Goal: Task Accomplishment & Management: Complete application form

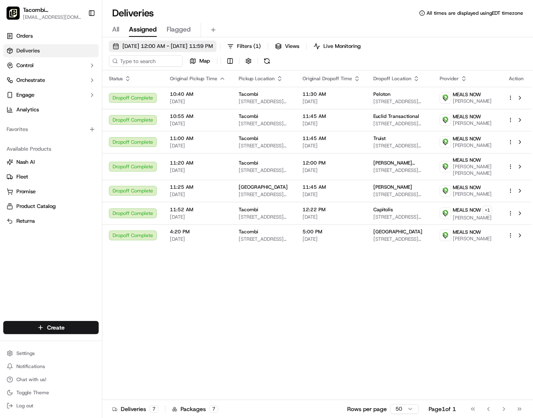
click at [155, 45] on span "[DATE] 12:00 AM - [DATE] 11:59 PM" at bounding box center [167, 46] width 90 height 7
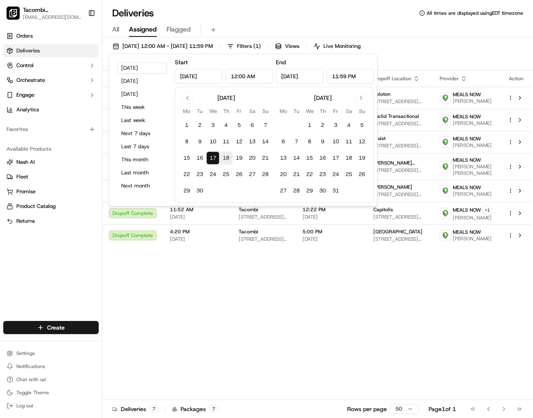
click at [225, 158] on button "18" at bounding box center [225, 157] width 13 height 13
type input "[DATE]"
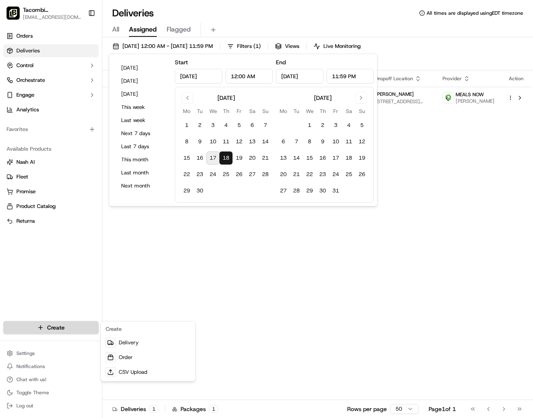
click at [84, 327] on html "Tacombi [GEOGRAPHIC_DATA] [EMAIL_ADDRESS][DOMAIN_NAME] Toggle Sidebar Orders De…" at bounding box center [266, 209] width 533 height 418
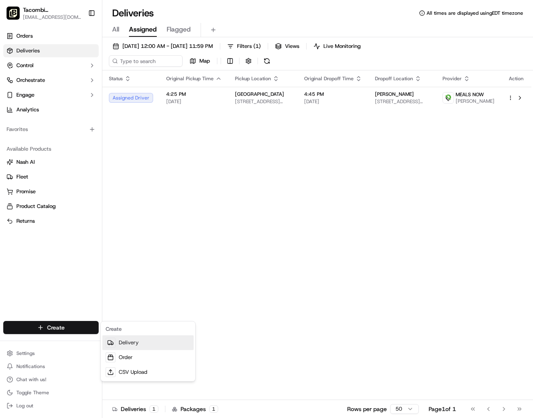
click at [126, 343] on link "Delivery" at bounding box center [147, 342] width 91 height 15
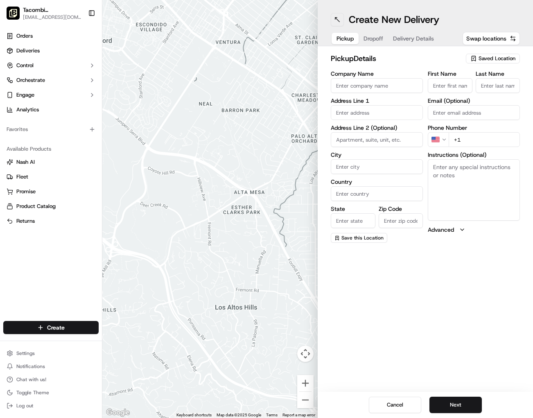
click at [336, 20] on button at bounding box center [337, 19] width 13 height 13
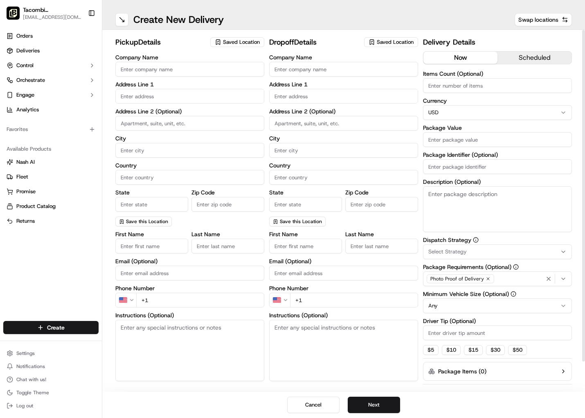
click at [173, 63] on input "Company Name" at bounding box center [189, 69] width 149 height 15
type input "Tacombi"
type input "[STREET_ADDRESS]"
type input "Ground Floor"
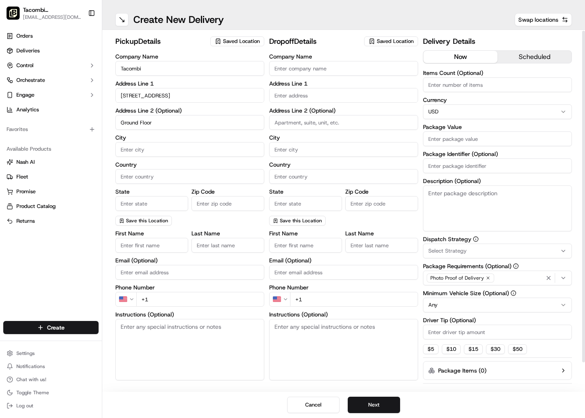
type input "[US_STATE]"
type input "[GEOGRAPHIC_DATA]"
type input "[US_STATE]"
type input "10001"
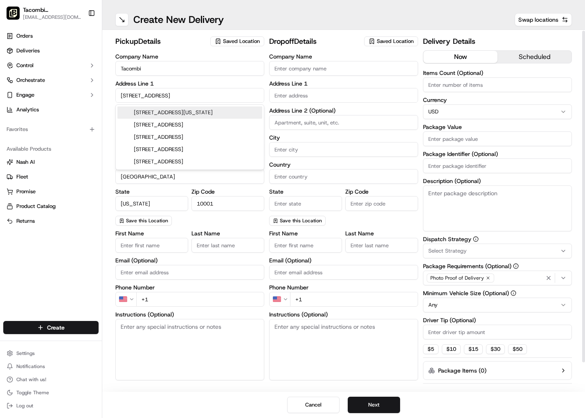
click at [190, 85] on label "Address Line 1" at bounding box center [189, 84] width 149 height 6
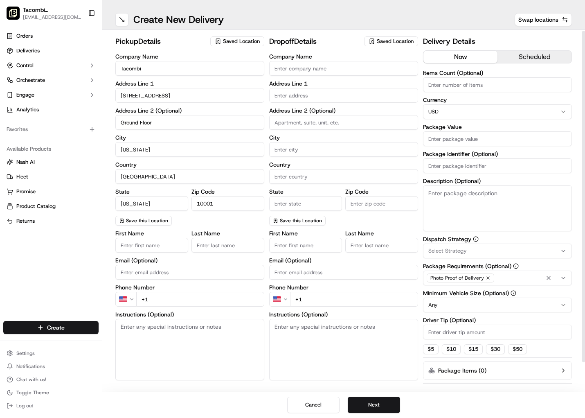
click at [320, 68] on input "Company Name" at bounding box center [343, 68] width 149 height 15
click at [157, 246] on input "First Name" at bounding box center [151, 245] width 73 height 15
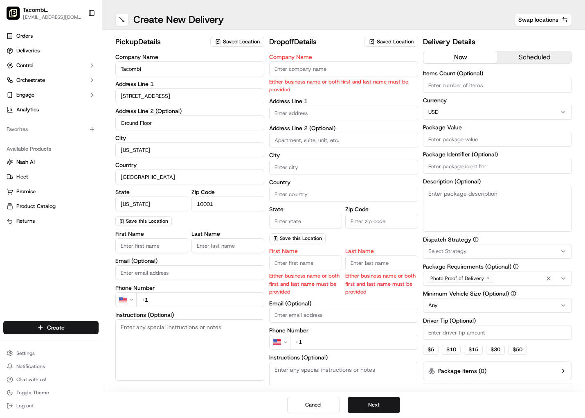
type input "Tacombi"
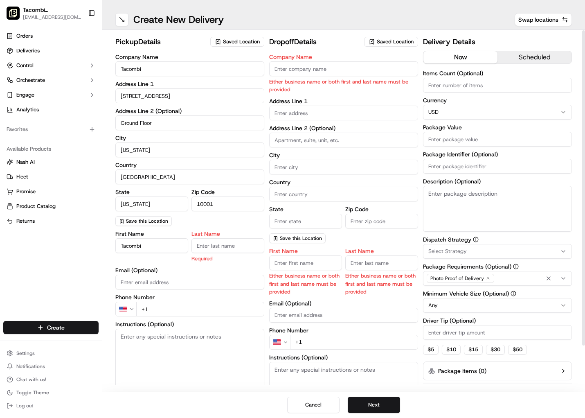
click at [201, 275] on input "Email (Optional)" at bounding box center [189, 282] width 149 height 15
type input "[EMAIL_ADDRESS][DOMAIN_NAME]"
click at [223, 250] on input "Last Name" at bounding box center [228, 245] width 73 height 15
type input "Empire"
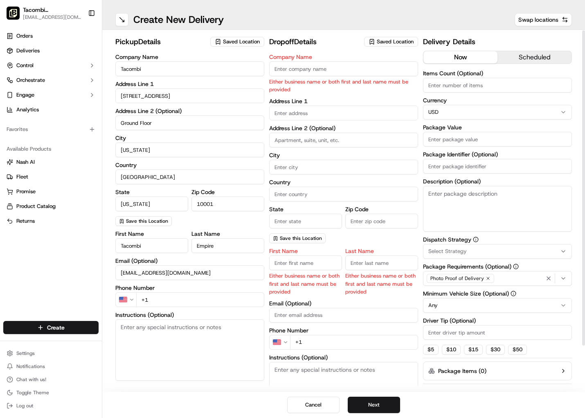
click at [182, 312] on div "First Name [PERSON_NAME] Last Name Empire Email (Optional) [EMAIL_ADDRESS][DOMA…" at bounding box center [189, 312] width 149 height 163
click at [180, 305] on input "+1" at bounding box center [200, 299] width 128 height 15
click at [321, 64] on input "Company Name" at bounding box center [343, 68] width 149 height 15
click at [285, 111] on input "text" at bounding box center [343, 113] width 149 height 15
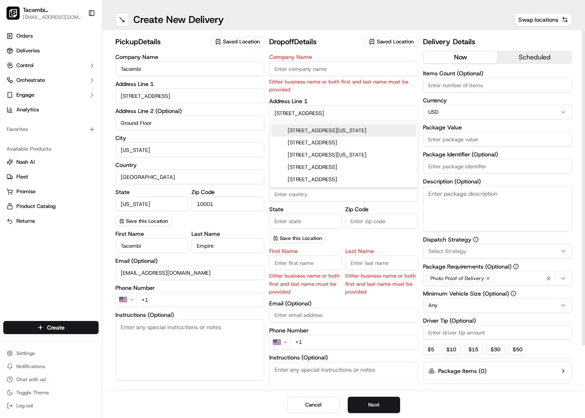
click at [300, 128] on div "[STREET_ADDRESS][US_STATE]" at bounding box center [343, 130] width 145 height 12
type input "[STREET_ADDRESS][US_STATE]"
type input "[US_STATE]"
type input "[GEOGRAPHIC_DATA]"
type input "NY"
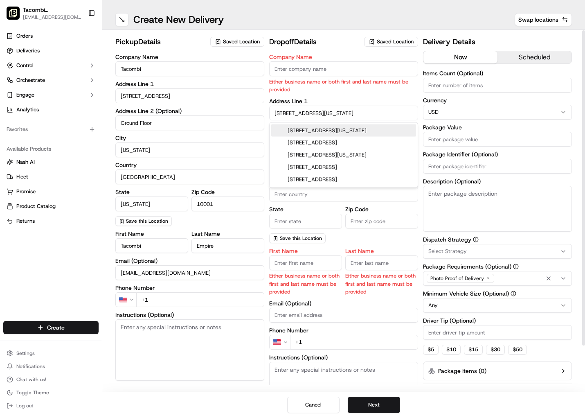
type input "10016"
type input "[STREET_ADDRESS]"
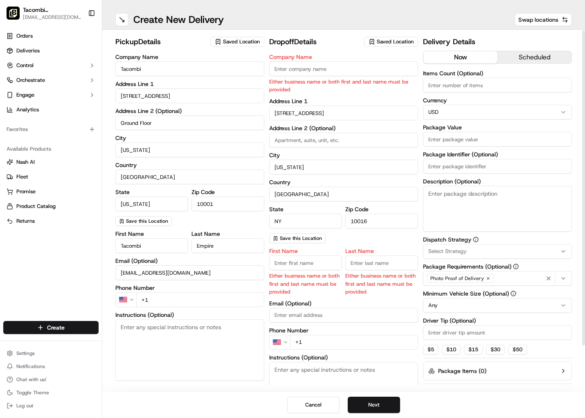
click at [314, 143] on input at bounding box center [343, 140] width 149 height 15
type input "Floor 4"
click at [311, 268] on input "First Name" at bounding box center [305, 262] width 73 height 15
type input "H"
type input "[PERSON_NAME]"
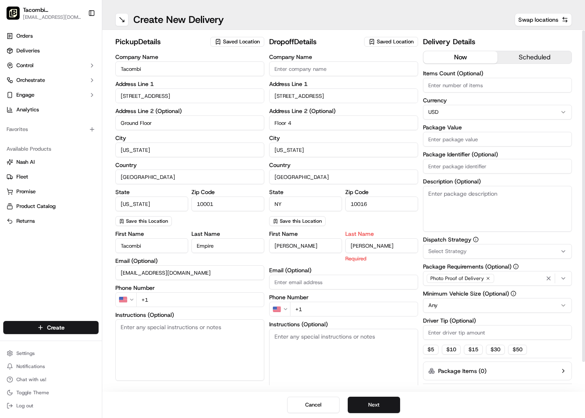
type input "[PERSON_NAME]"
click at [336, 304] on input "+1" at bounding box center [354, 309] width 128 height 15
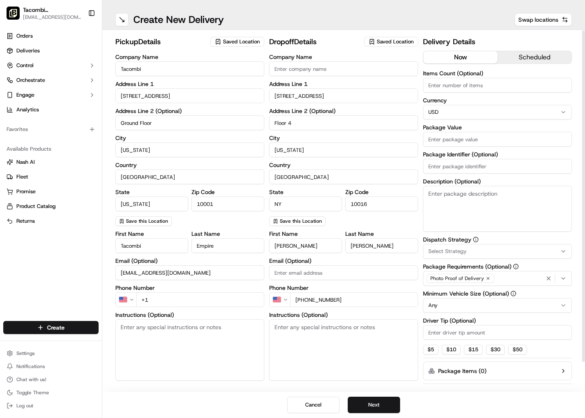
type input "[PHONE_NUMBER]"
click at [459, 137] on input "Package Value" at bounding box center [497, 139] width 149 height 15
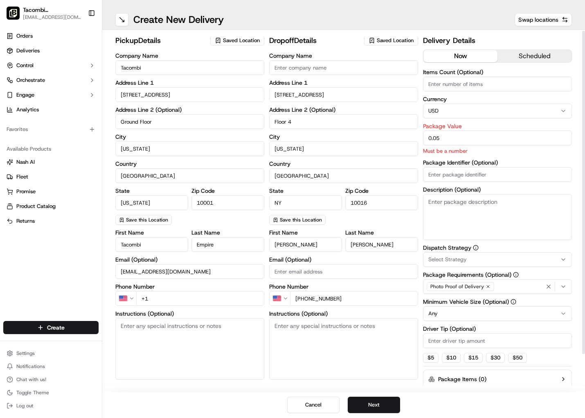
scroll to position [1, 0]
click at [457, 141] on input "0.05" at bounding box center [497, 138] width 149 height 15
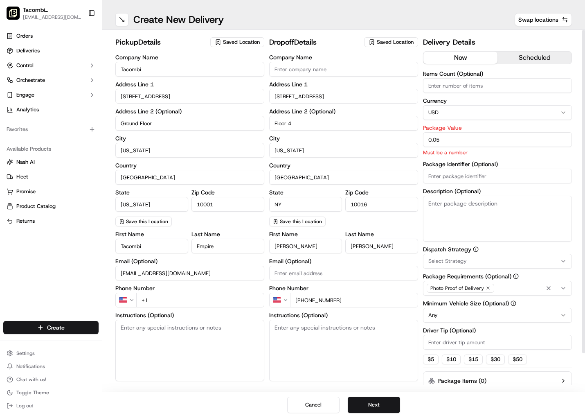
click at [457, 141] on input "0.05" at bounding box center [497, 139] width 149 height 15
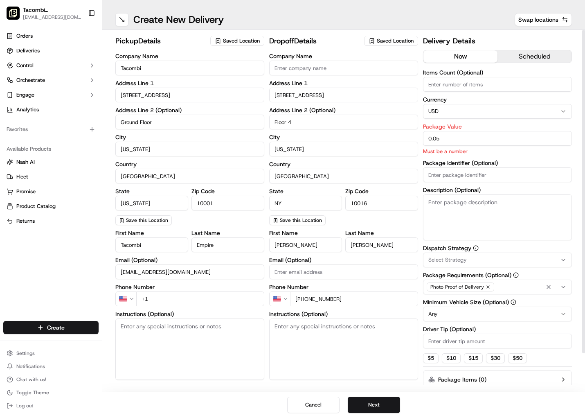
click at [457, 141] on input "0.05" at bounding box center [497, 138] width 149 height 15
type input "1"
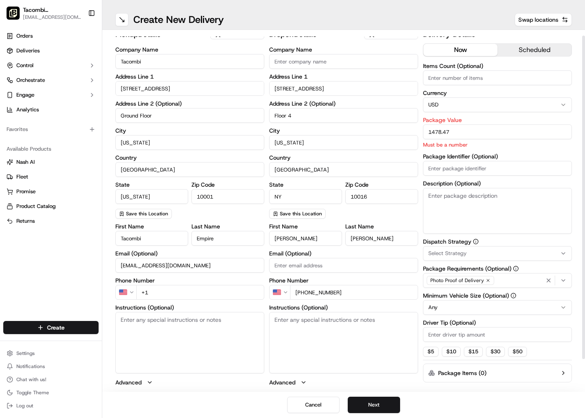
scroll to position [6, 0]
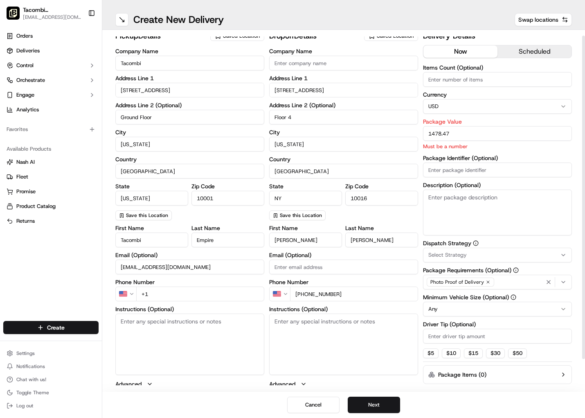
type input "1478.47"
click at [470, 164] on input "Package Identifier (Optional)" at bounding box center [497, 169] width 149 height 15
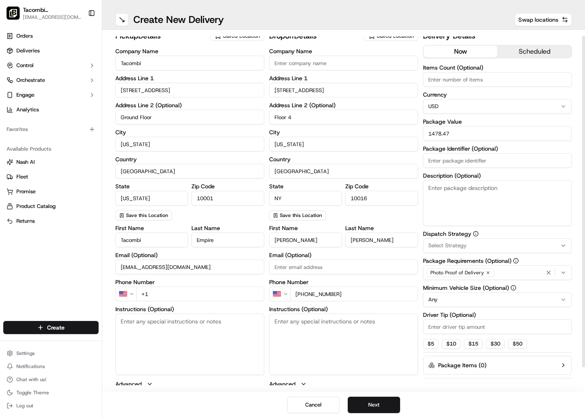
click at [467, 217] on textarea "Description (Optional)" at bounding box center [497, 203] width 149 height 46
click at [469, 246] on div "Select Strategy" at bounding box center [497, 245] width 145 height 7
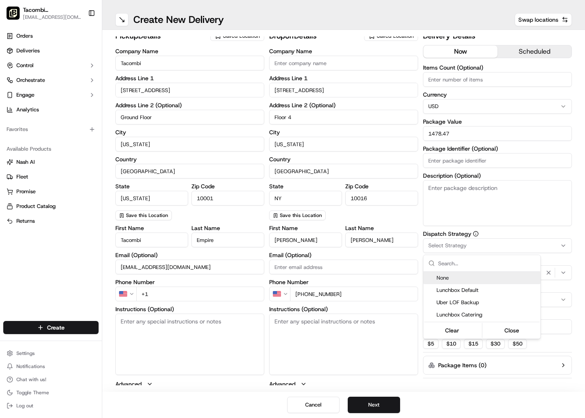
click at [469, 246] on html "Tacombi [GEOGRAPHIC_DATA] [EMAIL_ADDRESS][DOMAIN_NAME] Toggle Sidebar Orders De…" at bounding box center [292, 209] width 585 height 418
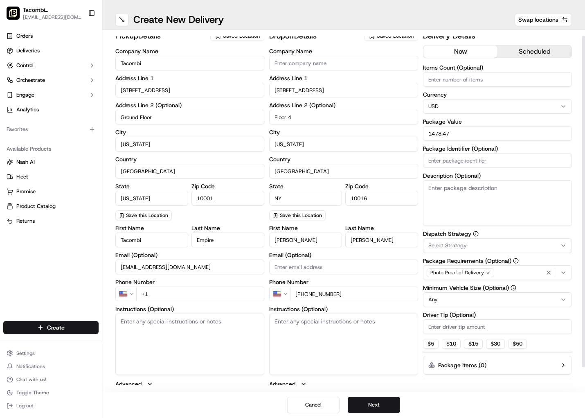
click at [498, 300] on html "Tacombi [GEOGRAPHIC_DATA] [EMAIL_ADDRESS][DOMAIN_NAME] Toggle Sidebar Orders De…" at bounding box center [292, 209] width 585 height 418
click at [464, 325] on input "Driver Tip (Optional)" at bounding box center [497, 326] width 149 height 15
type input "205.47"
click at [527, 50] on button "scheduled" at bounding box center [535, 51] width 74 height 12
click at [475, 55] on button "now" at bounding box center [461, 51] width 74 height 12
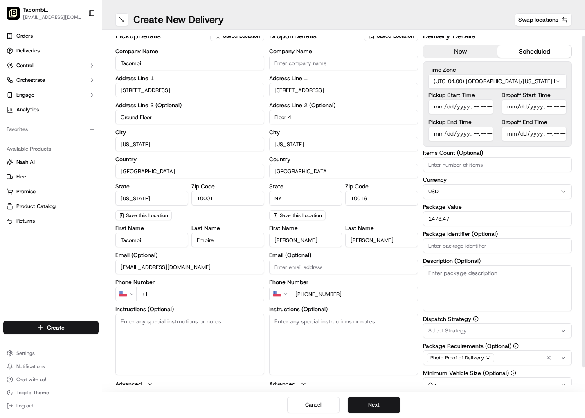
click at [545, 51] on button "scheduled" at bounding box center [535, 51] width 74 height 12
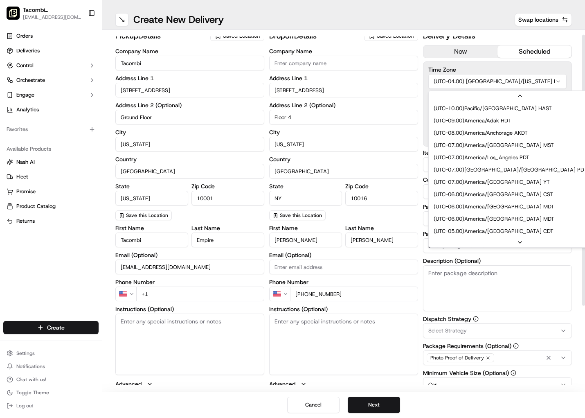
click at [479, 80] on html "Tacombi [GEOGRAPHIC_DATA] [EMAIL_ADDRESS][DOMAIN_NAME] Toggle Sidebar Orders De…" at bounding box center [292, 209] width 585 height 418
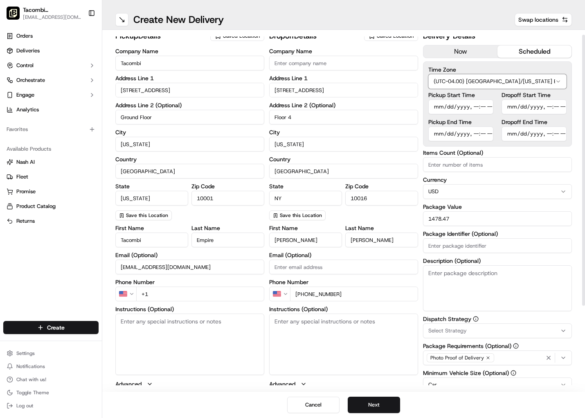
click at [479, 80] on html "Tacombi [GEOGRAPHIC_DATA] [EMAIL_ADDRESS][DOMAIN_NAME] Toggle Sidebar Orders De…" at bounding box center [292, 209] width 585 height 418
click at [437, 107] on input "Pickup Start Time" at bounding box center [460, 106] width 65 height 15
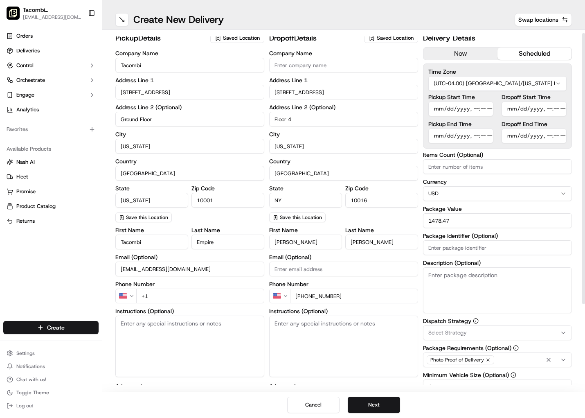
scroll to position [5, 0]
click at [476, 110] on input "Pickup Start Time" at bounding box center [460, 108] width 65 height 15
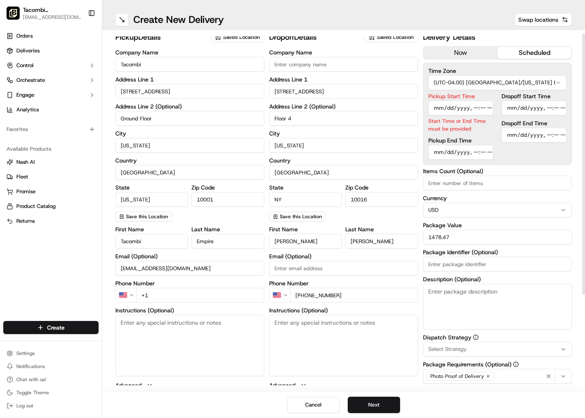
click at [479, 108] on input "Pickup Start Time" at bounding box center [460, 108] width 65 height 15
click at [469, 108] on input "Pickup Start Time" at bounding box center [460, 108] width 65 height 15
click at [468, 108] on input "Pickup Start Time" at bounding box center [460, 108] width 65 height 15
click at [474, 108] on input "Pickup Start Time" at bounding box center [460, 108] width 65 height 15
type input "[DATE]T10:30"
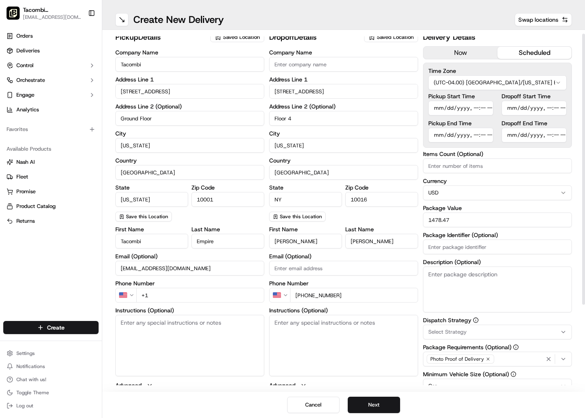
click at [508, 108] on input "Dropoff Start Time" at bounding box center [534, 108] width 65 height 15
click at [549, 110] on input "Dropoff Start Time" at bounding box center [534, 108] width 65 height 15
type input "[DATE]T11:15"
click at [474, 135] on input "Pickup End Time" at bounding box center [460, 135] width 65 height 15
click at [441, 135] on input "Pickup End Time" at bounding box center [460, 135] width 65 height 15
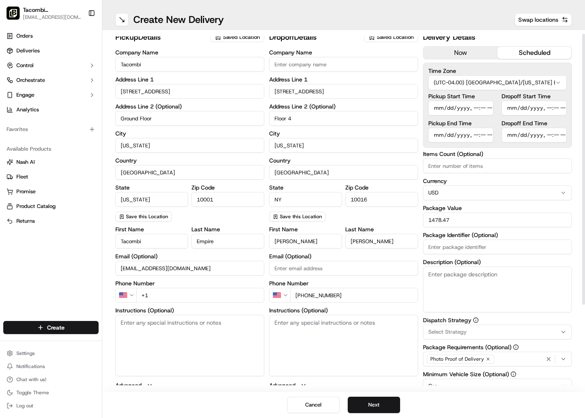
click at [474, 136] on input "Pickup End Time" at bounding box center [460, 135] width 65 height 15
type input "[DATE]T10:45"
type input "[DATE]T11:30"
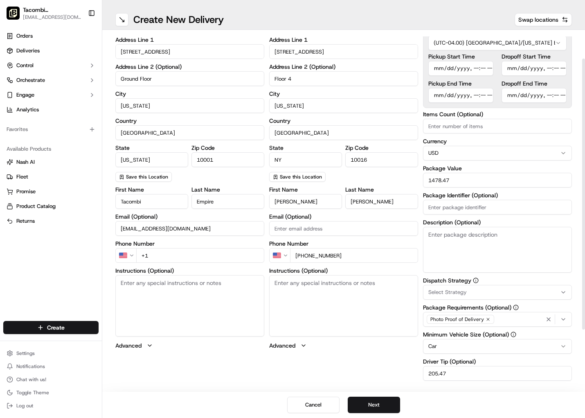
scroll to position [0, 0]
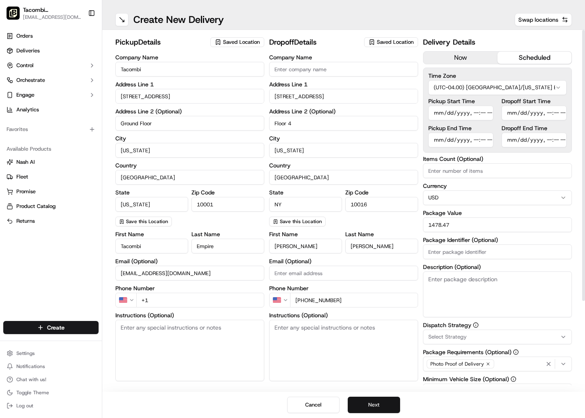
click at [370, 400] on button "Next" at bounding box center [374, 405] width 52 height 16
click at [189, 300] on input "+1" at bounding box center [200, 300] width 128 height 15
type input "[PHONE_NUMBER]"
click at [201, 361] on textarea "Instructions (Optional)" at bounding box center [189, 359] width 149 height 61
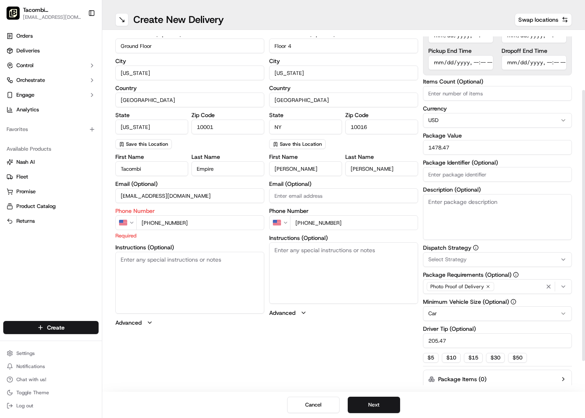
scroll to position [117, 0]
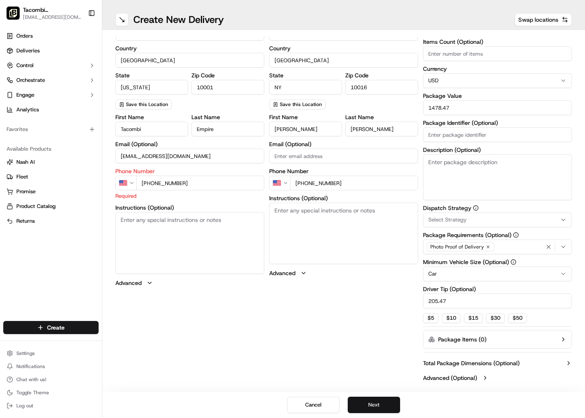
click at [374, 405] on button "Next" at bounding box center [374, 405] width 52 height 16
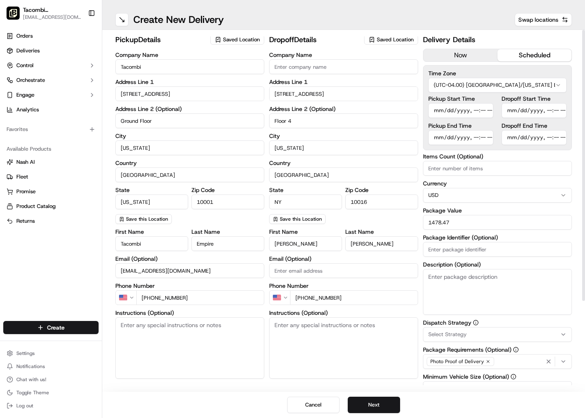
scroll to position [0, 0]
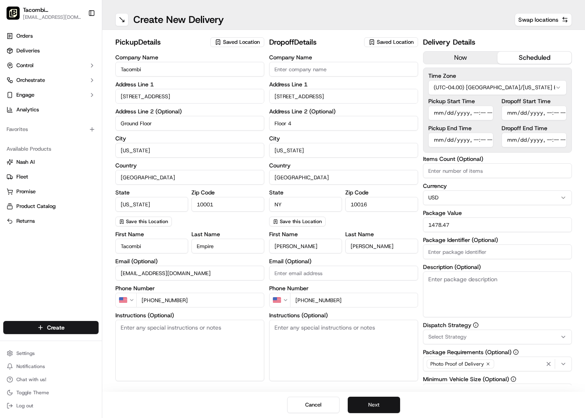
click at [383, 407] on button "Next" at bounding box center [374, 405] width 52 height 16
click at [363, 404] on button "Submit" at bounding box center [374, 405] width 52 height 16
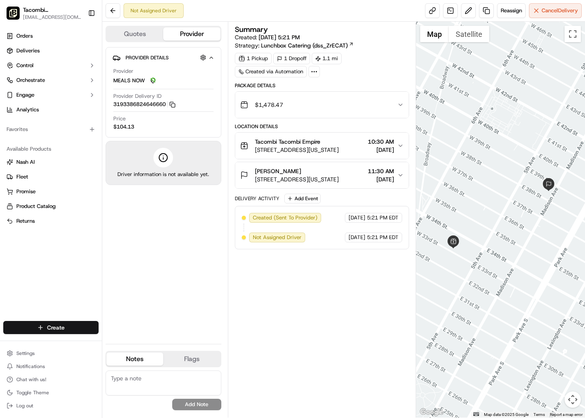
click at [58, 325] on html "Tacombi [GEOGRAPHIC_DATA] [EMAIL_ADDRESS][DOMAIN_NAME] Toggle Sidebar Orders De…" at bounding box center [292, 209] width 585 height 418
click at [122, 340] on link "Delivery" at bounding box center [147, 342] width 91 height 15
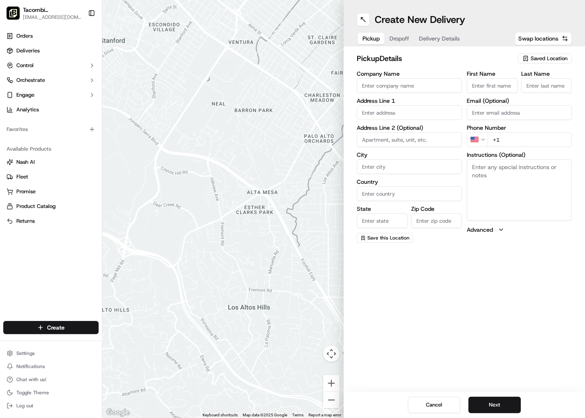
click at [403, 83] on input "Company Name" at bounding box center [409, 85] width 105 height 15
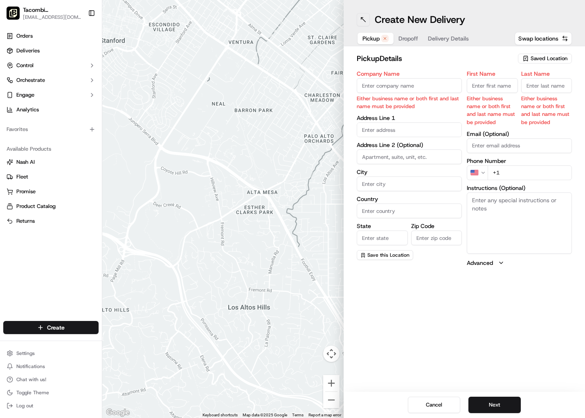
click at [358, 19] on button at bounding box center [363, 19] width 13 height 13
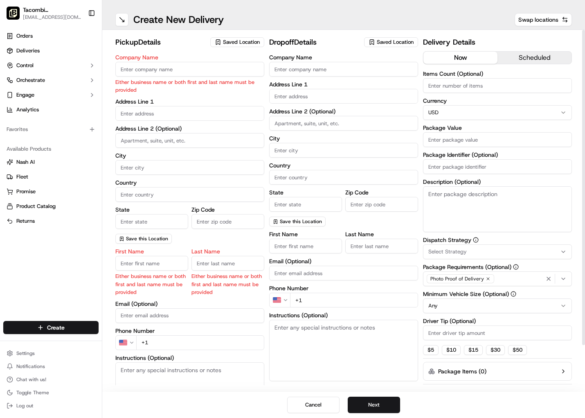
click at [171, 60] on div "Company Name Either business name or both first and last name must be provided" at bounding box center [189, 73] width 149 height 39
click at [175, 73] on input "Company Name" at bounding box center [189, 69] width 149 height 15
type input "Tacombi"
type input "[STREET_ADDRESS]"
type input "Ground Floor"
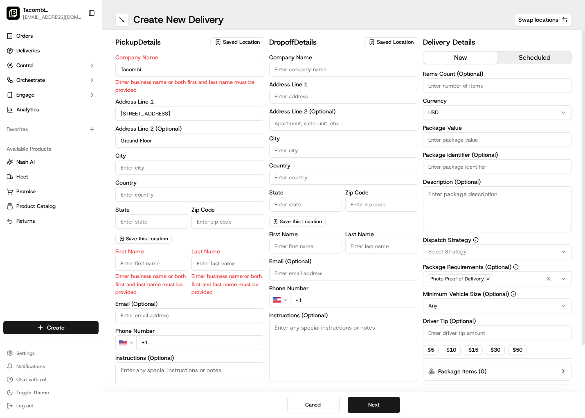
type input "[US_STATE]"
type input "[GEOGRAPHIC_DATA]"
type input "[US_STATE]"
type input "10001"
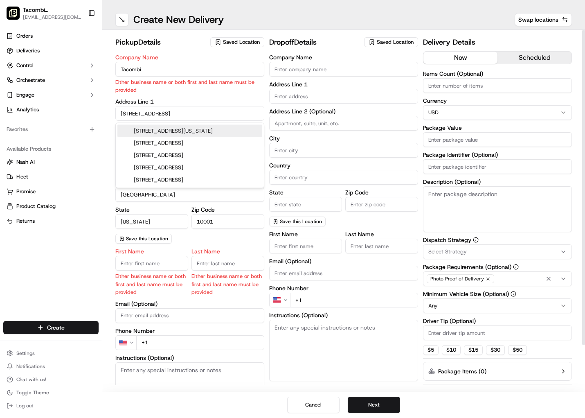
click at [507, 68] on div "Delivery Details now scheduled Items Count (Optional) Currency USD Package Valu…" at bounding box center [497, 226] width 149 height 381
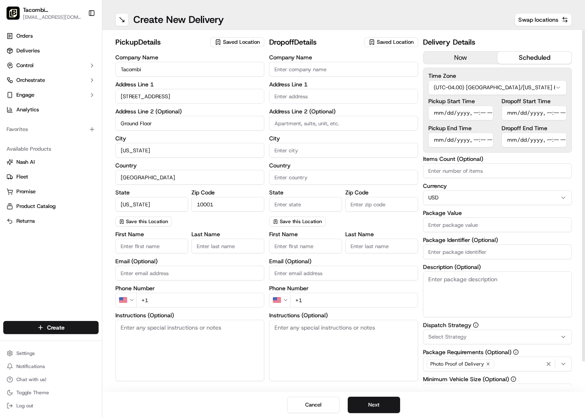
click at [516, 56] on button "scheduled" at bounding box center [535, 58] width 74 height 12
click at [171, 298] on input "+1" at bounding box center [200, 300] width 128 height 15
type input "[PHONE_NUMBER]"
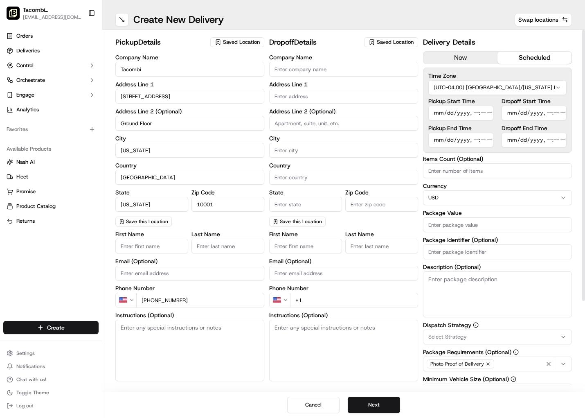
click at [323, 74] on input "Company Name" at bounding box center [343, 69] width 149 height 15
type input "Wellspring Philanthropic Fund"
click at [315, 94] on input "text" at bounding box center [343, 96] width 149 height 15
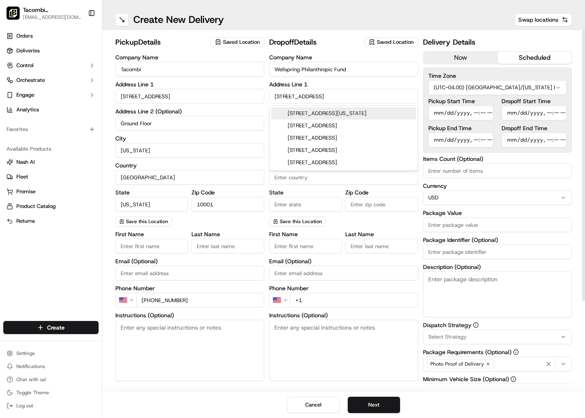
click at [329, 112] on div "[STREET_ADDRESS][US_STATE]" at bounding box center [343, 113] width 145 height 12
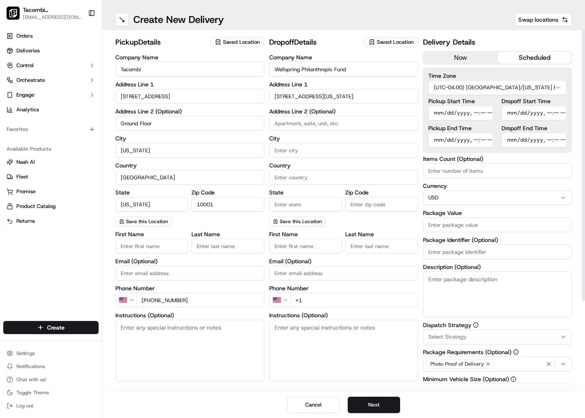
type input "[STREET_ADDRESS][US_STATE]"
type input "[US_STATE]"
type input "[GEOGRAPHIC_DATA]"
type input "NY"
type input "10011"
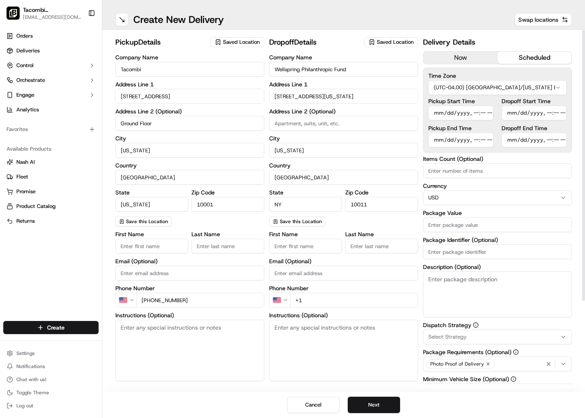
type input "[STREET_ADDRESS]"
click at [301, 240] on input "First Name" at bounding box center [305, 245] width 73 height 15
type input "[PERSON_NAME]"
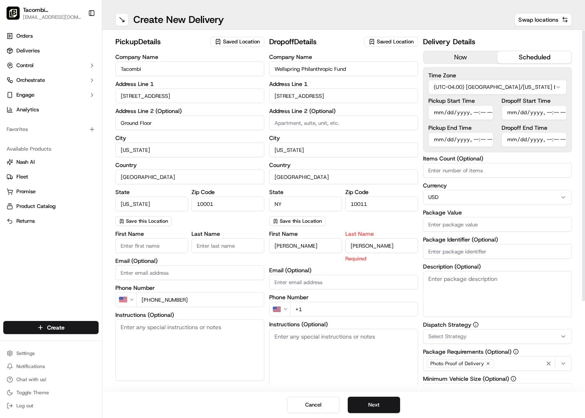
type input "[PERSON_NAME]"
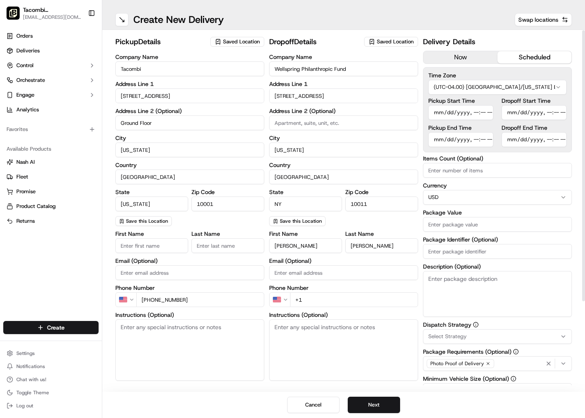
click at [322, 295] on input "+1" at bounding box center [354, 299] width 128 height 15
click at [324, 296] on input "+1" at bounding box center [354, 299] width 128 height 15
type input "[PHONE_NUMBER]"
click at [465, 114] on input "Pickup Start Time" at bounding box center [460, 112] width 65 height 15
click at [435, 113] on input "Pickup Start Time" at bounding box center [460, 112] width 65 height 15
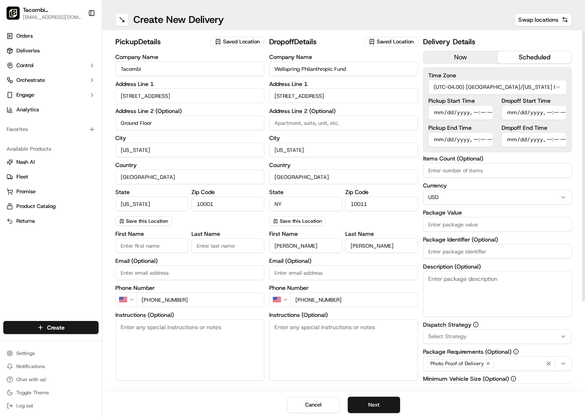
click at [474, 112] on input "Pickup Start Time" at bounding box center [460, 112] width 65 height 15
type input "[DATE]T10:30"
click at [476, 115] on input "Pickup Start Time" at bounding box center [460, 112] width 65 height 15
click at [513, 113] on input "Dropoff Start Time" at bounding box center [534, 112] width 65 height 15
type input "[DATE]T11:15"
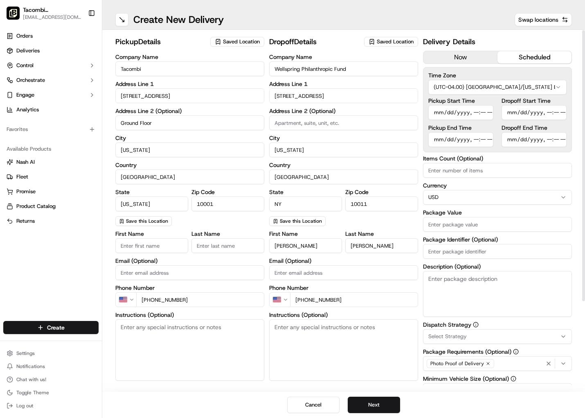
click at [431, 139] on input "Pickup End Time" at bounding box center [460, 139] width 65 height 15
click at [477, 139] on input "Pickup End Time" at bounding box center [460, 139] width 65 height 15
type input "[DATE]T10:45"
click at [509, 139] on input "Dropoff End Time" at bounding box center [534, 139] width 65 height 15
type input "[DATE]T11:30"
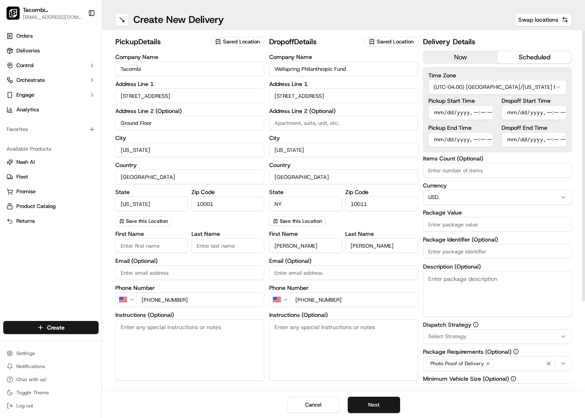
click at [465, 227] on input "Package Value" at bounding box center [497, 224] width 149 height 15
click at [440, 226] on input "Package Value" at bounding box center [497, 224] width 149 height 15
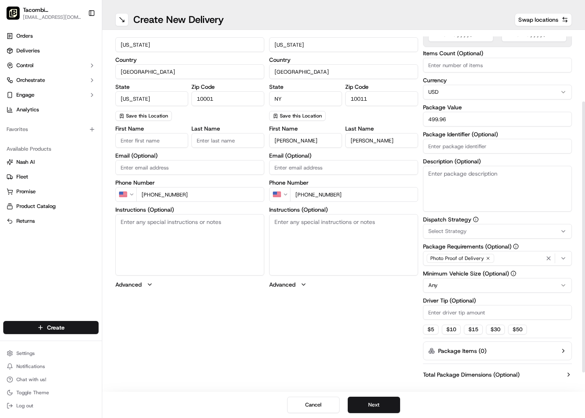
scroll to position [110, 0]
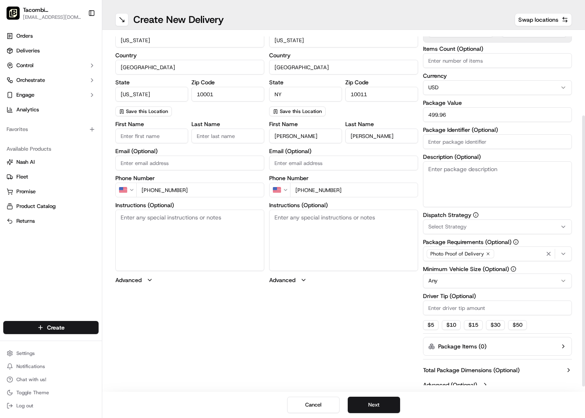
type input "499.96"
click at [453, 225] on span "Select Strategy" at bounding box center [447, 226] width 38 height 7
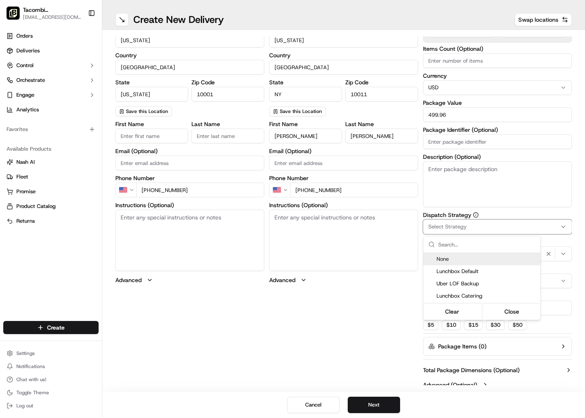
click at [453, 225] on html "Tacombi [GEOGRAPHIC_DATA] [EMAIL_ADDRESS][DOMAIN_NAME] Toggle Sidebar Orders De…" at bounding box center [292, 209] width 585 height 418
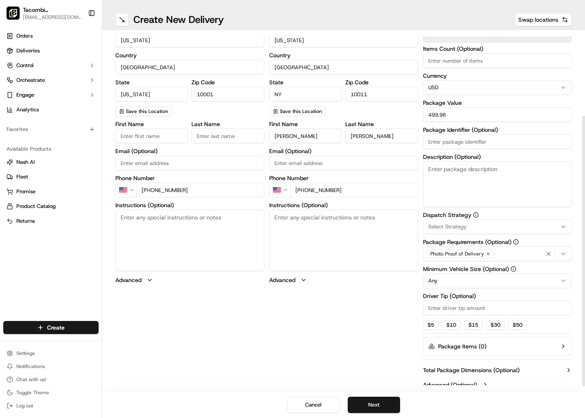
click at [460, 285] on html "Tacombi [GEOGRAPHIC_DATA] [EMAIL_ADDRESS][DOMAIN_NAME] Toggle Sidebar Orders De…" at bounding box center [292, 209] width 585 height 418
click at [456, 309] on input "Driver Tip (Optional)" at bounding box center [497, 307] width 149 height 15
type input "40.00"
click at [367, 318] on div "pickup Details Saved Location Company Name Tacombi Address Line [STREET_ADDRESS…" at bounding box center [343, 159] width 457 height 466
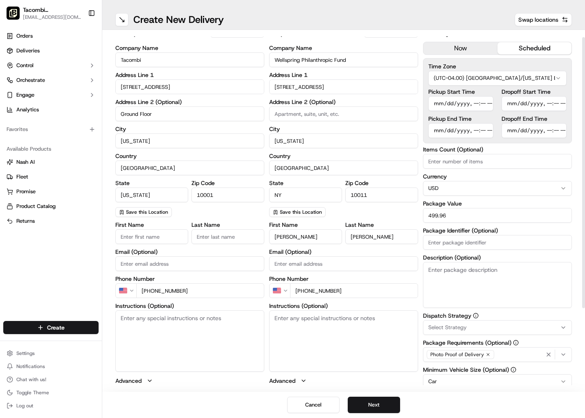
scroll to position [0, 0]
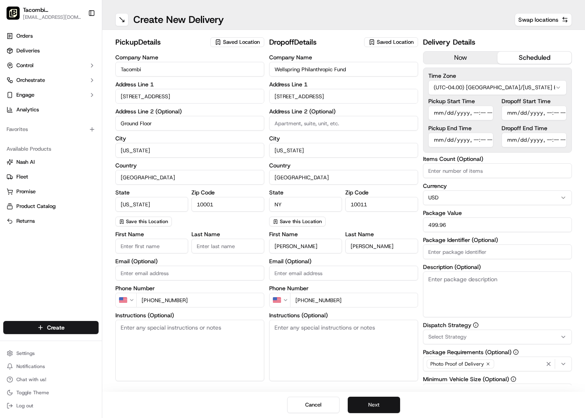
drag, startPoint x: 383, startPoint y: 410, endPoint x: 387, endPoint y: 408, distance: 4.3
click at [383, 410] on button "Next" at bounding box center [374, 405] width 52 height 16
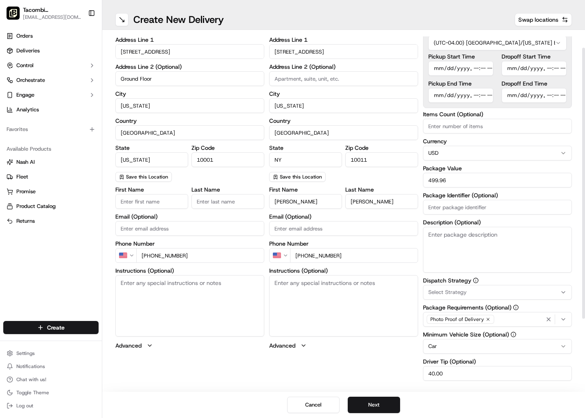
scroll to position [117, 0]
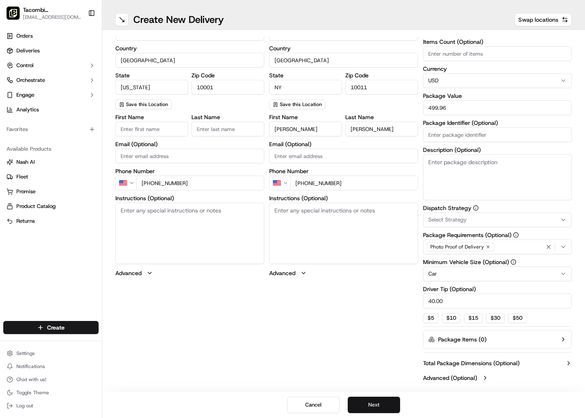
click at [380, 406] on button "Next" at bounding box center [374, 405] width 52 height 16
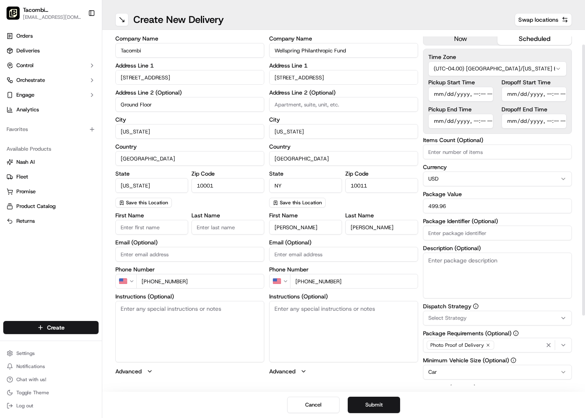
scroll to position [0, 0]
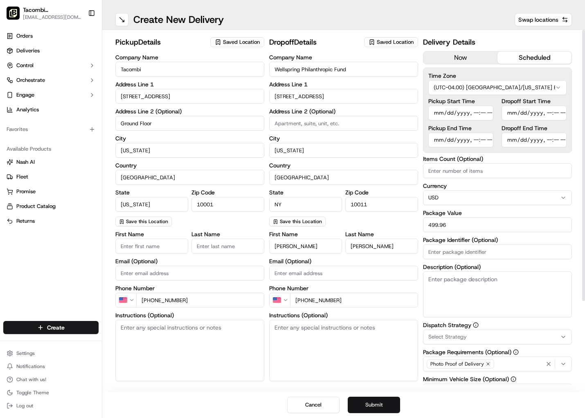
click at [379, 407] on button "Submit" at bounding box center [374, 405] width 52 height 16
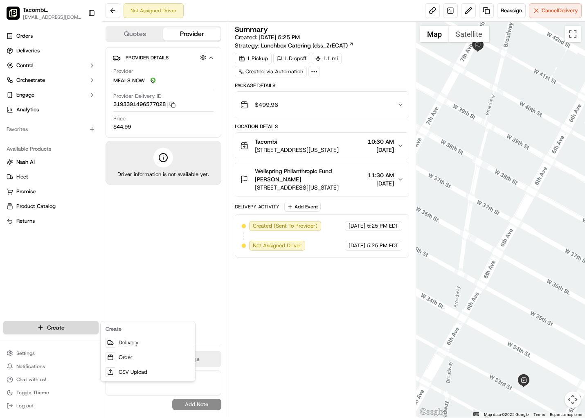
click at [54, 329] on html "Tacombi [GEOGRAPHIC_DATA] [EMAIL_ADDRESS][DOMAIN_NAME] Toggle Sidebar Orders De…" at bounding box center [292, 209] width 585 height 418
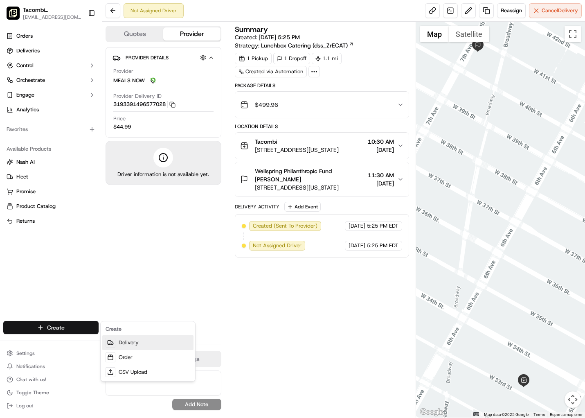
click at [129, 343] on link "Delivery" at bounding box center [147, 342] width 91 height 15
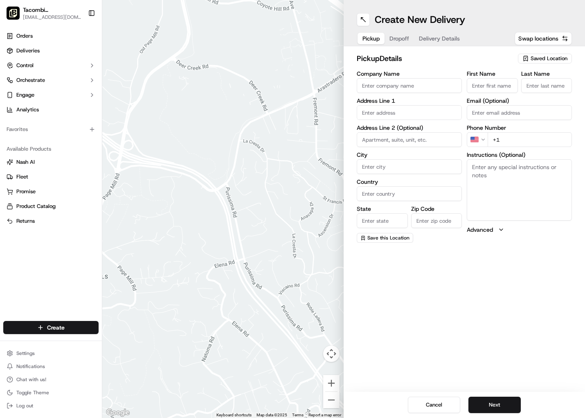
click at [371, 25] on div "Create New Delivery" at bounding box center [464, 19] width 215 height 13
click at [363, 22] on button at bounding box center [363, 19] width 13 height 13
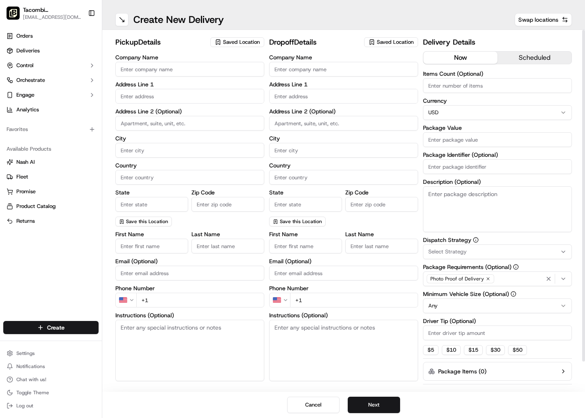
click at [528, 60] on button "scheduled" at bounding box center [535, 58] width 74 height 12
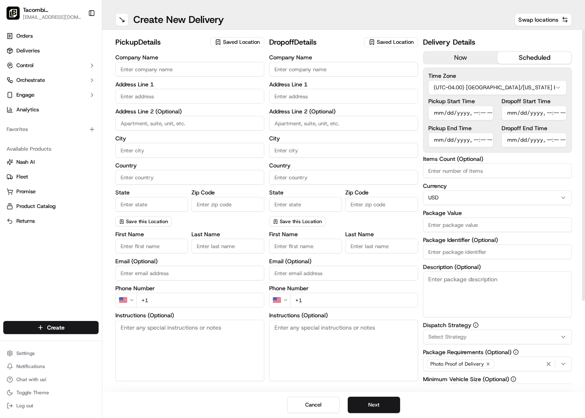
scroll to position [2, 0]
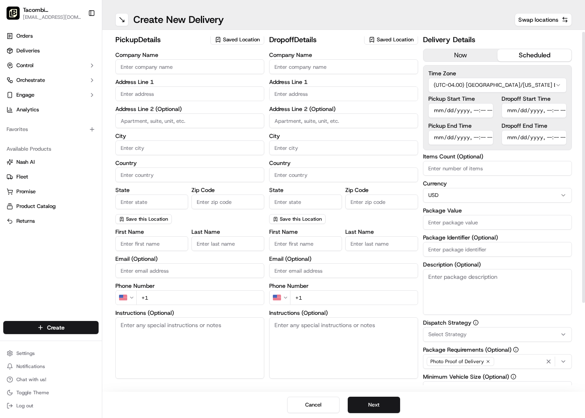
click at [169, 69] on input "Company Name" at bounding box center [189, 66] width 149 height 15
type input "Tacombi"
type input "[STREET_ADDRESS]"
type input "Ground Floor"
type input "[US_STATE]"
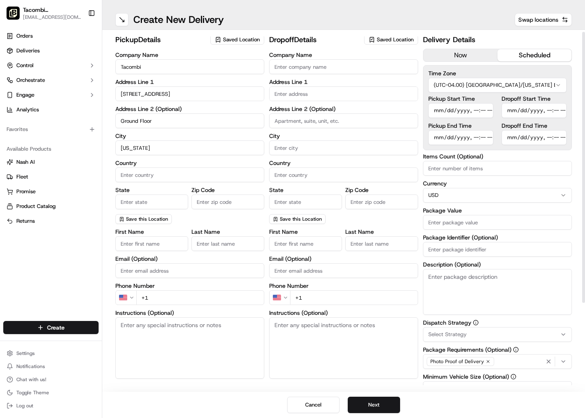
type input "[GEOGRAPHIC_DATA]"
type input "[US_STATE]"
type input "10001"
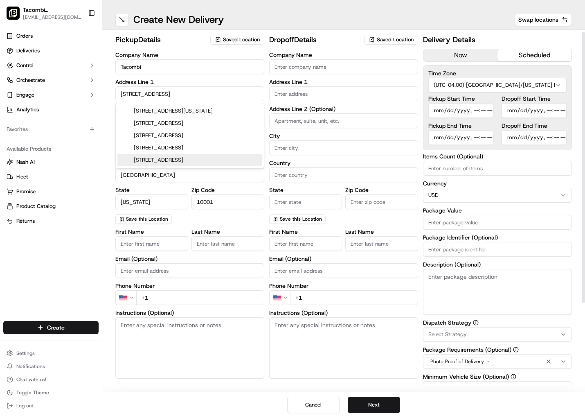
click at [174, 299] on input "+1" at bounding box center [200, 297] width 128 height 15
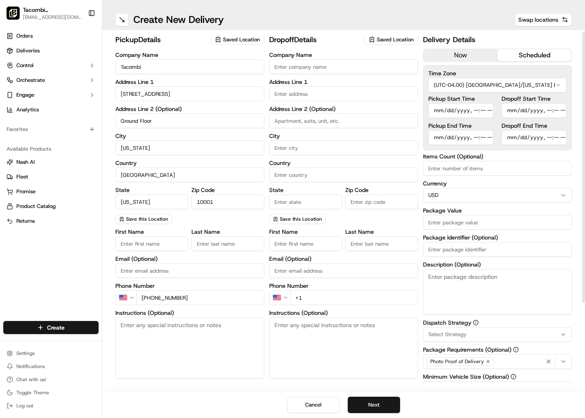
type input "[PHONE_NUMBER]"
click at [311, 66] on input "Company Name" at bounding box center [343, 66] width 149 height 15
type input "[GEOGRAPHIC_DATA] Cardiac [MEDICAL_DATA]"
drag, startPoint x: 279, startPoint y: 101, endPoint x: 286, endPoint y: 96, distance: 8.2
click at [279, 101] on div "Company Name [GEOGRAPHIC_DATA] Cardiac [MEDICAL_DATA] Address Line 1 Address Li…" at bounding box center [343, 138] width 149 height 172
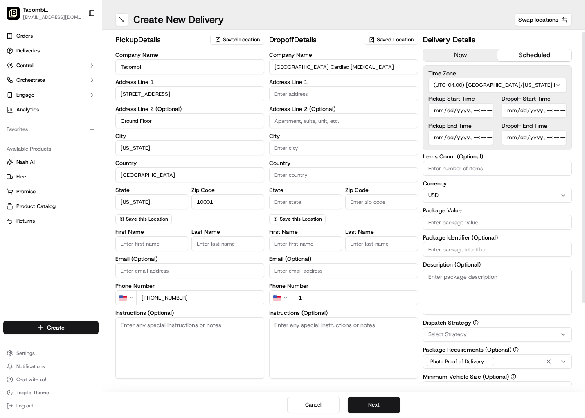
click at [296, 89] on input "text" at bounding box center [343, 93] width 149 height 15
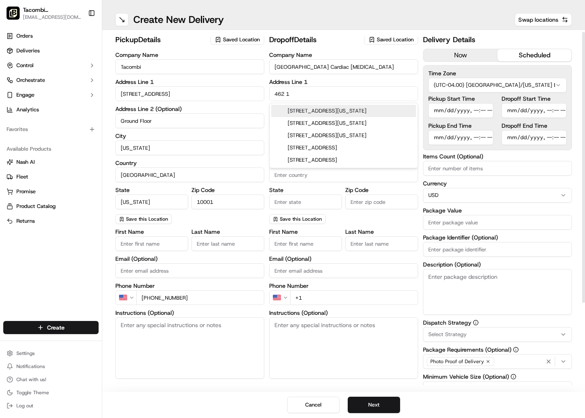
click at [318, 111] on div "[STREET_ADDRESS][US_STATE]" at bounding box center [343, 111] width 145 height 12
type input "[STREET_ADDRESS][US_STATE]"
type input "[US_STATE]"
type input "[GEOGRAPHIC_DATA]"
type input "NY"
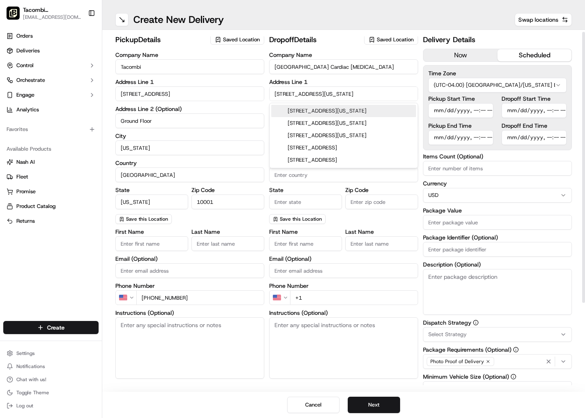
type input "10016"
type input "[STREET_ADDRESS]"
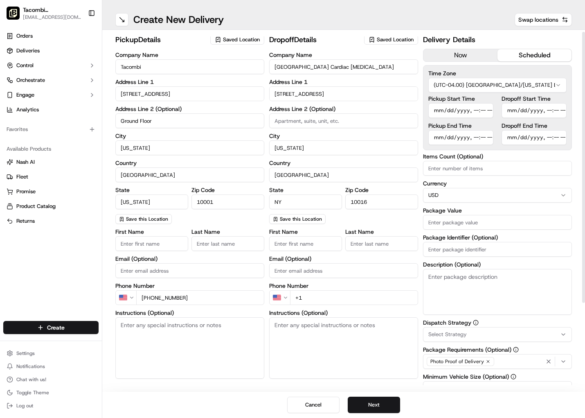
click at [312, 239] on input "First Name" at bounding box center [305, 243] width 73 height 15
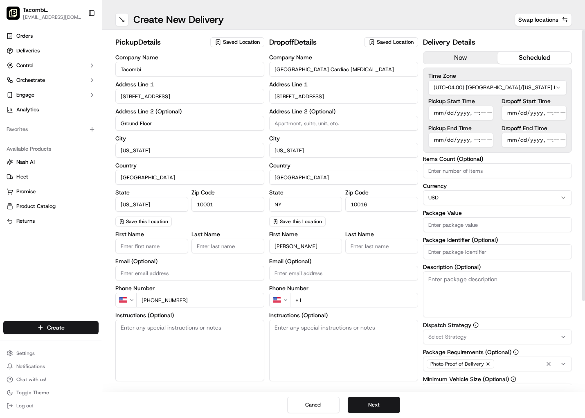
type input "[PERSON_NAME]"
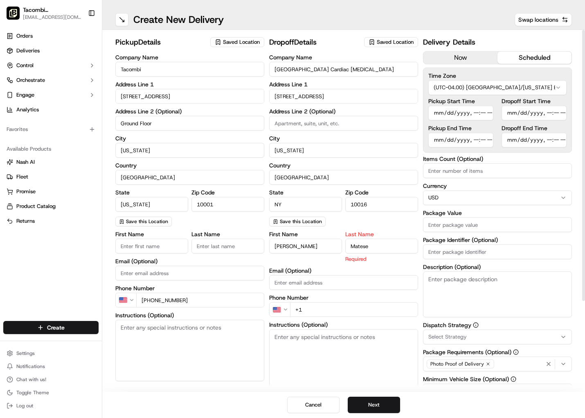
type input "Matese"
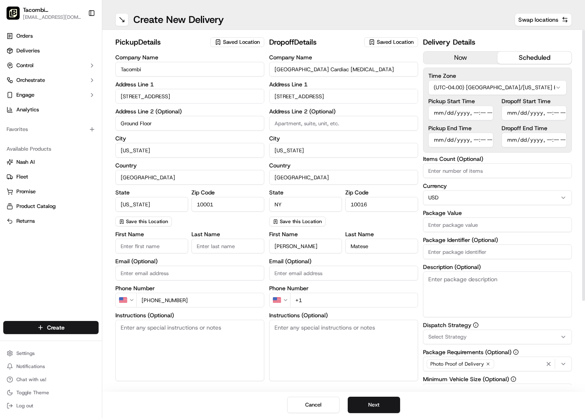
click at [321, 308] on div "First Name [PERSON_NAME] Last Name [PERSON_NAME] Email (Optional) Phone Number …" at bounding box center [343, 312] width 149 height 163
type input "[PHONE_NUMBER]"
click at [320, 333] on textarea "Instructions (Optional)" at bounding box center [343, 349] width 149 height 61
paste textarea "Please meet me at [GEOGRAPHIC_DATA] to hospital, on first avenue."
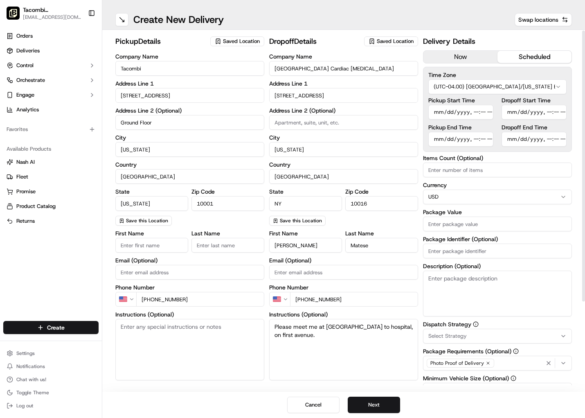
scroll to position [0, 0]
type textarea "Please meet me at [GEOGRAPHIC_DATA] to hospital, on first avenue."
click at [438, 111] on input "Pickup Start Time" at bounding box center [460, 113] width 65 height 15
click at [477, 116] on input "Pickup Start Time" at bounding box center [460, 113] width 65 height 15
type input "[DATE]T10:30"
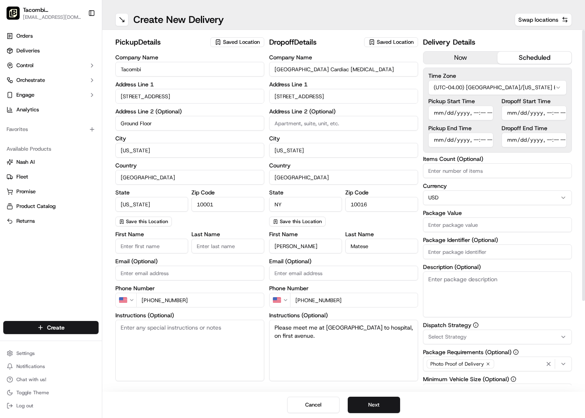
click at [515, 112] on input "Dropoff Start Time" at bounding box center [534, 113] width 65 height 15
click at [546, 110] on input "Dropoff Start Time" at bounding box center [534, 113] width 65 height 15
type input "[DATE]T11:15"
click at [438, 140] on input "Pickup End Time" at bounding box center [460, 140] width 65 height 15
click at [476, 140] on input "Pickup End Time" at bounding box center [460, 140] width 65 height 15
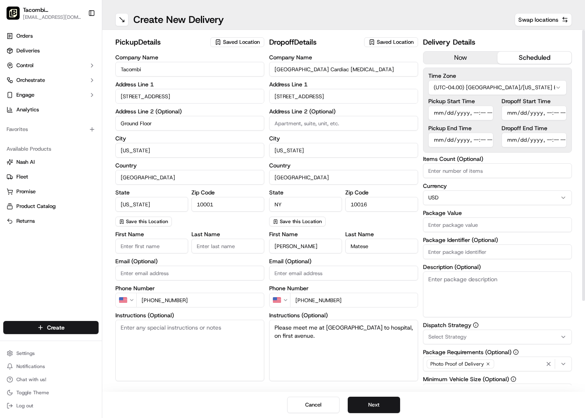
type input "[DATE]T10:45"
click at [506, 140] on input "Dropoff End Time" at bounding box center [534, 140] width 65 height 15
click at [547, 139] on input "Dropoff End Time" at bounding box center [534, 140] width 65 height 15
type input "[DATE]T11:30"
click at [456, 226] on input "Package Value" at bounding box center [497, 224] width 149 height 15
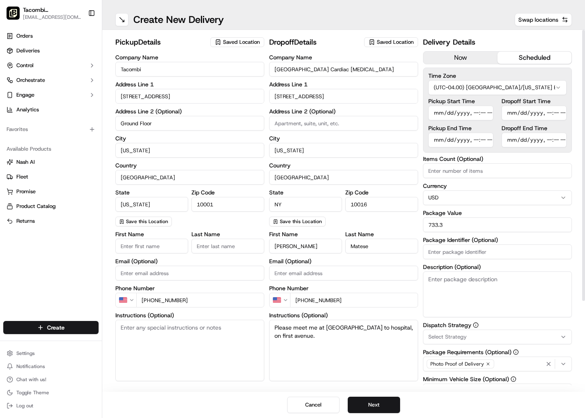
type input "733.38"
click at [471, 229] on input "733.38" at bounding box center [497, 224] width 149 height 15
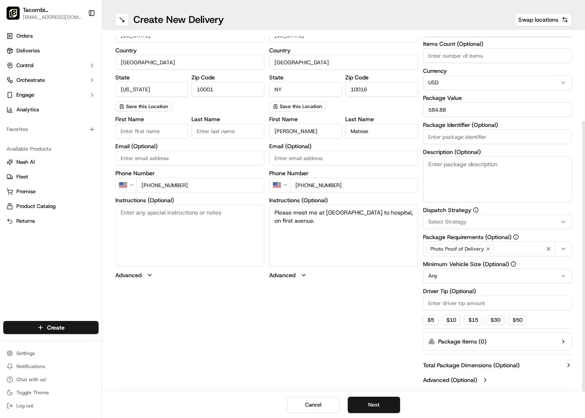
scroll to position [117, 0]
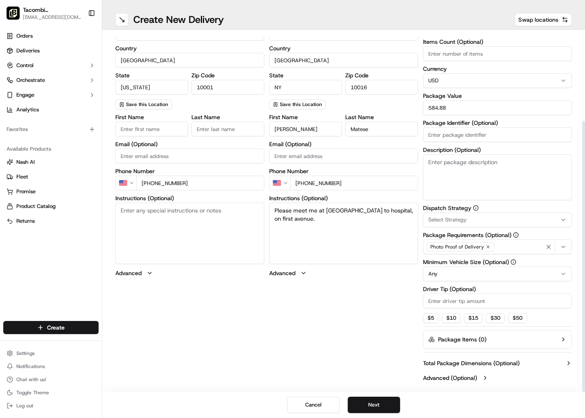
type input "584.88"
click at [471, 300] on input "Driver Tip (Optional)" at bounding box center [497, 300] width 149 height 15
type input "58.49"
click at [376, 320] on div "pickup Details Saved Location Company Name Tacombi Address Line [STREET_ADDRESS…" at bounding box center [343, 152] width 457 height 466
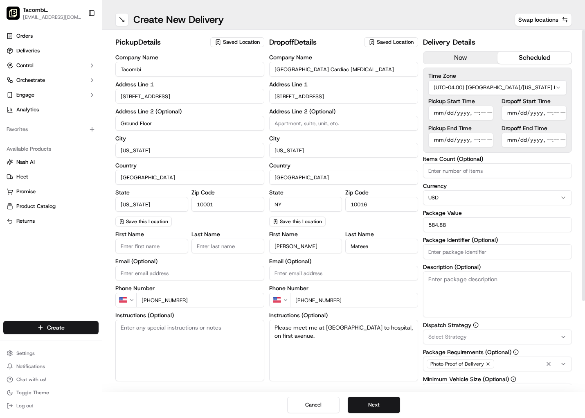
scroll to position [7, 0]
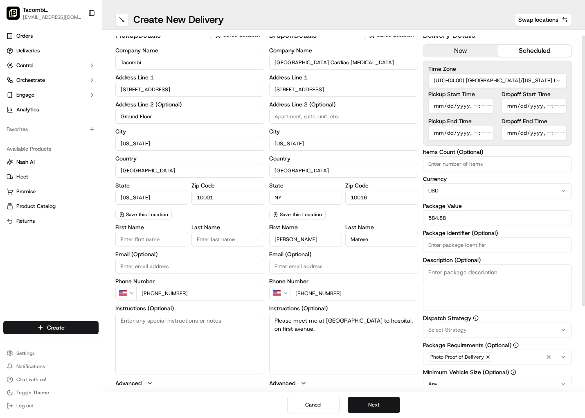
click at [382, 403] on button "Next" at bounding box center [374, 405] width 52 height 16
click at [382, 403] on button "Submit" at bounding box center [374, 405] width 52 height 16
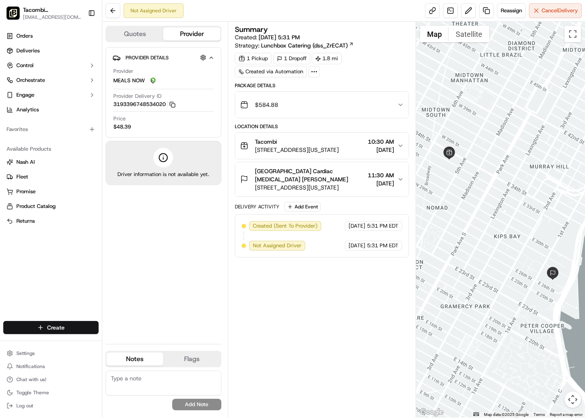
click at [58, 327] on html "Tacombi [GEOGRAPHIC_DATA] [EMAIL_ADDRESS][DOMAIN_NAME] Toggle Sidebar Orders De…" at bounding box center [292, 209] width 585 height 418
click at [133, 347] on link "Delivery" at bounding box center [147, 342] width 91 height 15
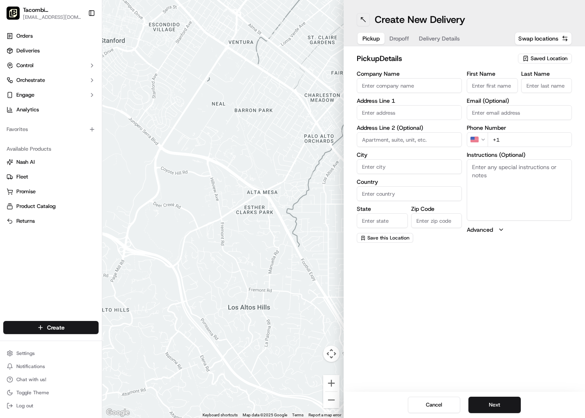
click at [365, 20] on button at bounding box center [363, 19] width 13 height 13
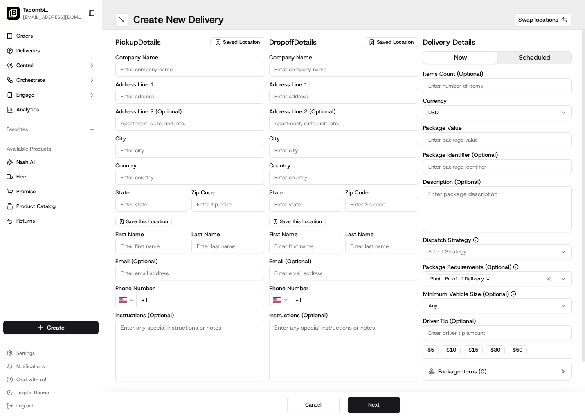
click at [154, 68] on input "Company Name" at bounding box center [189, 69] width 149 height 15
type input "Tacombi"
type input "[STREET_ADDRESS]"
type input "Ground Floor"
type input "[US_STATE]"
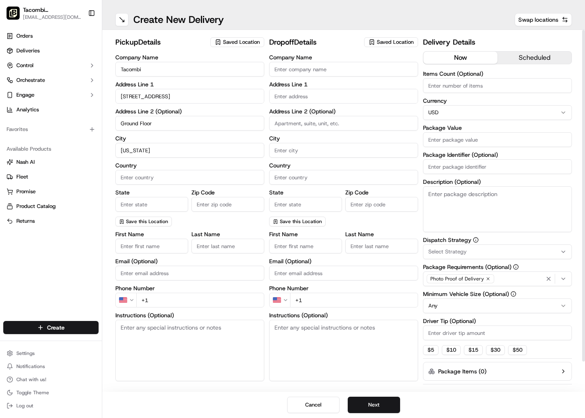
type input "[GEOGRAPHIC_DATA]"
type input "[US_STATE]"
type input "10001"
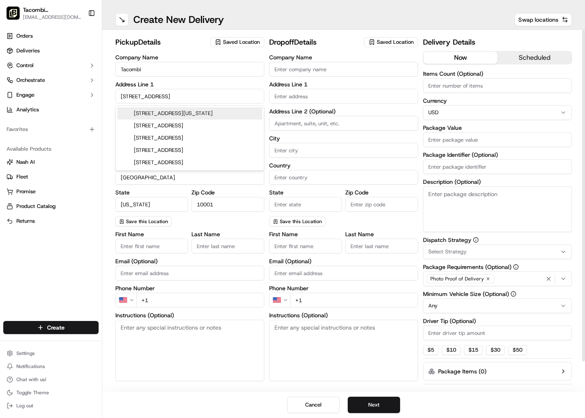
click at [178, 304] on input "+1" at bounding box center [200, 300] width 128 height 15
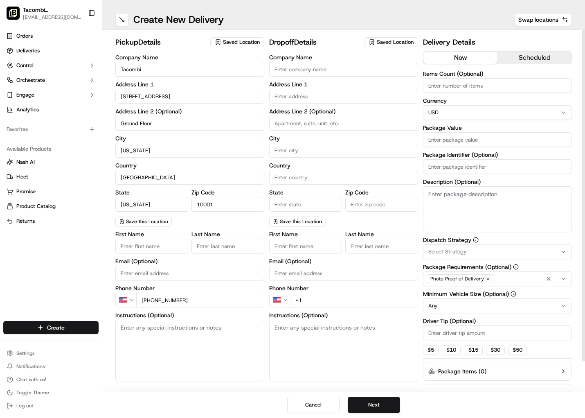
type input "[PHONE_NUMBER]"
click at [320, 68] on input "Company Name" at bounding box center [343, 69] width 149 height 15
type input "Elliot Management"
click at [285, 125] on input at bounding box center [343, 123] width 149 height 15
type input "4"
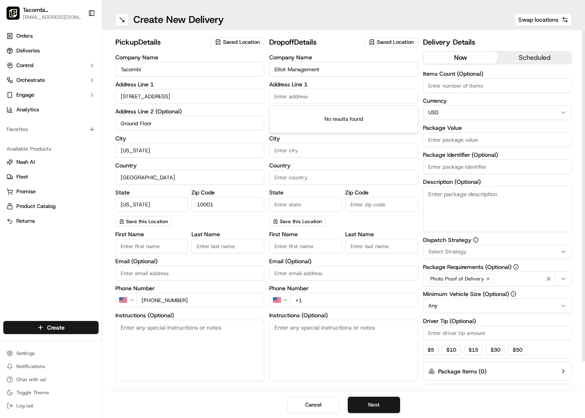
click at [304, 100] on input "text" at bounding box center [343, 96] width 149 height 15
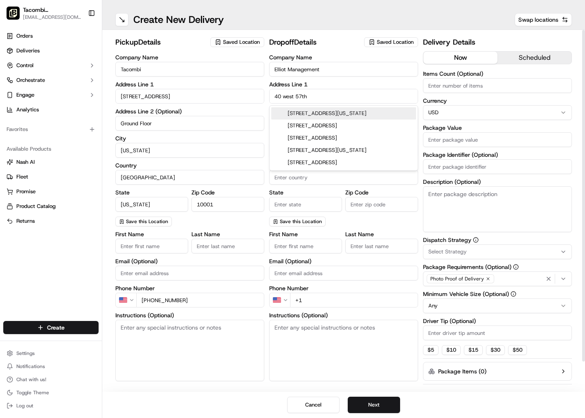
click at [303, 109] on div "[STREET_ADDRESS][US_STATE]" at bounding box center [343, 113] width 145 height 12
type input "[STREET_ADDRESS][US_STATE]"
type input "[US_STATE]"
type input "[GEOGRAPHIC_DATA]"
type input "NY"
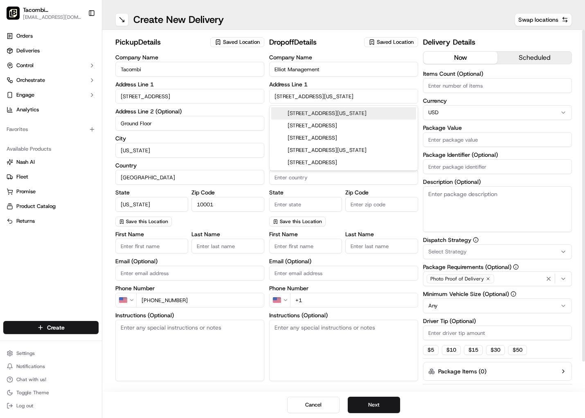
type input "10019"
type input "[STREET_ADDRESS]"
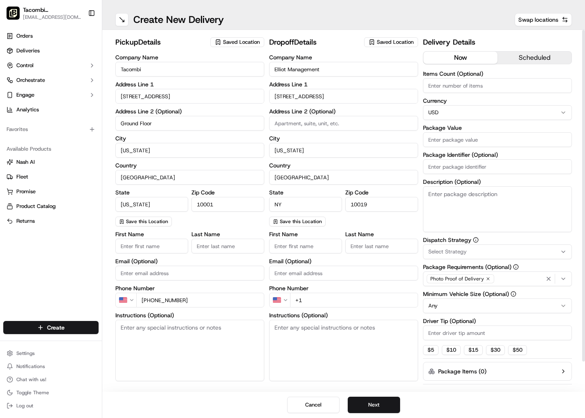
click at [279, 326] on textarea "Instructions (Optional)" at bounding box center [343, 350] width 149 height 61
paste textarea "Please call upon arrival"
type textarea "Please call upon arrival"
click at [306, 249] on input "First Name" at bounding box center [305, 246] width 73 height 15
type input "[PERSON_NAME]"
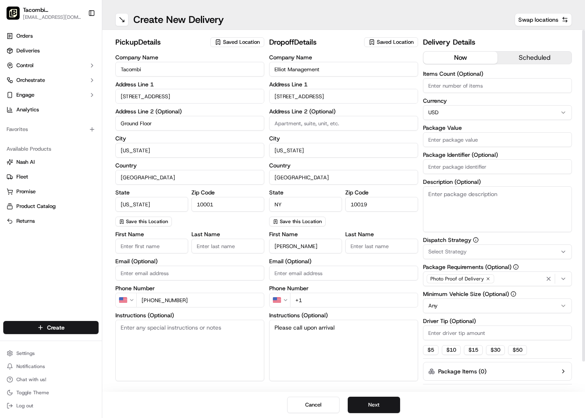
click at [323, 296] on div "Phone Number US +1" at bounding box center [343, 296] width 149 height 22
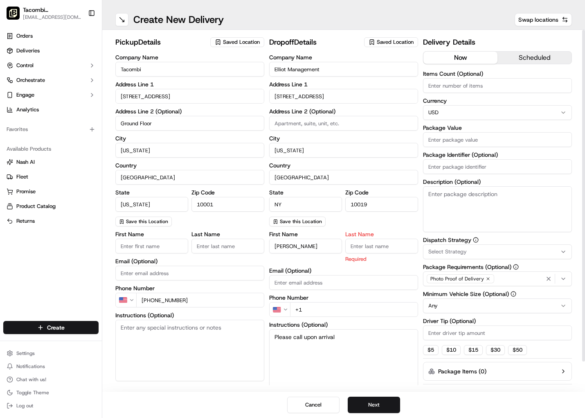
click at [370, 251] on input "Last Name" at bounding box center [381, 246] width 73 height 15
type input "v"
type input "."
type input "V."
click at [369, 267] on div "First Name [PERSON_NAME] Last Name V. Required Email (Optional) Phone Number US…" at bounding box center [343, 317] width 149 height 173
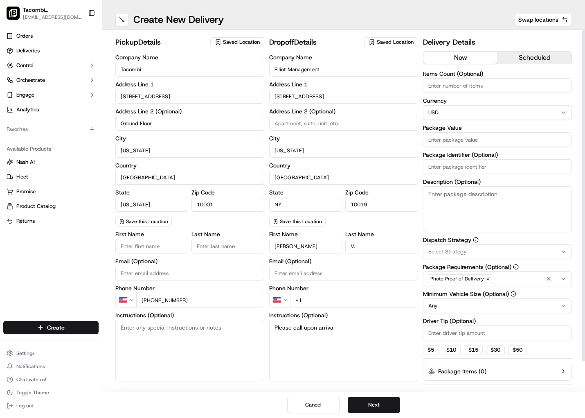
click at [320, 300] on input "+1" at bounding box center [354, 300] width 128 height 15
type input "[PHONE_NUMBER]"
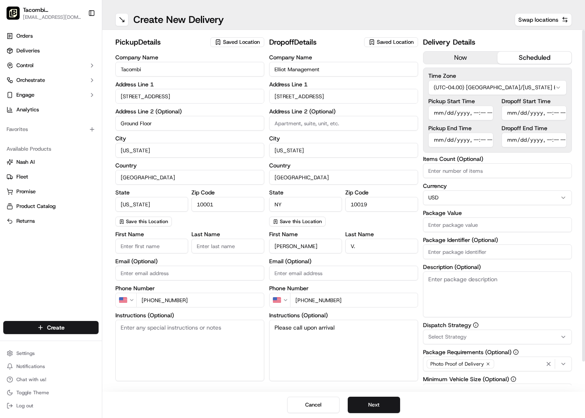
click at [539, 56] on button "scheduled" at bounding box center [535, 58] width 74 height 12
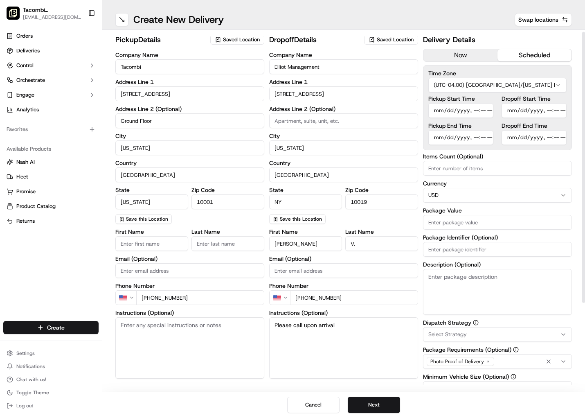
click at [433, 108] on input "Pickup Start Time" at bounding box center [460, 110] width 65 height 15
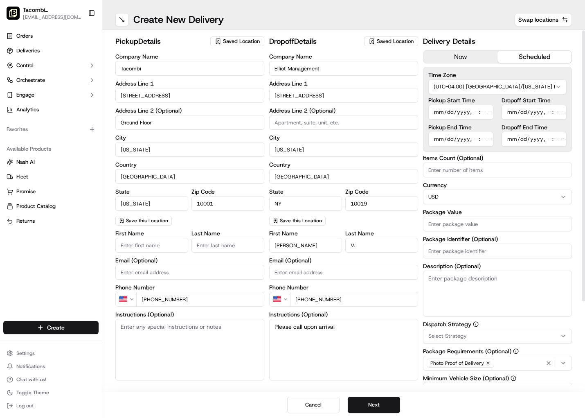
click at [473, 112] on input "Pickup Start Time" at bounding box center [460, 112] width 65 height 15
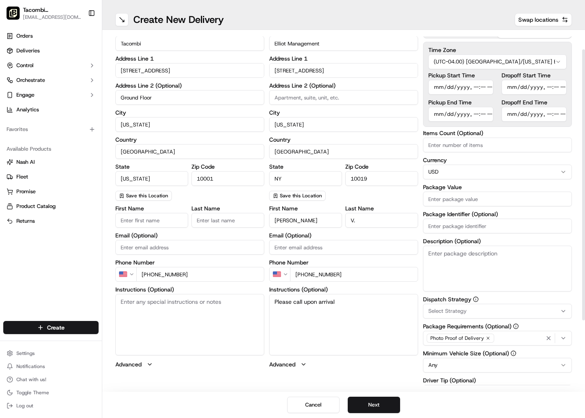
scroll to position [28, 0]
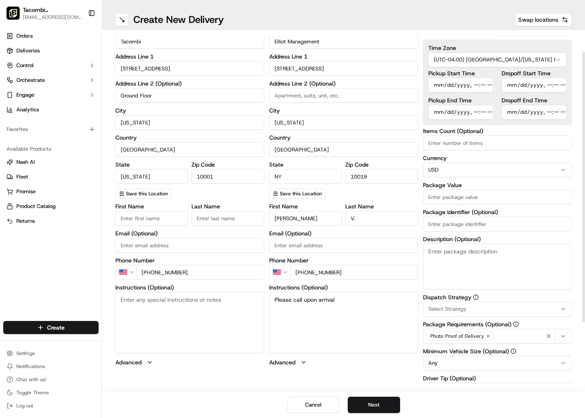
type input "[DATE]T10:45"
click at [509, 85] on input "Dropoff Start Time" at bounding box center [534, 85] width 65 height 15
click at [549, 86] on input "Dropoff Start Time" at bounding box center [534, 85] width 65 height 15
type input "[DATE]T11:15"
click at [439, 112] on input "Pickup End Time" at bounding box center [460, 112] width 65 height 15
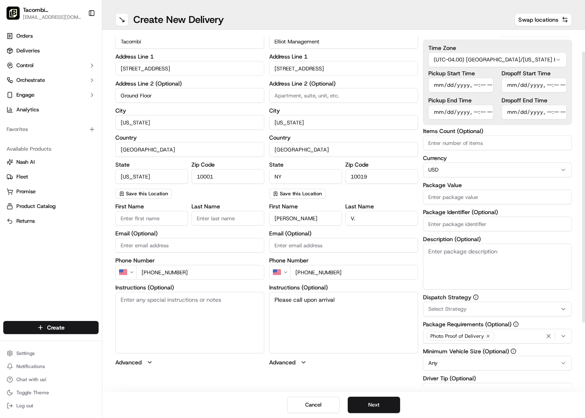
click at [477, 113] on input "Pickup End Time" at bounding box center [460, 112] width 65 height 15
click at [480, 86] on input "Pickup Start Time" at bounding box center [460, 85] width 65 height 15
click at [485, 84] on input "Pickup Start Time" at bounding box center [460, 85] width 65 height 15
type input "[DATE]T10:30"
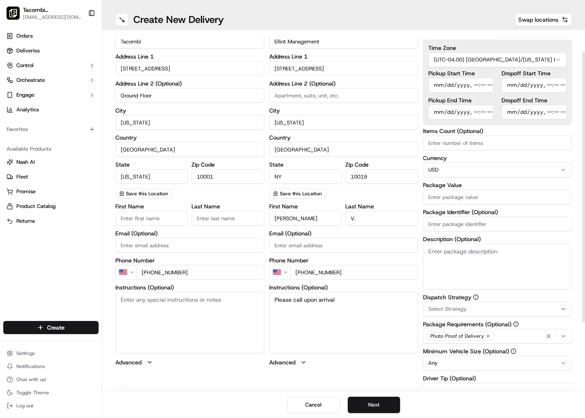
scroll to position [28, 0]
click at [444, 113] on input "Pickup End Time" at bounding box center [460, 111] width 65 height 15
click at [473, 111] on input "Pickup End Time" at bounding box center [460, 111] width 65 height 15
type input "[DATE]T10:45"
click at [512, 112] on input "Dropoff End Time" at bounding box center [534, 111] width 65 height 15
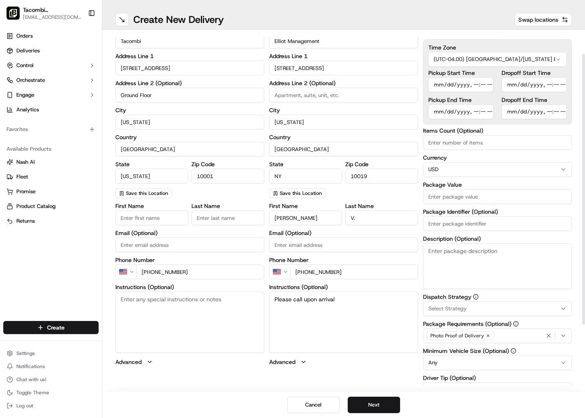
scroll to position [43, 0]
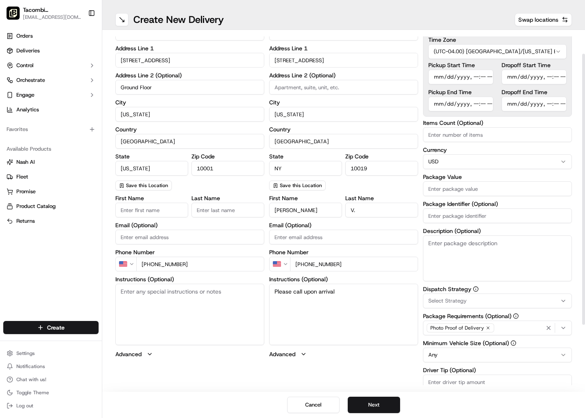
click at [512, 112] on div "Time Zone (UTC-04.00) [GEOGRAPHIC_DATA]/[US_STATE] EDT Pickup Start Time Pickup…" at bounding box center [497, 74] width 149 height 85
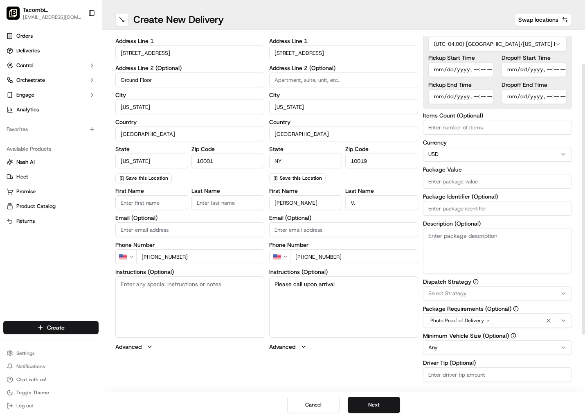
click at [549, 99] on input "Dropoff End Time" at bounding box center [534, 96] width 65 height 15
type input "[DATE]T11:30"
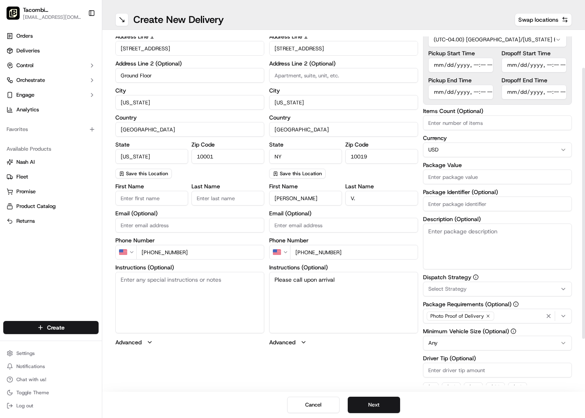
scroll to position [49, 0]
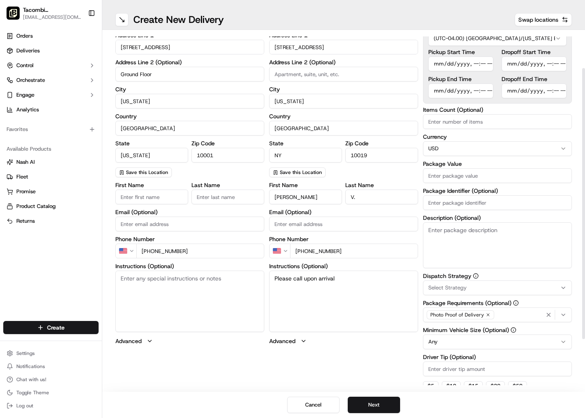
click at [457, 186] on div "Items Count (Optional) Currency USD Package Value Package Identifier (Optional)…" at bounding box center [497, 187] width 149 height 161
click at [460, 171] on input "Package Value" at bounding box center [497, 175] width 149 height 15
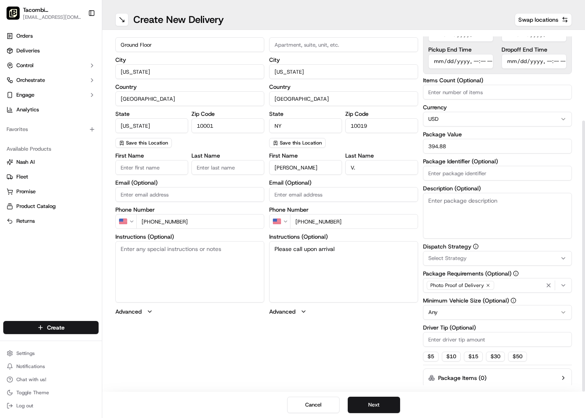
scroll to position [117, 0]
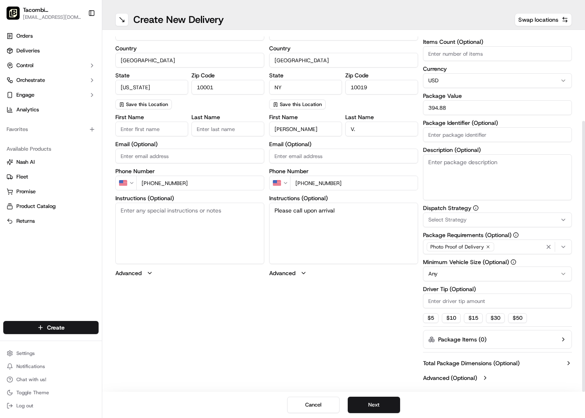
type input "394.88"
click at [461, 302] on input "Driver Tip (Optional)" at bounding box center [497, 300] width 149 height 15
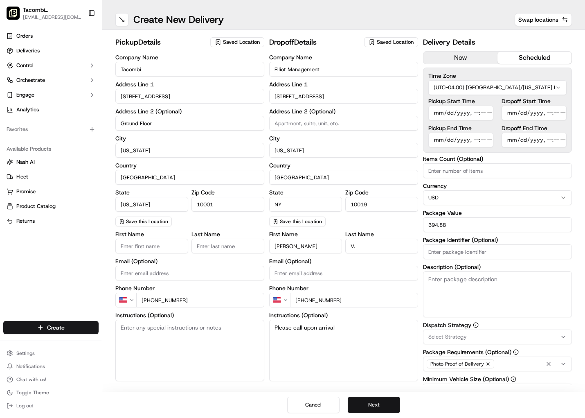
type input "39.49"
click at [388, 405] on button "Next" at bounding box center [374, 405] width 52 height 16
click at [388, 404] on button "Next" at bounding box center [374, 405] width 52 height 16
click at [388, 404] on button "Submit" at bounding box center [374, 405] width 52 height 16
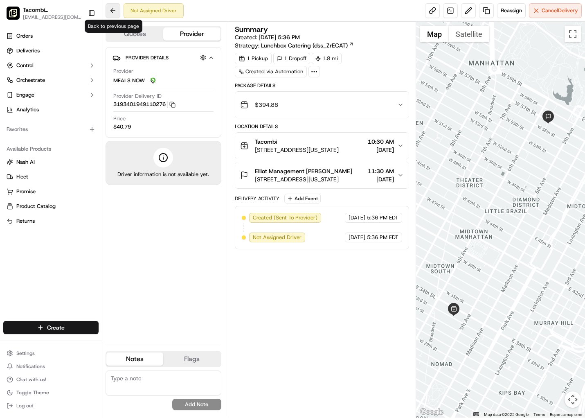
click at [115, 11] on button at bounding box center [113, 10] width 15 height 15
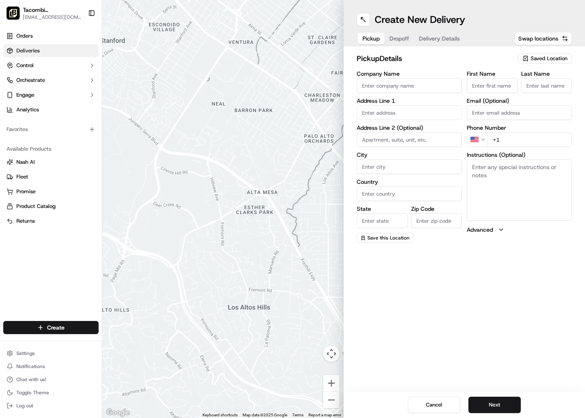
click at [57, 54] on link "Deliveries" at bounding box center [50, 50] width 95 height 13
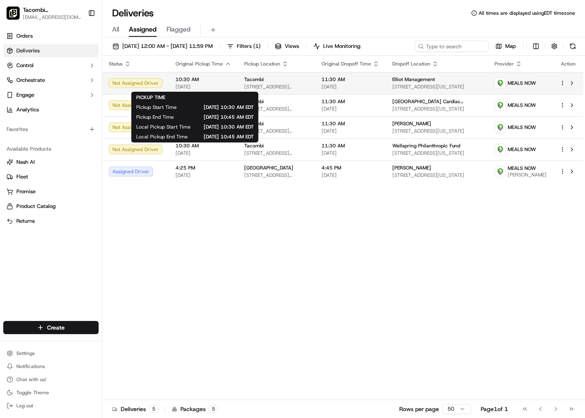
click at [225, 84] on span "[DATE]" at bounding box center [204, 86] width 56 height 7
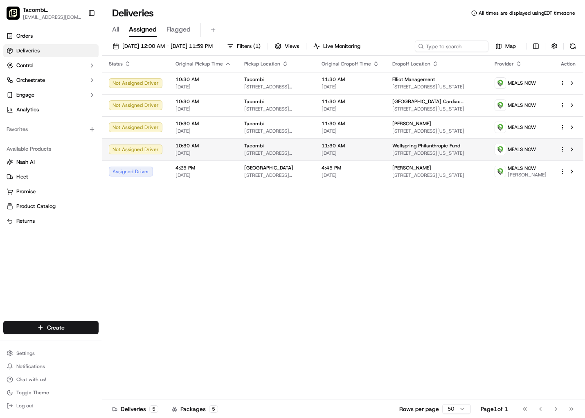
click at [219, 154] on span "[DATE]" at bounding box center [204, 153] width 56 height 7
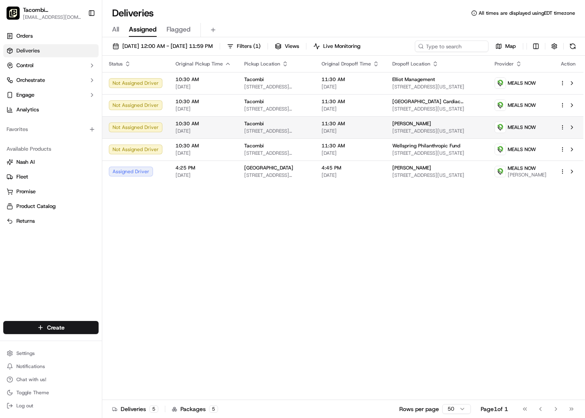
click at [198, 128] on span "[DATE]" at bounding box center [204, 131] width 56 height 7
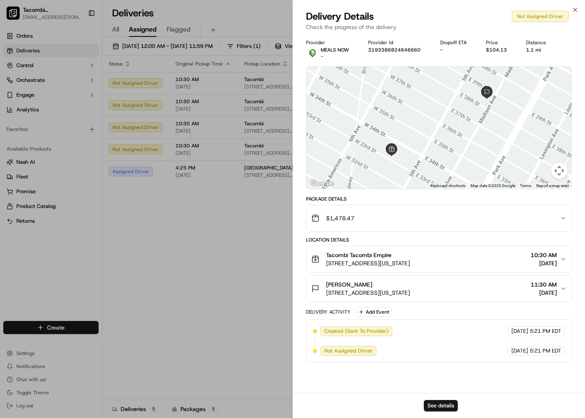
click at [542, 254] on span "10:30 AM" at bounding box center [544, 255] width 26 height 8
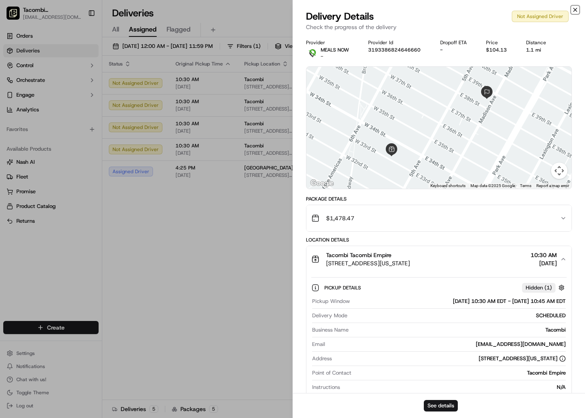
click at [577, 9] on icon "button" at bounding box center [575, 10] width 7 height 7
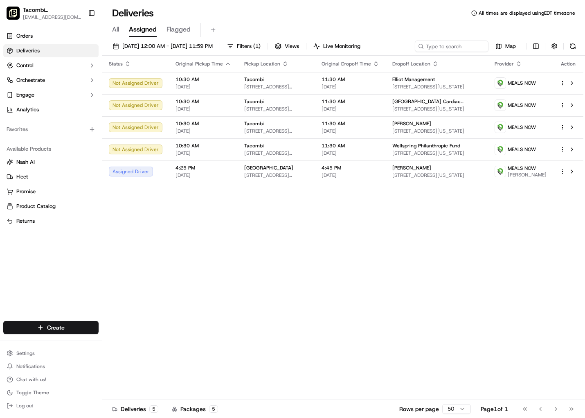
click at [75, 330] on html "Tacombi [GEOGRAPHIC_DATA] [EMAIL_ADDRESS][DOMAIN_NAME] Toggle Sidebar Orders De…" at bounding box center [292, 209] width 585 height 418
click at [124, 340] on link "Delivery" at bounding box center [147, 342] width 91 height 15
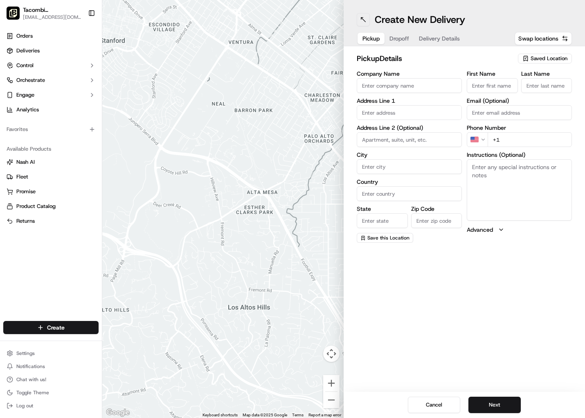
click at [367, 20] on button at bounding box center [363, 19] width 13 height 13
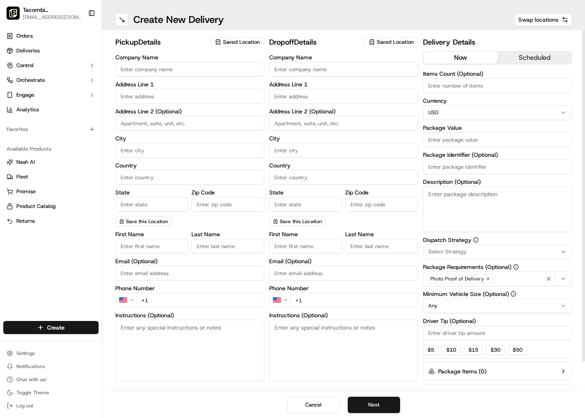
drag, startPoint x: 187, startPoint y: 70, endPoint x: 187, endPoint y: 76, distance: 5.3
click at [188, 71] on input "Company Name" at bounding box center [189, 69] width 149 height 15
type input "Tacombi"
type input "[STREET_ADDRESS]"
type input "Ground Floor"
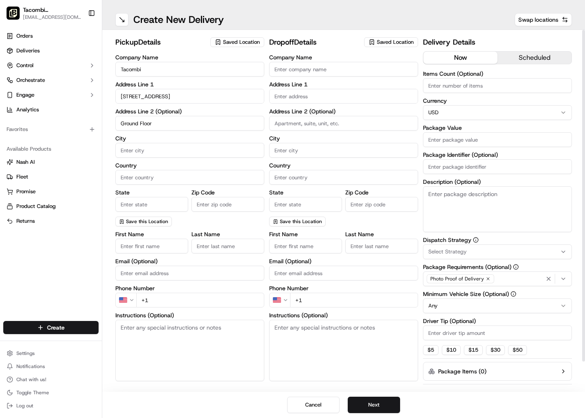
type input "[US_STATE]"
type input "[GEOGRAPHIC_DATA]"
type input "[US_STATE]"
type input "10001"
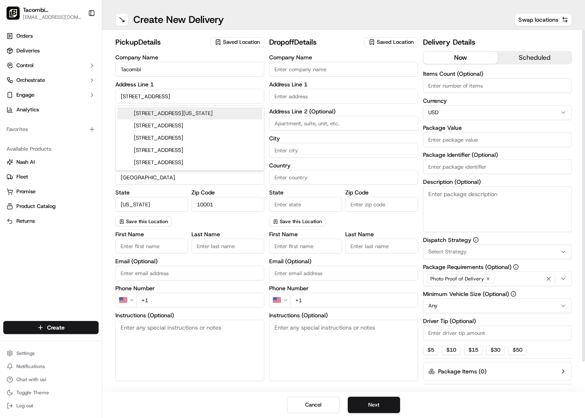
click at [185, 304] on input "+1" at bounding box center [200, 300] width 128 height 15
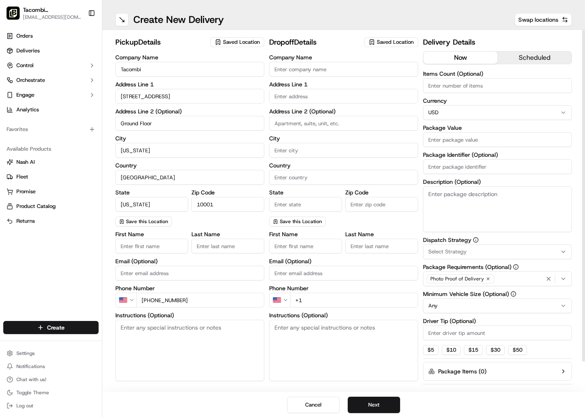
type input "[PHONE_NUMBER]"
click at [293, 77] on div "Company Name Address Line 1 Address Line 2 (Optional) City Country State Zip Co…" at bounding box center [343, 140] width 149 height 172
click at [306, 68] on input "Company Name" at bounding box center [343, 69] width 149 height 15
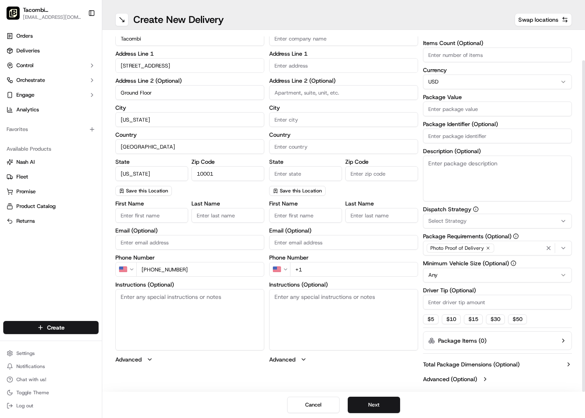
scroll to position [32, 0]
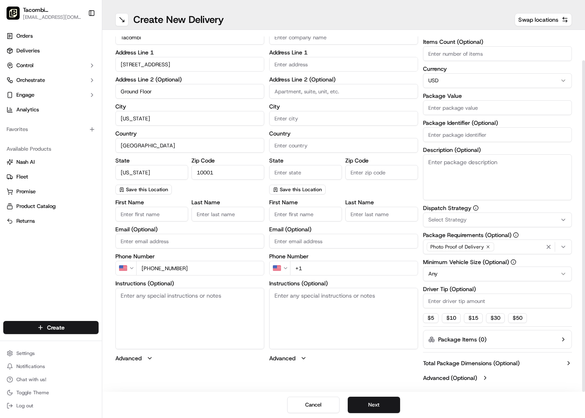
click at [309, 38] on input "Company Name" at bounding box center [343, 37] width 149 height 15
click at [285, 38] on input "Company Name" at bounding box center [343, 37] width 149 height 15
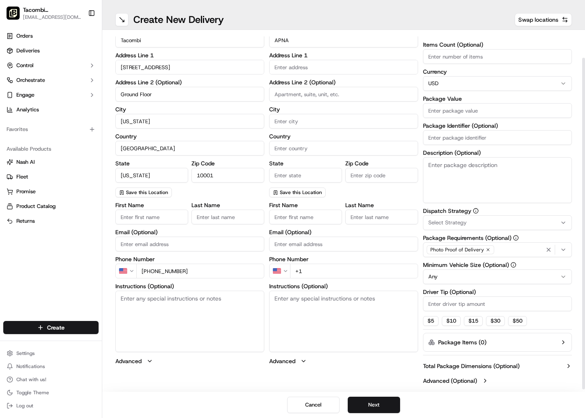
type input "APNA"
click at [292, 61] on input "text" at bounding box center [343, 67] width 149 height 15
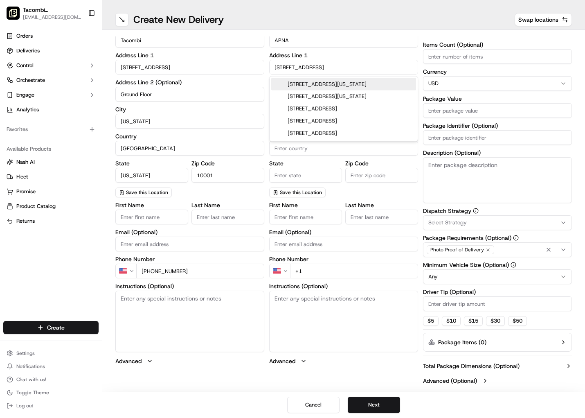
click at [330, 84] on div "[STREET_ADDRESS][US_STATE]" at bounding box center [343, 84] width 145 height 12
type input "[STREET_ADDRESS][US_STATE]"
type input "[US_STATE]"
type input "[GEOGRAPHIC_DATA]"
type input "NY"
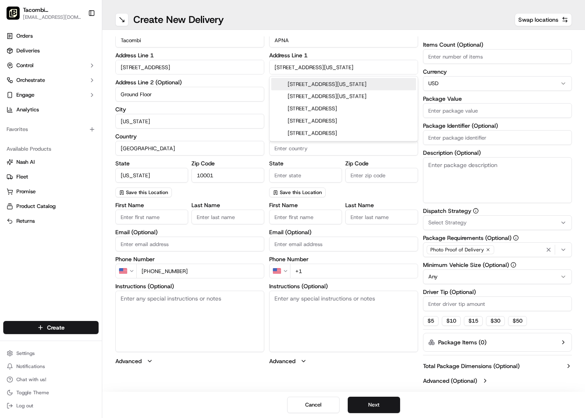
type input "10019"
type input "[STREET_ADDRESS]"
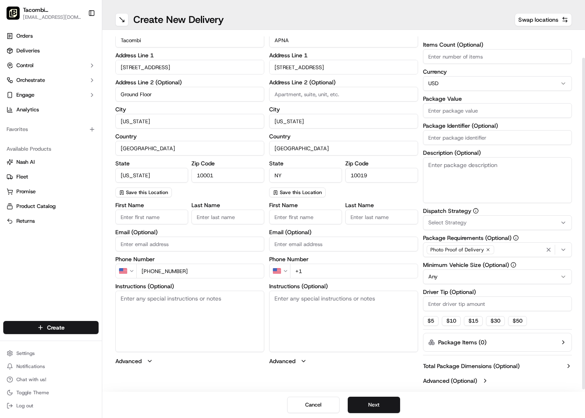
click at [314, 90] on input at bounding box center [343, 94] width 149 height 15
type input "Fl 29"
click at [297, 68] on input "[STREET_ADDRESS]" at bounding box center [343, 67] width 149 height 15
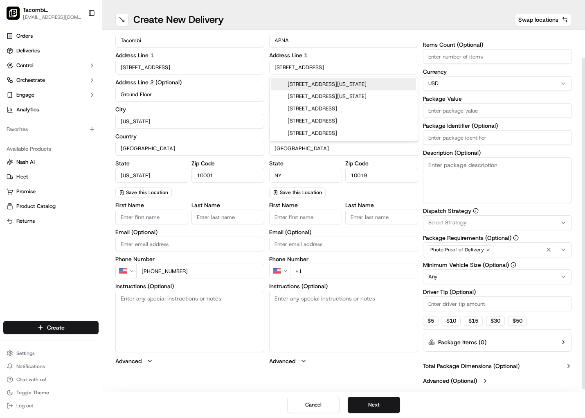
click at [337, 87] on div "[STREET_ADDRESS][US_STATE]" at bounding box center [343, 84] width 145 height 12
type input "[STREET_ADDRESS][US_STATE]"
type input "[STREET_ADDRESS]"
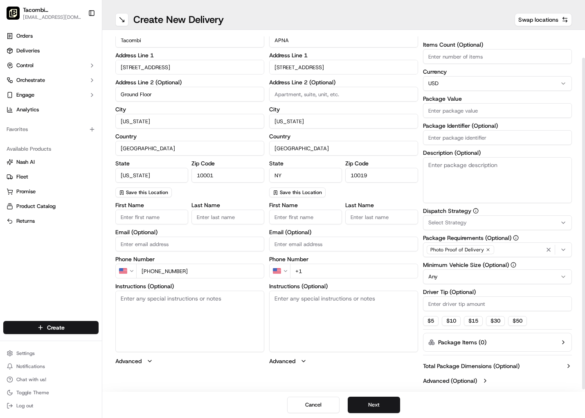
click at [378, 172] on input "10019" at bounding box center [381, 175] width 73 height 15
click at [324, 93] on input at bounding box center [343, 94] width 149 height 15
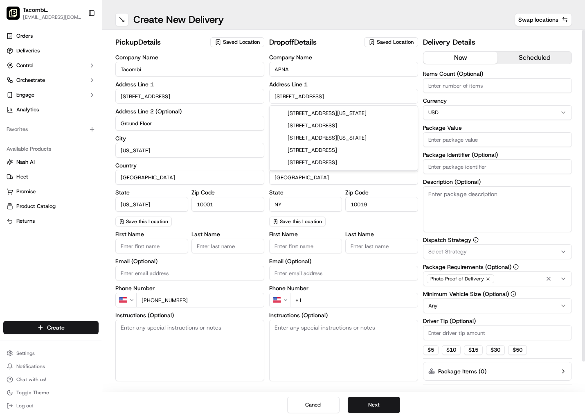
click at [297, 97] on input "[STREET_ADDRESS]" at bounding box center [343, 96] width 149 height 15
click at [337, 97] on input "[STREET_ADDRESS]" at bounding box center [343, 96] width 149 height 15
drag, startPoint x: 338, startPoint y: 97, endPoint x: 277, endPoint y: 91, distance: 61.3
click at [277, 91] on input "[STREET_ADDRESS]" at bounding box center [343, 96] width 149 height 15
click at [331, 115] on div "[STREET_ADDRESS][US_STATE]" at bounding box center [343, 113] width 145 height 12
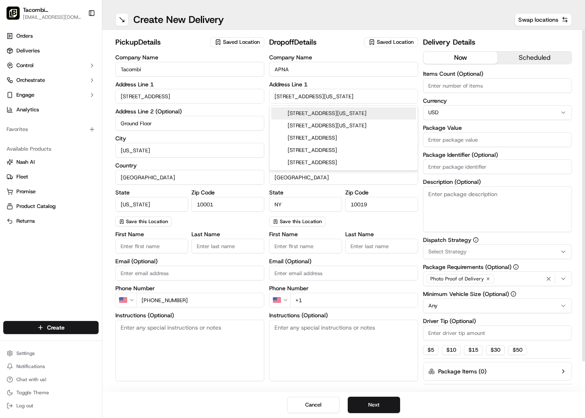
type input "[STREET_ADDRESS]"
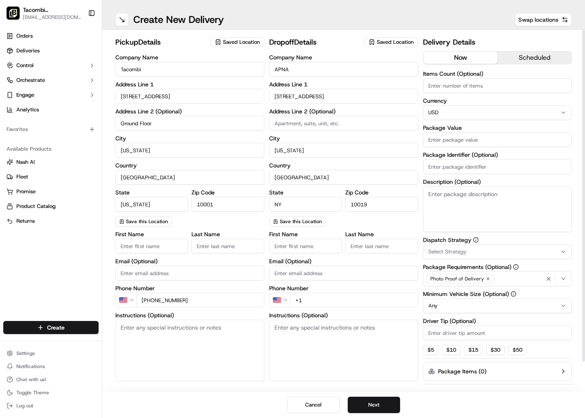
click at [320, 105] on div "Company Name APNA Address Line [STREET_ADDRESS] Address Line 2 (Optional) City …" at bounding box center [343, 140] width 149 height 172
click at [315, 100] on input "[STREET_ADDRESS]" at bounding box center [343, 96] width 149 height 15
click at [300, 98] on input "[STREET_ADDRESS]" at bounding box center [343, 96] width 149 height 15
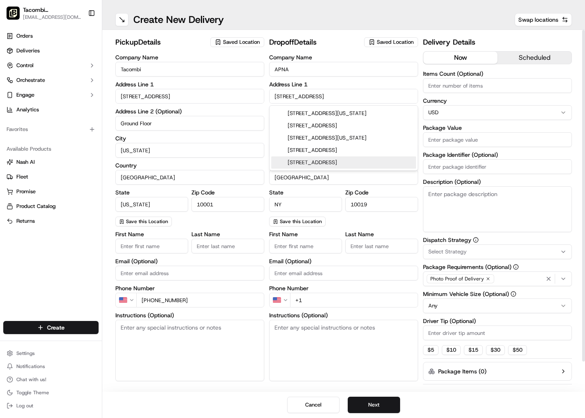
click at [391, 206] on input "10019" at bounding box center [381, 204] width 73 height 15
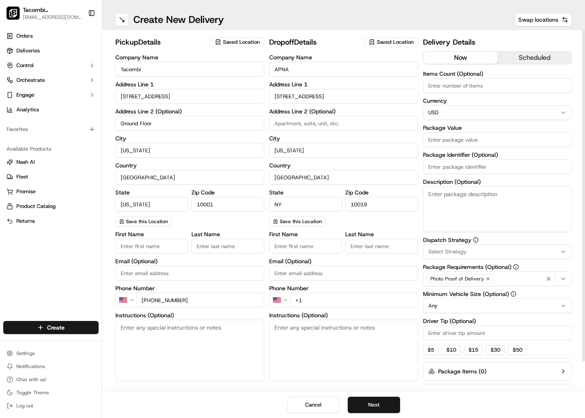
click at [391, 206] on input "10019" at bounding box center [381, 204] width 73 height 15
click at [309, 99] on input "[STREET_ADDRESS]" at bounding box center [343, 96] width 149 height 15
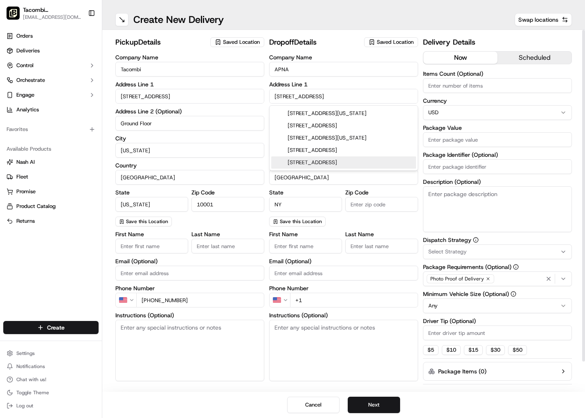
click at [309, 99] on input "[STREET_ADDRESS]" at bounding box center [343, 96] width 149 height 15
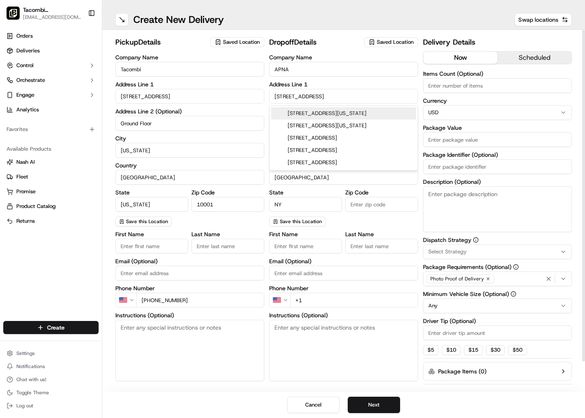
click at [318, 110] on div "[STREET_ADDRESS][US_STATE]" at bounding box center [343, 113] width 145 height 12
type input "[STREET_ADDRESS][US_STATE]"
type input "10019"
type input "[STREET_ADDRESS]"
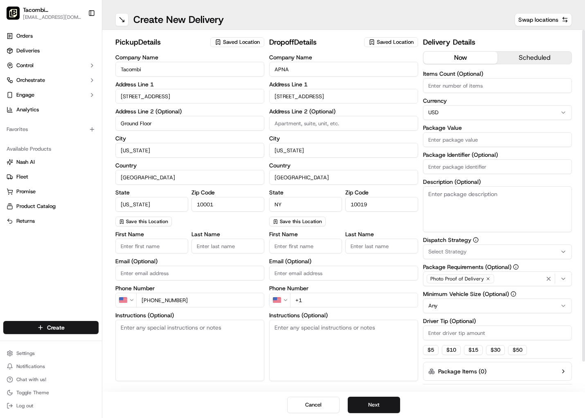
click at [304, 97] on input "[STREET_ADDRESS]" at bounding box center [343, 96] width 149 height 15
click at [318, 97] on input "[STREET_ADDRESS]" at bounding box center [343, 96] width 149 height 15
click at [317, 97] on input "[STREET_ADDRESS]" at bounding box center [343, 95] width 149 height 15
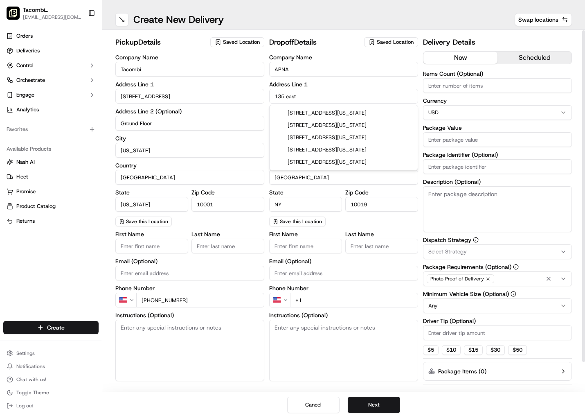
scroll to position [0, 0]
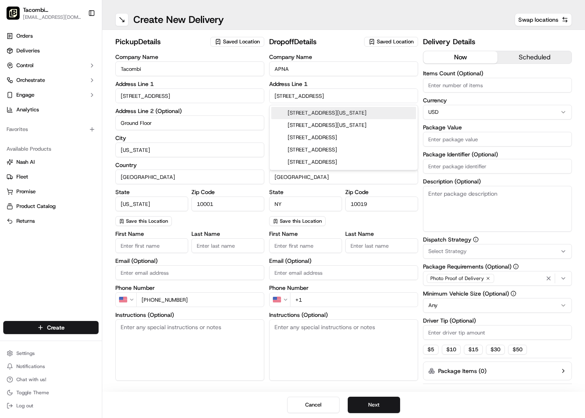
click at [329, 114] on div "[STREET_ADDRESS][US_STATE]" at bounding box center [343, 113] width 145 height 12
type input "[STREET_ADDRESS]"
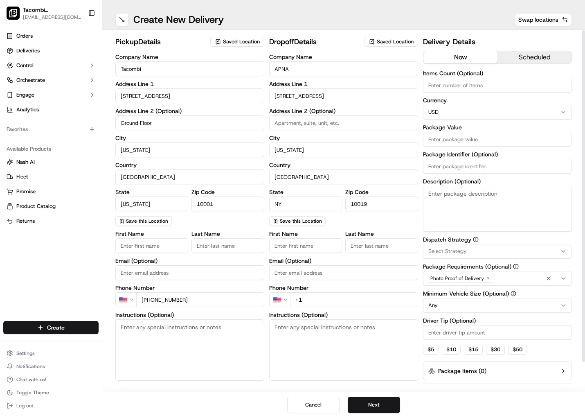
scroll to position [0, 0]
click at [322, 409] on button "Cancel" at bounding box center [313, 405] width 52 height 16
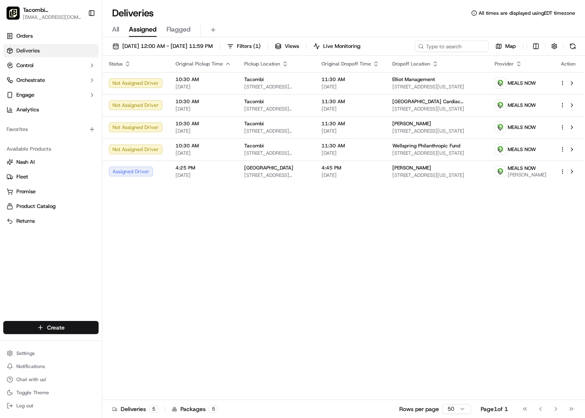
click at [56, 328] on html "Tacombi [GEOGRAPHIC_DATA] [EMAIL_ADDRESS][DOMAIN_NAME] Toggle Sidebar Orders De…" at bounding box center [292, 209] width 585 height 418
click at [133, 345] on link "Delivery" at bounding box center [147, 342] width 91 height 15
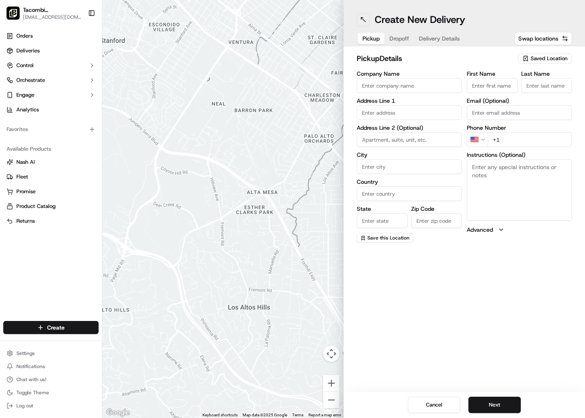
click at [359, 19] on button at bounding box center [363, 19] width 13 height 13
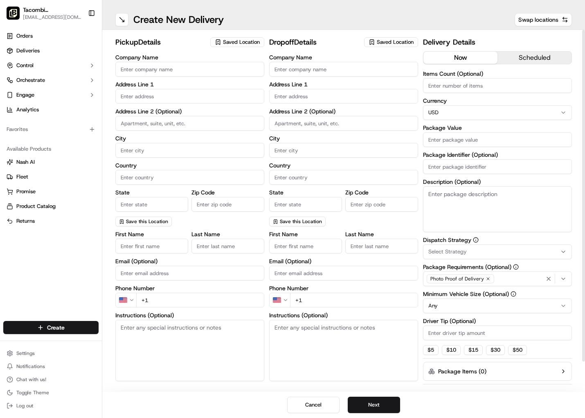
click at [317, 73] on input "Company Name" at bounding box center [343, 69] width 149 height 15
type input "APNA"
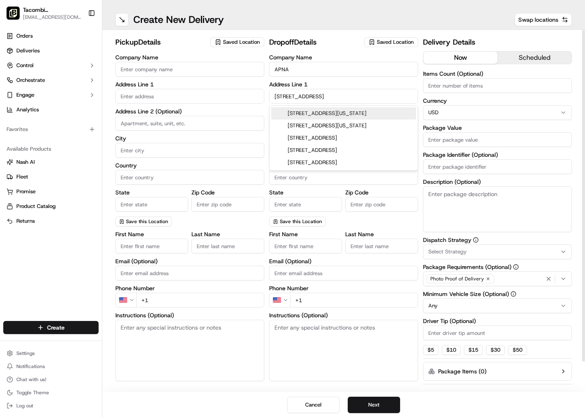
click at [327, 109] on div "[STREET_ADDRESS][US_STATE]" at bounding box center [343, 113] width 145 height 12
type input "[STREET_ADDRESS][US_STATE]"
type input "[US_STATE]"
type input "[GEOGRAPHIC_DATA]"
type input "NY"
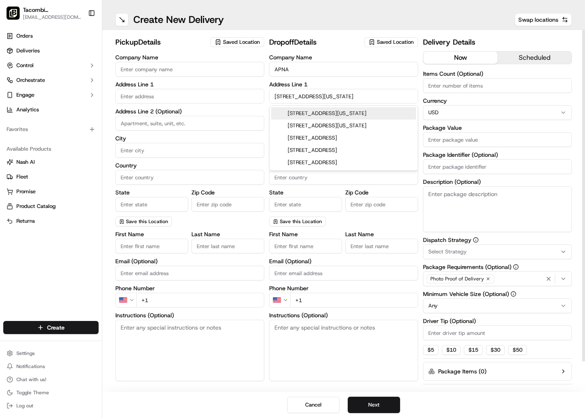
type input "10019"
type input "[STREET_ADDRESS]"
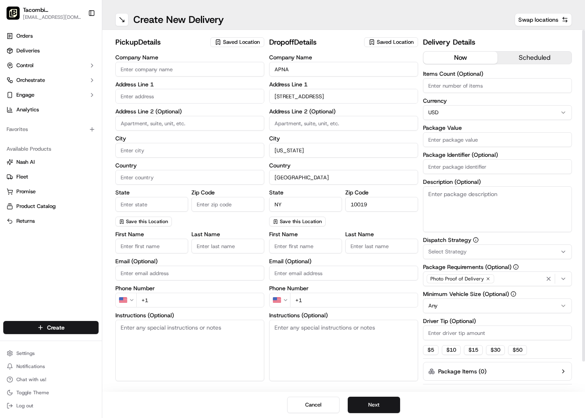
click at [333, 94] on input "[STREET_ADDRESS]" at bounding box center [343, 96] width 149 height 15
click at [341, 94] on input "[STREET_ADDRESS]" at bounding box center [343, 96] width 149 height 15
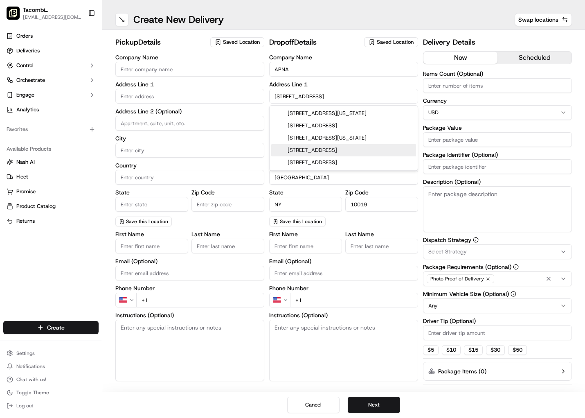
click at [314, 71] on input "APNA" at bounding box center [343, 69] width 149 height 15
click at [308, 69] on input "APNA" at bounding box center [343, 69] width 149 height 15
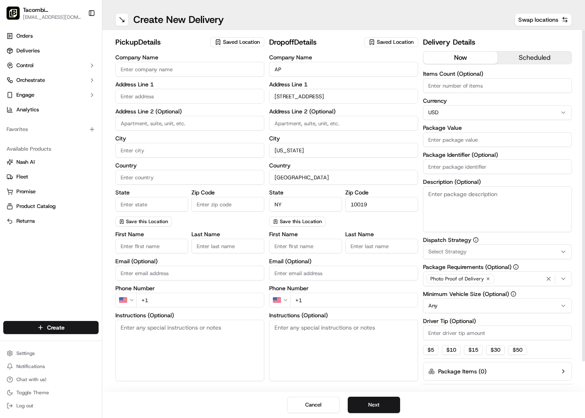
type input "A"
type input "Cross Country Consulting"
click at [208, 71] on input "Company Name" at bounding box center [189, 69] width 149 height 15
type input "Tacombi"
type input "[STREET_ADDRESS]"
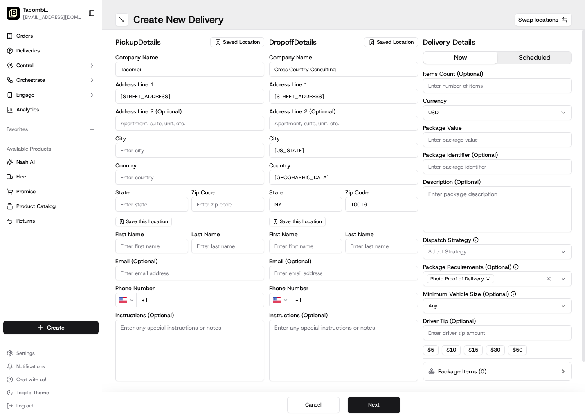
type input "Ground Floor"
type input "[US_STATE]"
type input "[GEOGRAPHIC_DATA]"
type input "[US_STATE]"
type input "10001"
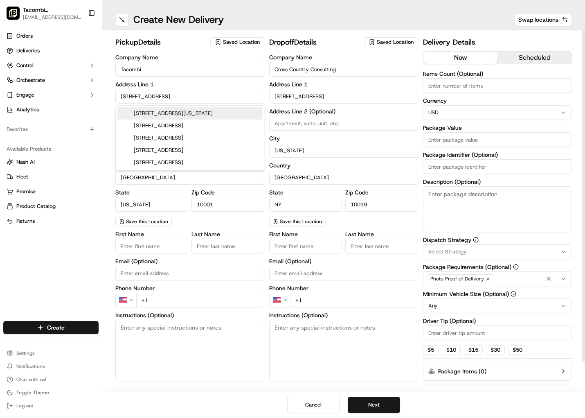
click at [366, 107] on div "Company Name Cross Country Consulting Address Line [GEOGRAPHIC_DATA][STREET_ADD…" at bounding box center [343, 140] width 149 height 172
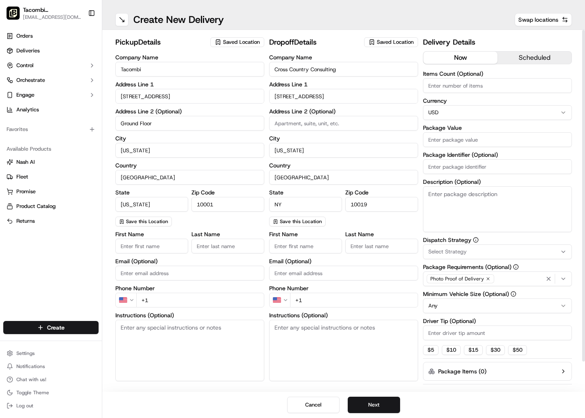
click at [268, 90] on div "pickup Details Saved Location Company Name Tacombi Address Line [STREET_ADDRESS…" at bounding box center [343, 226] width 457 height 381
click at [283, 93] on input "[STREET_ADDRESS]" at bounding box center [343, 96] width 149 height 15
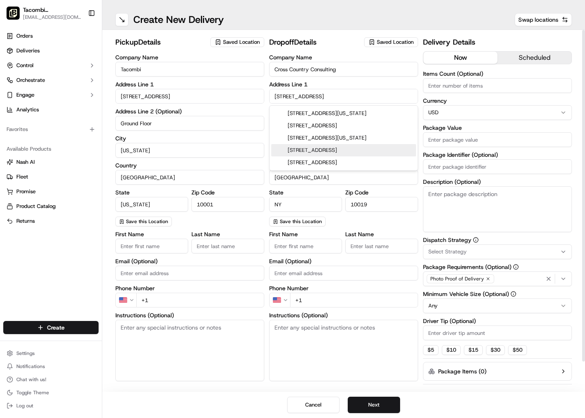
click at [284, 93] on input "[STREET_ADDRESS]" at bounding box center [343, 96] width 149 height 15
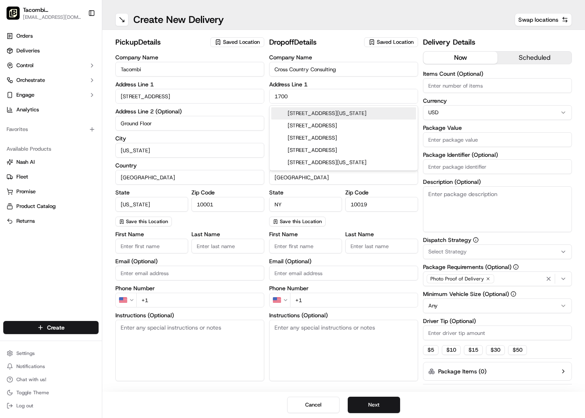
click at [328, 115] on div "[STREET_ADDRESS][US_STATE]" at bounding box center [343, 113] width 145 height 12
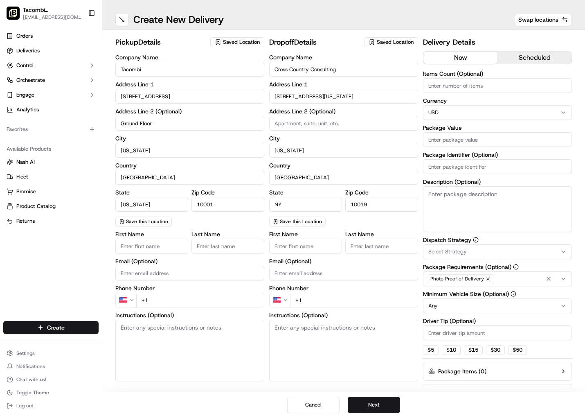
type input "[STREET_ADDRESS]"
click at [301, 124] on input at bounding box center [343, 123] width 149 height 15
drag, startPoint x: 175, startPoint y: 296, endPoint x: 174, endPoint y: 300, distance: 4.3
click at [175, 297] on input "+1" at bounding box center [200, 300] width 128 height 15
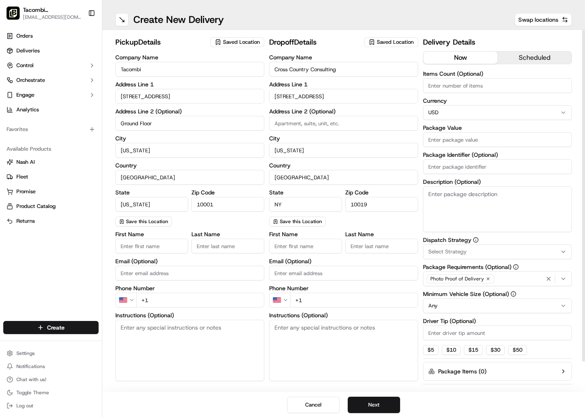
click at [174, 300] on input "+1" at bounding box center [200, 300] width 128 height 15
type input "[PHONE_NUMBER]"
click at [302, 247] on input "First Name" at bounding box center [305, 246] width 73 height 15
type input "[PERSON_NAME]"
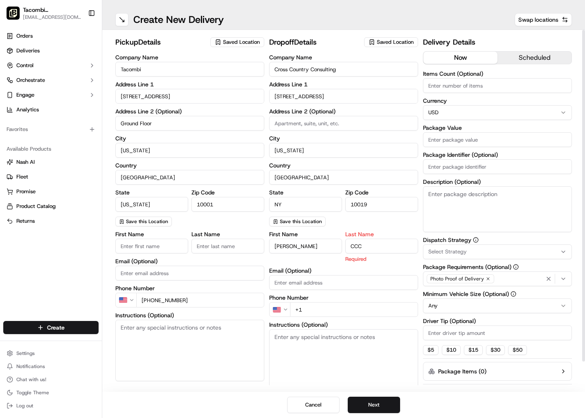
type input "CCC"
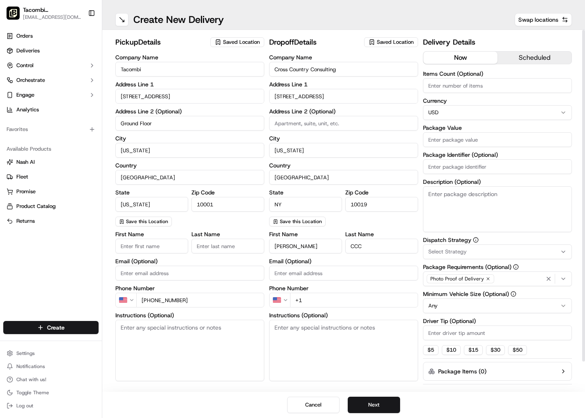
click at [325, 271] on div "Email (Optional)" at bounding box center [343, 269] width 149 height 22
click at [328, 271] on input "Email (Optional)" at bounding box center [343, 273] width 149 height 15
click at [324, 298] on input "+1" at bounding box center [354, 300] width 128 height 15
type input "[PHONE_NUMBER]"
click at [297, 339] on textarea "Instructions (Optional)" at bounding box center [343, 350] width 149 height 61
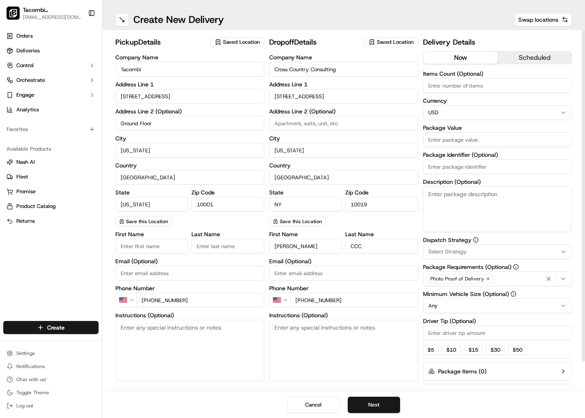
paste textarea "Use freight elevator located on [GEOGRAPHIC_DATA] next to parking garage ([GEOG…"
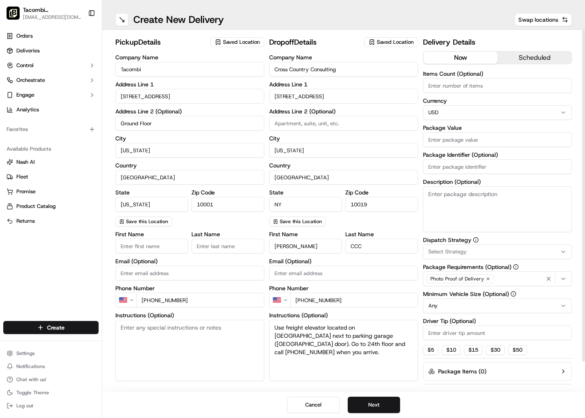
type textarea "Use freight elevator located on [GEOGRAPHIC_DATA] next to parking garage ([GEOG…"
click at [526, 55] on button "scheduled" at bounding box center [535, 58] width 74 height 12
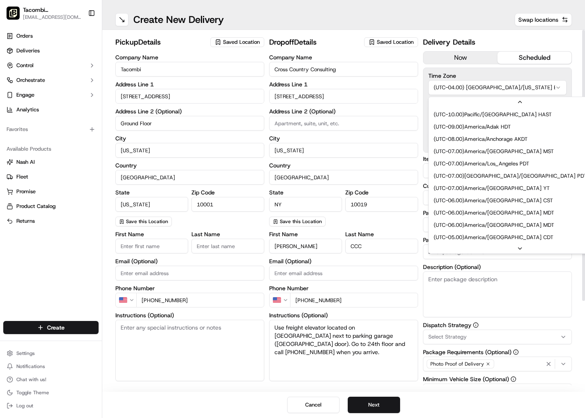
click at [462, 89] on html "Tacombi [GEOGRAPHIC_DATA] [EMAIL_ADDRESS][DOMAIN_NAME] Toggle Sidebar Orders De…" at bounding box center [292, 209] width 585 height 418
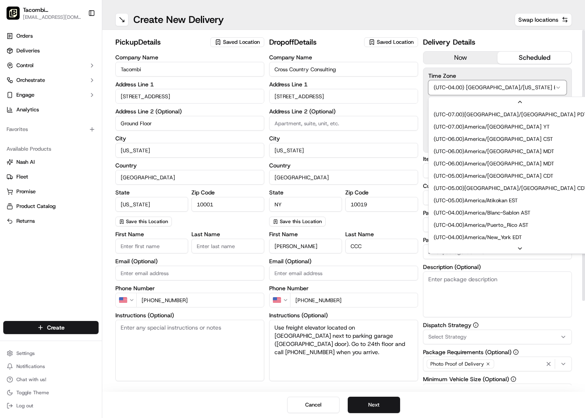
click at [462, 89] on html "Tacombi [GEOGRAPHIC_DATA] [EMAIL_ADDRESS][DOMAIN_NAME] Toggle Sidebar Orders De…" at bounding box center [292, 209] width 585 height 418
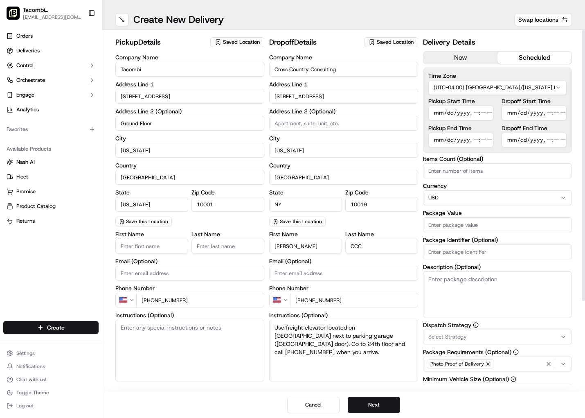
click at [442, 114] on input "Pickup Start Time" at bounding box center [460, 113] width 65 height 15
click at [473, 115] on input "Pickup Start Time" at bounding box center [460, 113] width 65 height 15
type input "[DATE]T11:00"
click at [511, 112] on input "Dropoff Start Time" at bounding box center [534, 113] width 65 height 15
type input "[DATE]T11:45"
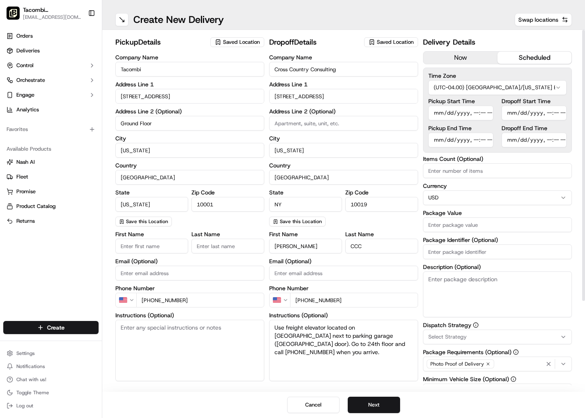
click at [437, 140] on input "Pickup End Time" at bounding box center [460, 140] width 65 height 15
type input "[DATE]T11:15"
click at [509, 141] on input "Dropoff End Time" at bounding box center [534, 140] width 65 height 15
click at [548, 140] on input "Dropoff End Time" at bounding box center [534, 140] width 65 height 15
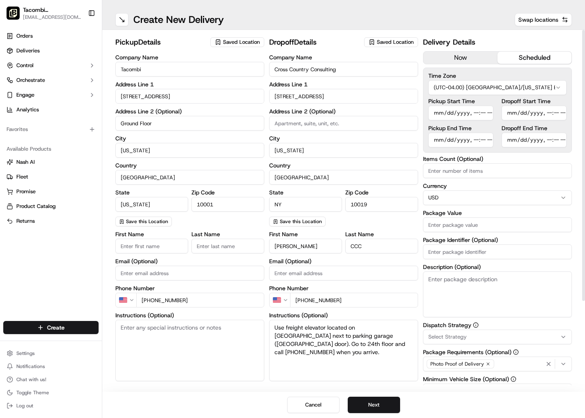
type input "[DATE]T12:00"
click at [462, 223] on input "Package Value" at bounding box center [497, 224] width 149 height 15
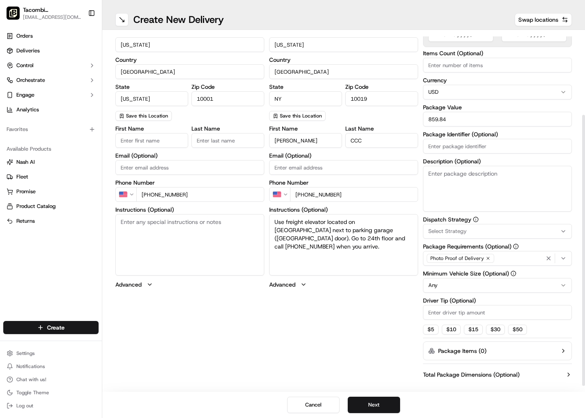
scroll to position [117, 0]
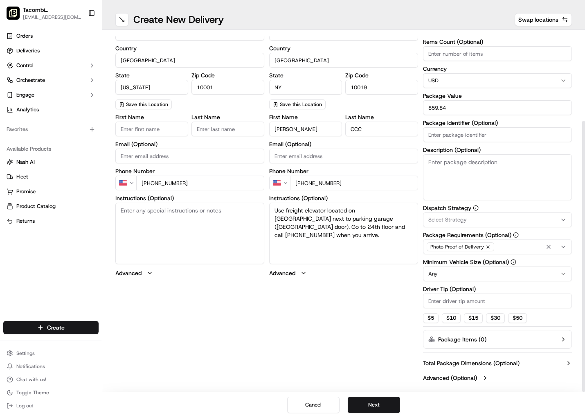
type input "859.84"
click at [455, 277] on html "Tacombi [GEOGRAPHIC_DATA] [EMAIL_ADDRESS][DOMAIN_NAME] Toggle Sidebar Orders De…" at bounding box center [292, 209] width 585 height 418
click at [442, 271] on html "Tacombi [GEOGRAPHIC_DATA] [EMAIL_ADDRESS][DOMAIN_NAME] Toggle Sidebar Orders De…" at bounding box center [292, 209] width 585 height 418
click at [451, 301] on input "Driver Tip (Optional)" at bounding box center [497, 300] width 149 height 15
type input "30.00"
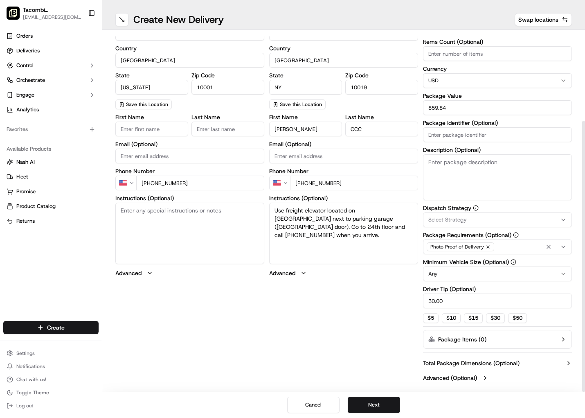
click at [353, 321] on div "pickup Details Saved Location Company Name Tacombi Address Line [STREET_ADDRESS…" at bounding box center [343, 152] width 457 height 466
click at [383, 401] on button "Next" at bounding box center [374, 405] width 52 height 16
click at [383, 401] on button "Submit" at bounding box center [374, 405] width 52 height 16
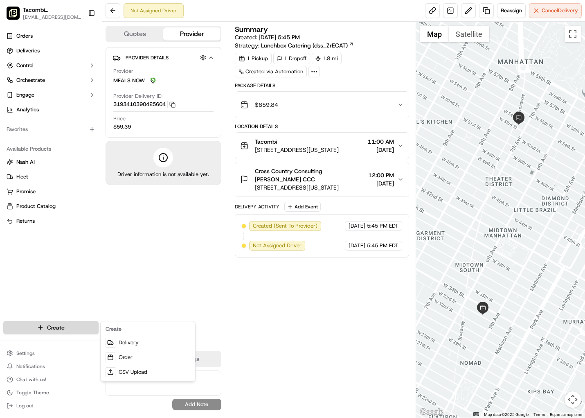
click at [54, 331] on html "Tacombi [GEOGRAPHIC_DATA] [EMAIL_ADDRESS][DOMAIN_NAME] Toggle Sidebar Orders De…" at bounding box center [292, 209] width 585 height 418
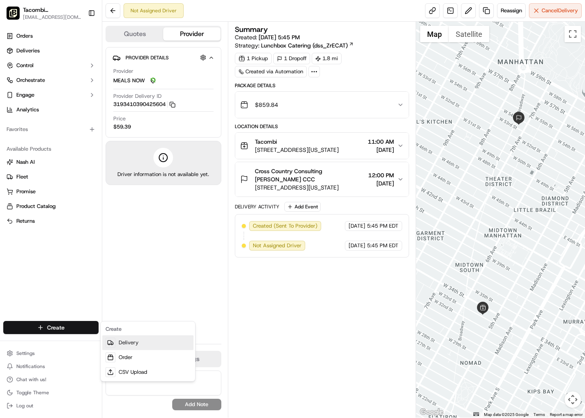
click at [132, 344] on link "Delivery" at bounding box center [147, 342] width 91 height 15
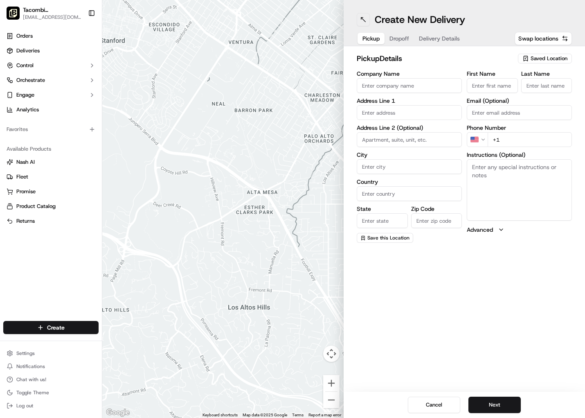
click at [364, 16] on button at bounding box center [363, 19] width 13 height 13
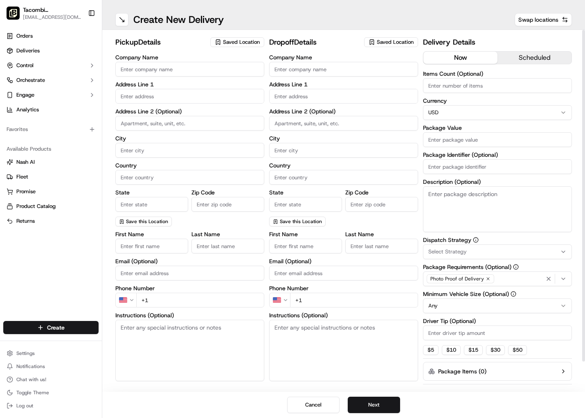
click at [176, 82] on label "Address Line 1" at bounding box center [189, 84] width 149 height 6
click at [187, 71] on input "Company Name" at bounding box center [189, 69] width 149 height 15
type input "Tacombi"
type input "[STREET_ADDRESS]"
type input "Ground Floor"
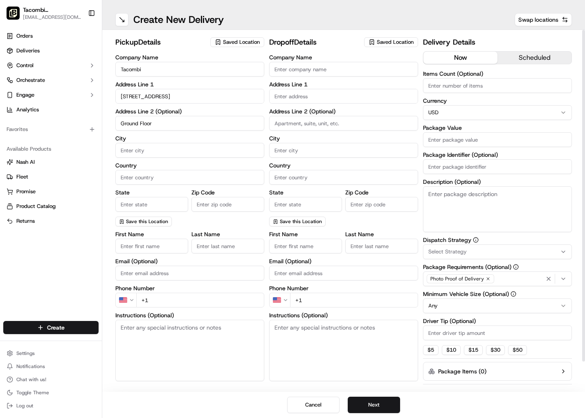
type input "[US_STATE]"
type input "[GEOGRAPHIC_DATA]"
type input "[US_STATE]"
type input "10001"
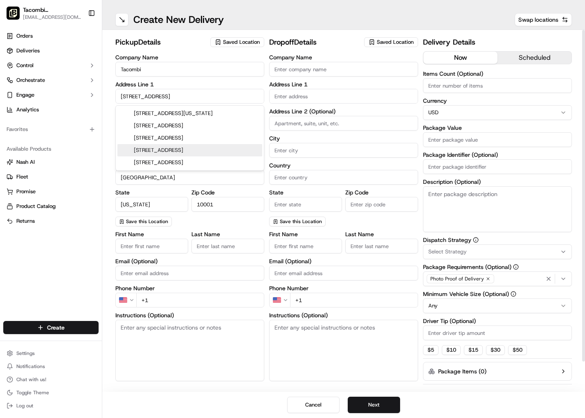
click at [99, 236] on div "Orders Deliveries Control Orchestrate Engage Analytics Favorites Available Prod…" at bounding box center [51, 170] width 102 height 288
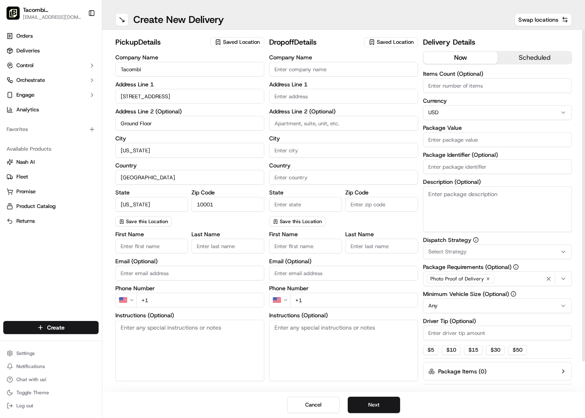
drag, startPoint x: 166, startPoint y: 294, endPoint x: 169, endPoint y: 297, distance: 4.9
click at [166, 294] on input "+1" at bounding box center [200, 300] width 128 height 15
click at [169, 298] on input "+1" at bounding box center [200, 300] width 128 height 15
type input "[PHONE_NUMBER]"
click at [309, 68] on input "Company Name" at bounding box center [343, 69] width 149 height 15
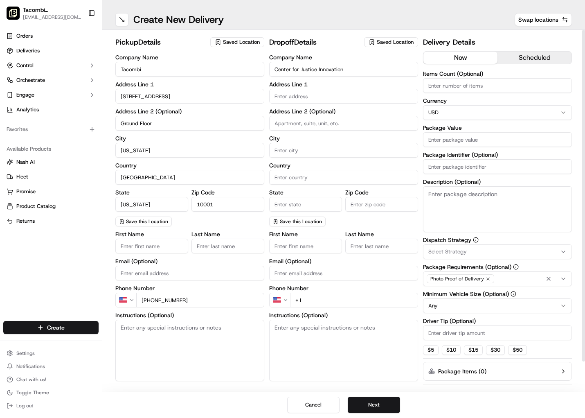
type input "Center for Justice Innovation"
click at [327, 88] on div "Address Line 1" at bounding box center [343, 92] width 149 height 22
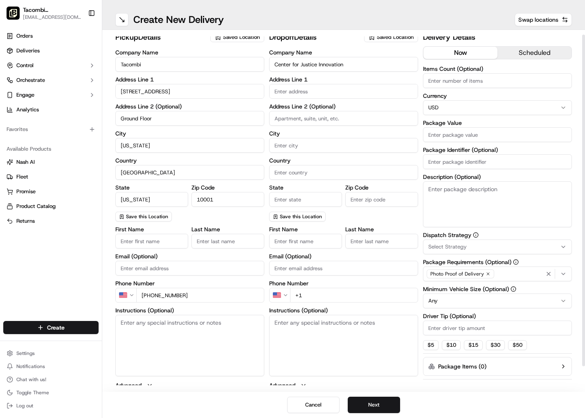
click at [327, 97] on input "text" at bounding box center [343, 91] width 149 height 15
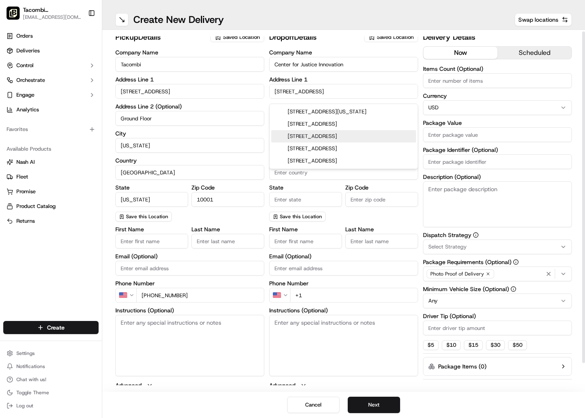
scroll to position [1, 0]
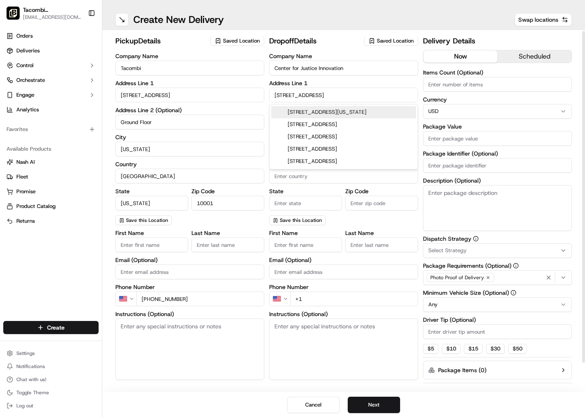
click at [336, 107] on div "[STREET_ADDRESS][US_STATE]" at bounding box center [343, 112] width 145 height 12
type input "[STREET_ADDRESS]"
type input "[GEOGRAPHIC_DATA]"
type input "NY"
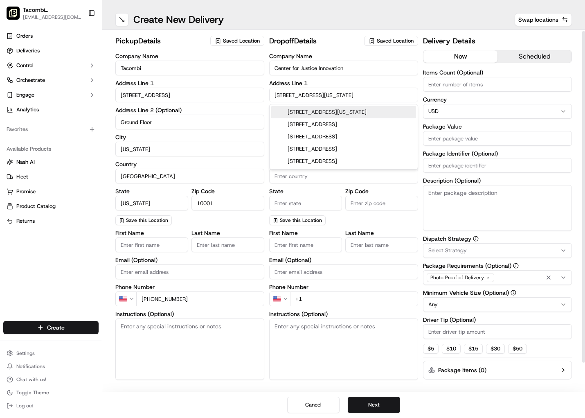
type input "10018"
type input "[STREET_ADDRESS]"
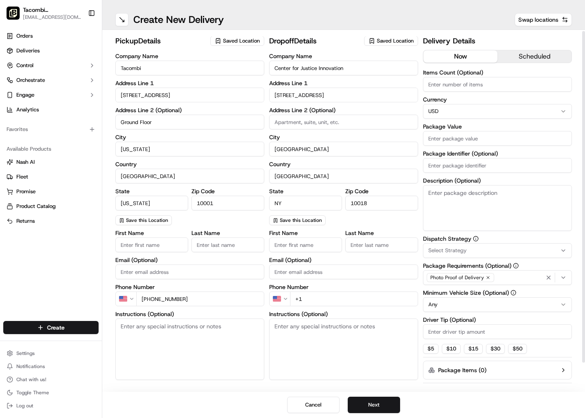
click at [327, 124] on input at bounding box center [343, 122] width 149 height 15
type input "18th floor"
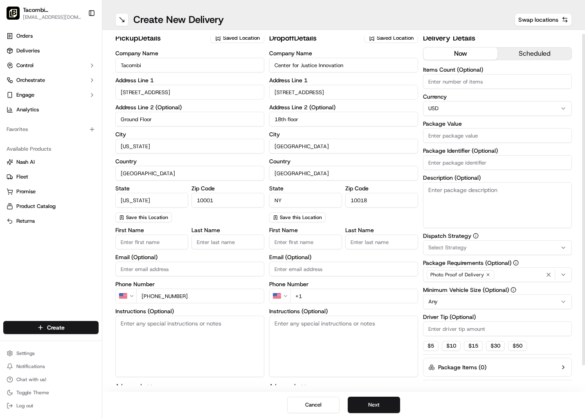
click at [303, 148] on input "[GEOGRAPHIC_DATA]" at bounding box center [343, 146] width 149 height 15
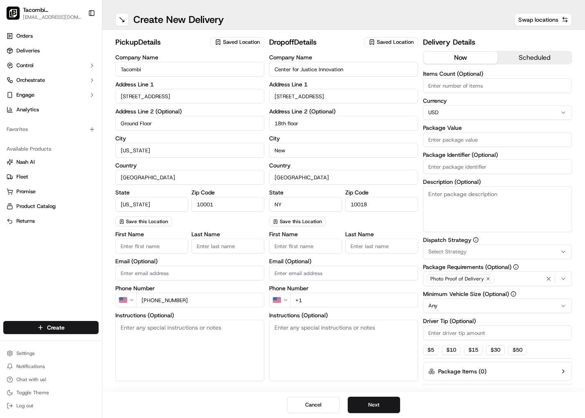
scroll to position [0, 0]
type input "[US_STATE]"
click at [376, 199] on input "10001" at bounding box center [381, 204] width 73 height 15
type input "10018"
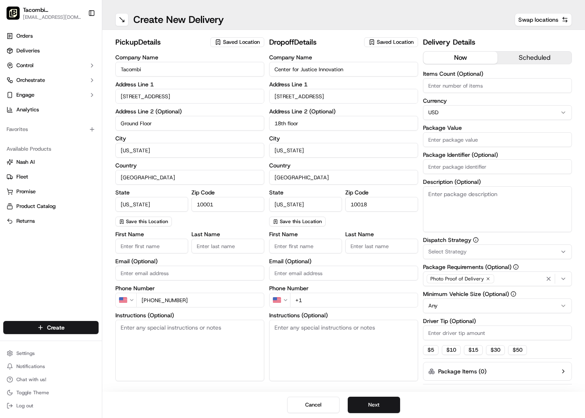
type input "New"
type input "NY"
click at [393, 229] on div "Company Name Center for Justice Innovation Address Line 1 [STREET_ADDRESS] Addr…" at bounding box center [343, 224] width 149 height 340
click at [295, 147] on input "New" at bounding box center [343, 150] width 149 height 15
type input "[US_STATE]"
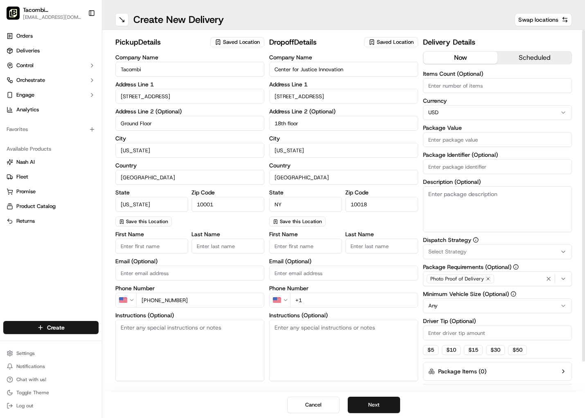
click at [373, 221] on div "Company Name Center for Justice Innovation Address Line 1 [STREET_ADDRESS] Addr…" at bounding box center [343, 140] width 149 height 172
click at [316, 340] on textarea "Instructions (Optional)" at bounding box center [343, 350] width 149 height 61
paste textarea "please deliver to the 18th floor. order can be left with receptionist at front …"
type textarea "please deliver to the 18th floor. order can be left with receptionist at front …"
click at [334, 302] on input "+1" at bounding box center [354, 300] width 128 height 15
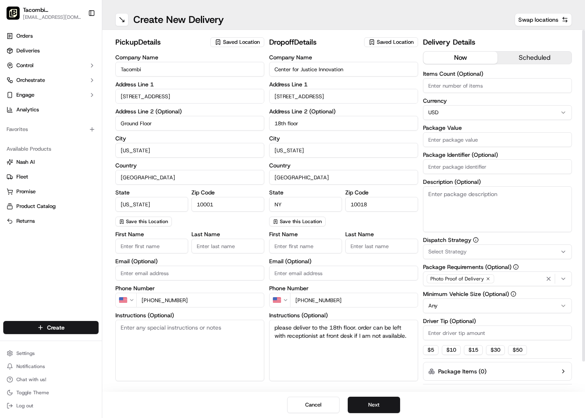
type input "[PHONE_NUMBER]"
click at [300, 244] on input "First Name" at bounding box center [305, 246] width 73 height 15
type input "[PERSON_NAME]"
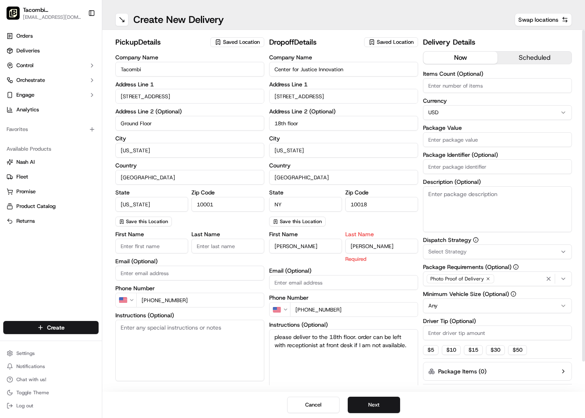
type input "[PERSON_NAME]"
click at [11, 255] on div "Orders Deliveries Control Orchestrate Engage Analytics Favorites Available Prod…" at bounding box center [51, 170] width 102 height 288
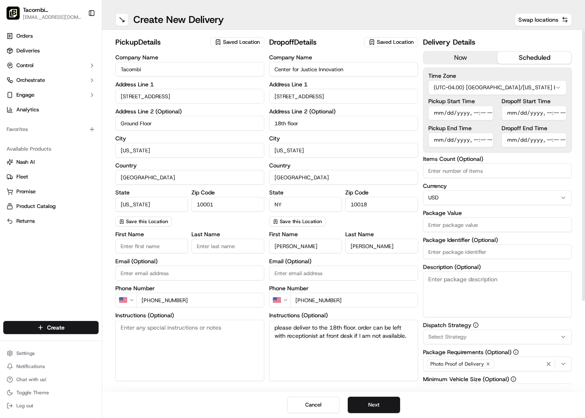
click at [532, 58] on button "scheduled" at bounding box center [535, 58] width 74 height 12
click at [437, 112] on input "Pickup Start Time" at bounding box center [460, 113] width 65 height 15
click at [472, 114] on input "Pickup Start Time" at bounding box center [460, 113] width 65 height 15
type input "[DATE]T11:15"
click at [513, 112] on input "Dropoff Start Time" at bounding box center [534, 113] width 65 height 15
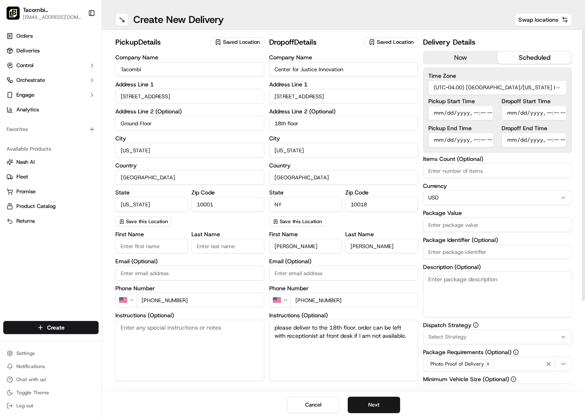
scroll to position [7, 0]
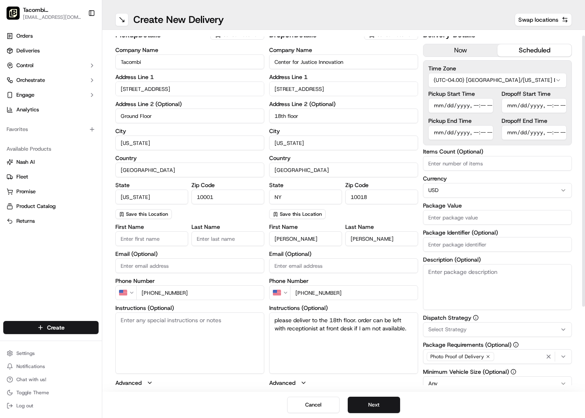
type input "[DATE]T11:45"
click at [438, 133] on input "Pickup End Time" at bounding box center [460, 132] width 65 height 15
click at [442, 135] on input "Pickup End Time" at bounding box center [460, 132] width 65 height 15
click at [433, 132] on input "Pickup End Time" at bounding box center [460, 132] width 65 height 15
type input "[DATE]T11:15"
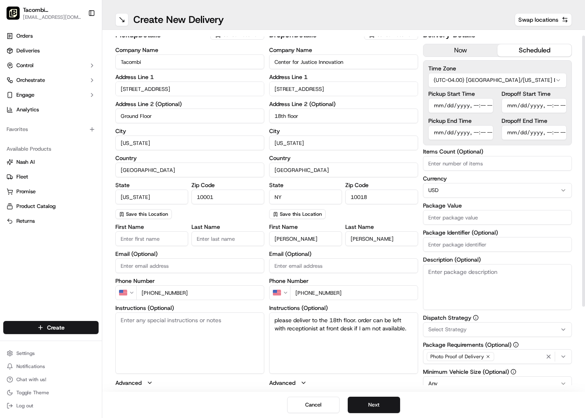
scroll to position [0, 0]
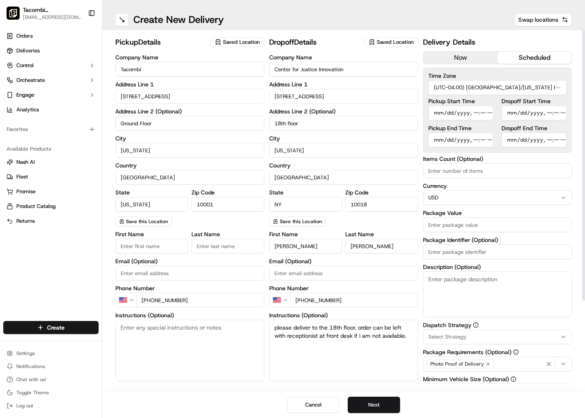
click at [486, 113] on input "Pickup Start Time" at bounding box center [460, 113] width 65 height 15
click at [509, 138] on input "Dropoff End Time" at bounding box center [534, 140] width 65 height 15
click at [512, 140] on input "Dropoff End Time" at bounding box center [534, 140] width 65 height 15
click at [548, 140] on input "Dropoff End Time" at bounding box center [534, 140] width 65 height 15
type input "[DATE]T12:00"
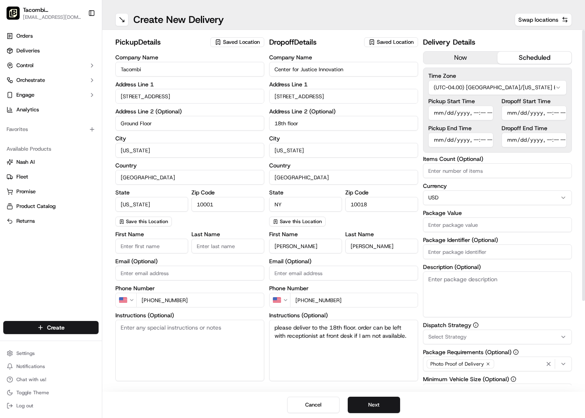
click at [485, 142] on input "Pickup End Time" at bounding box center [460, 140] width 65 height 15
type input "[DATE]T11:30"
click at [510, 153] on div "Delivery Details now scheduled Time Zone (UTC-04.00) [GEOGRAPHIC_DATA]/[US_STAT…" at bounding box center [497, 269] width 149 height 466
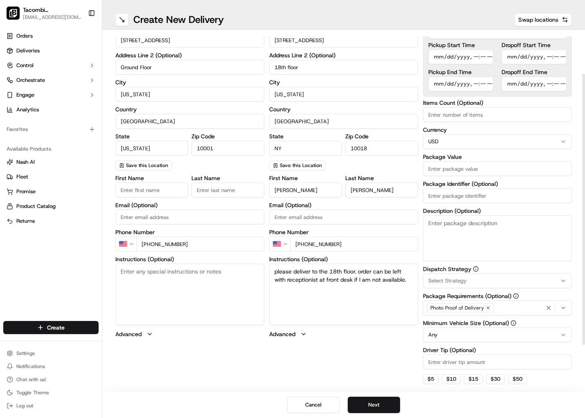
scroll to position [56, 0]
click at [467, 167] on input "Package Value" at bounding box center [497, 168] width 149 height 15
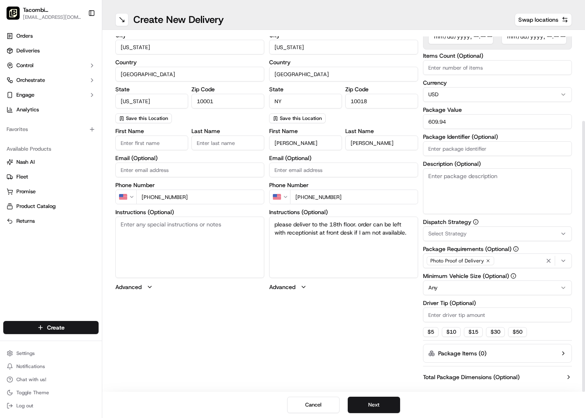
scroll to position [117, 0]
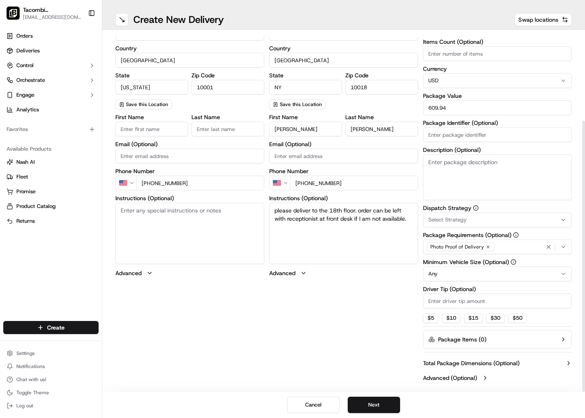
type input "609.94"
click at [442, 303] on input "Driver Tip (Optional)" at bounding box center [497, 300] width 149 height 15
type input "60.99"
click at [394, 309] on div "pickup Details Saved Location Company Name Tacombi Address Line [STREET_ADDRESS…" at bounding box center [343, 152] width 457 height 466
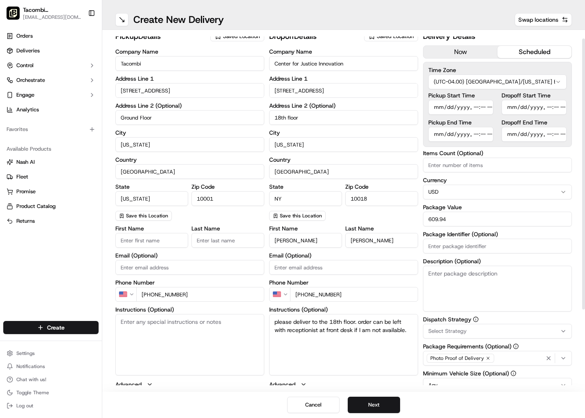
scroll to position [0, 0]
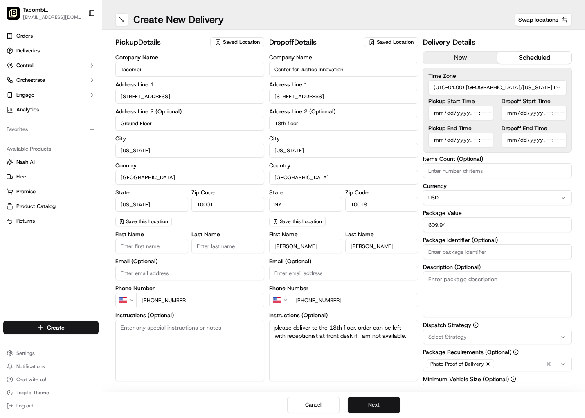
click at [383, 402] on button "Next" at bounding box center [374, 405] width 52 height 16
click at [383, 402] on button "Submit" at bounding box center [374, 405] width 52 height 16
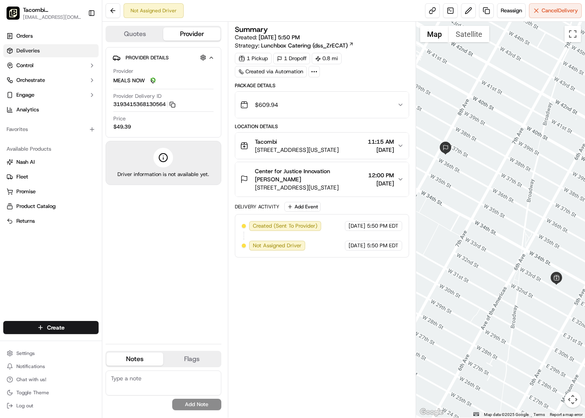
click at [52, 50] on link "Deliveries" at bounding box center [50, 50] width 95 height 13
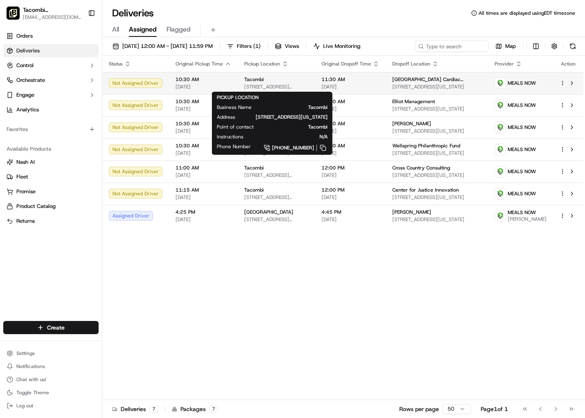
click at [288, 80] on div "Tacombi" at bounding box center [276, 79] width 64 height 7
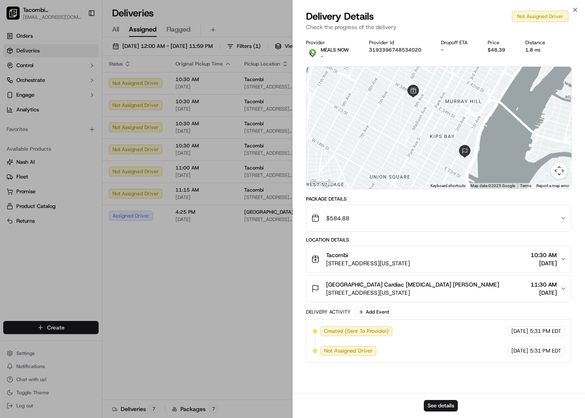
click at [389, 253] on div "Tacombi" at bounding box center [368, 255] width 84 height 8
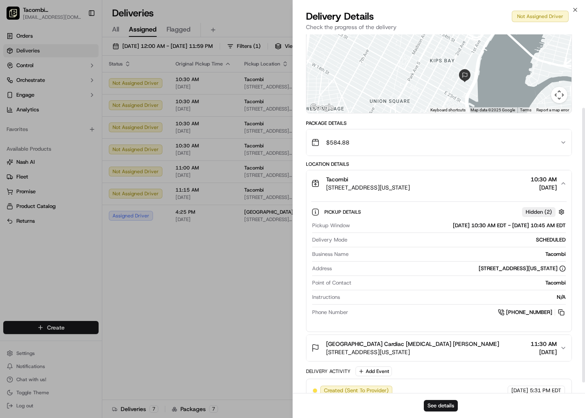
scroll to position [110, 0]
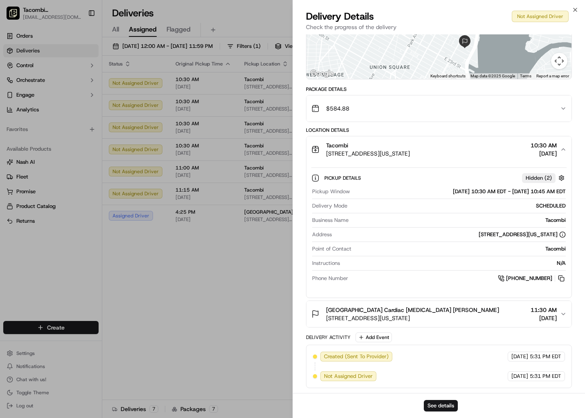
click at [401, 321] on span "[STREET_ADDRESS][US_STATE]" at bounding box center [412, 318] width 173 height 8
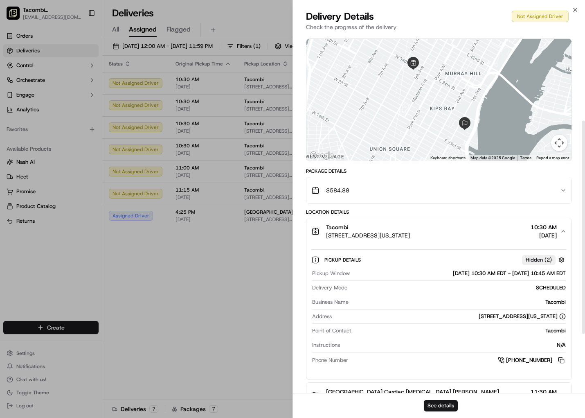
scroll to position [0, 0]
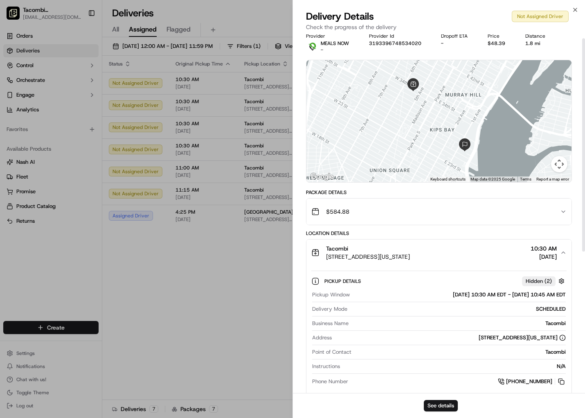
click at [485, 214] on div "$584.88" at bounding box center [435, 211] width 249 height 16
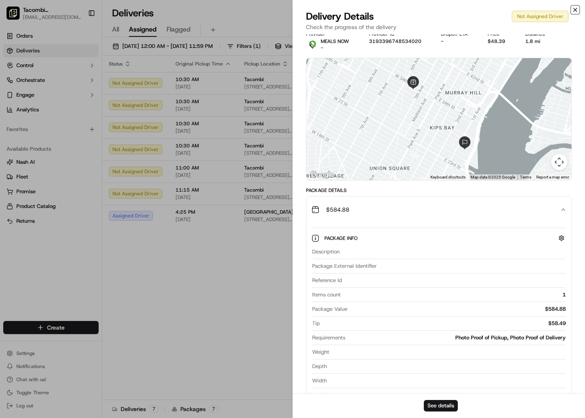
click at [578, 10] on icon "button" at bounding box center [575, 10] width 7 height 7
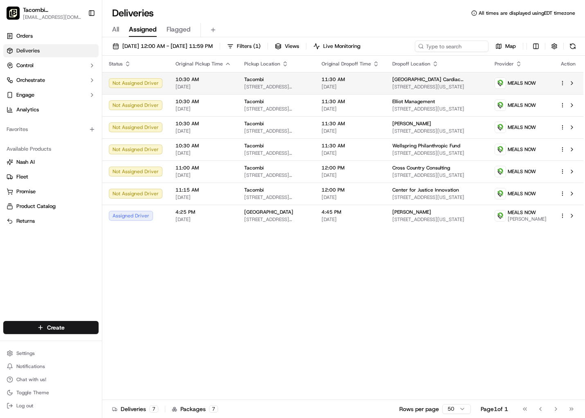
click at [457, 82] on span "[GEOGRAPHIC_DATA] Cardiac [MEDICAL_DATA]" at bounding box center [436, 79] width 89 height 7
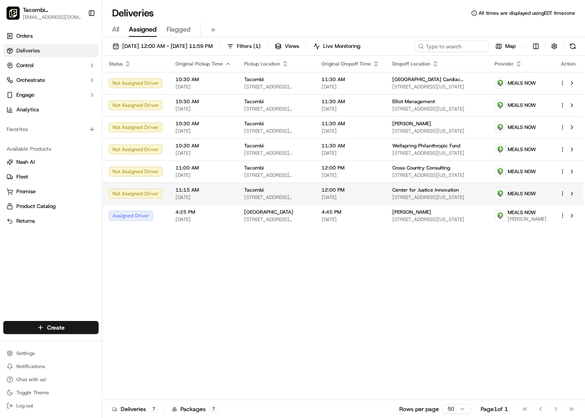
drag, startPoint x: 201, startPoint y: 258, endPoint x: 263, endPoint y: 201, distance: 83.7
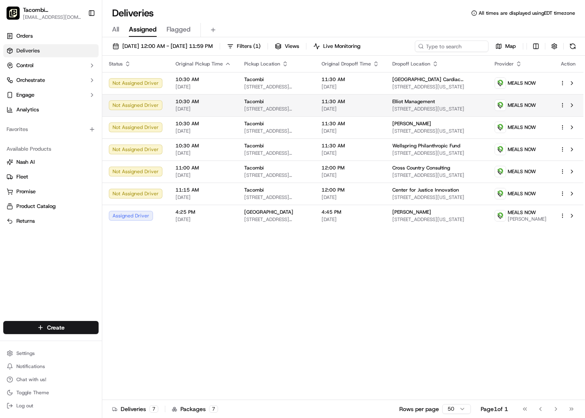
click at [309, 100] on div "Tacombi" at bounding box center [276, 101] width 64 height 7
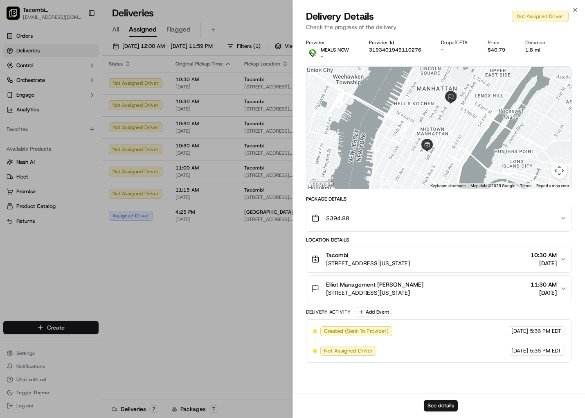
click at [440, 220] on div "$394.88" at bounding box center [435, 218] width 249 height 16
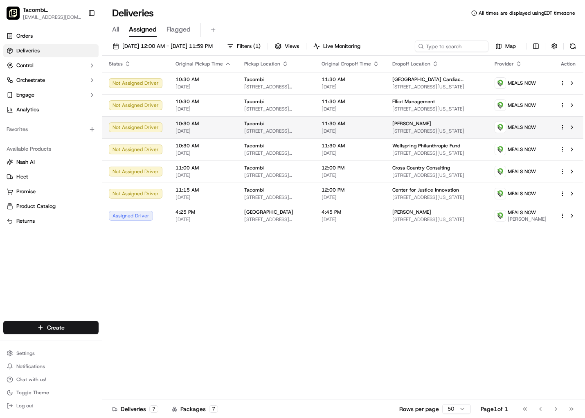
click at [290, 134] on span "[STREET_ADDRESS][US_STATE]" at bounding box center [276, 131] width 64 height 7
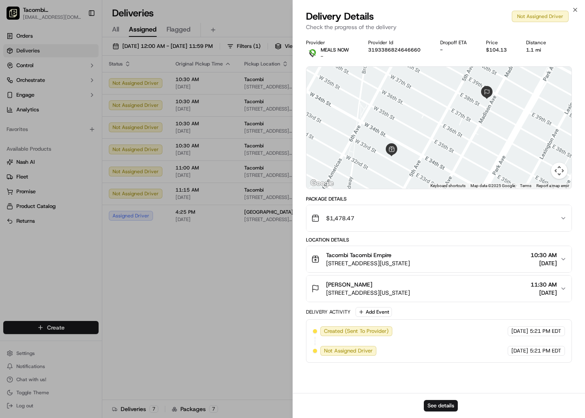
click at [392, 223] on div "$1,478.47" at bounding box center [435, 218] width 249 height 16
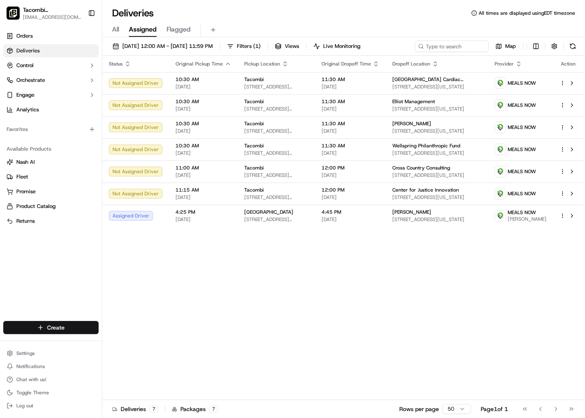
click at [60, 330] on html "Tacombi [GEOGRAPHIC_DATA] [EMAIL_ADDRESS][DOMAIN_NAME] Toggle Sidebar Orders De…" at bounding box center [292, 209] width 585 height 418
click at [129, 342] on link "Delivery" at bounding box center [147, 342] width 91 height 15
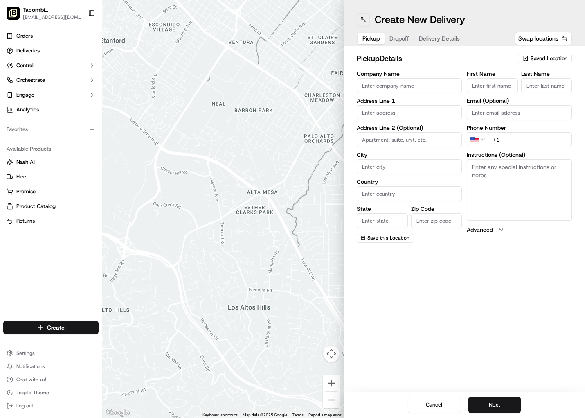
click at [365, 17] on button at bounding box center [363, 19] width 13 height 13
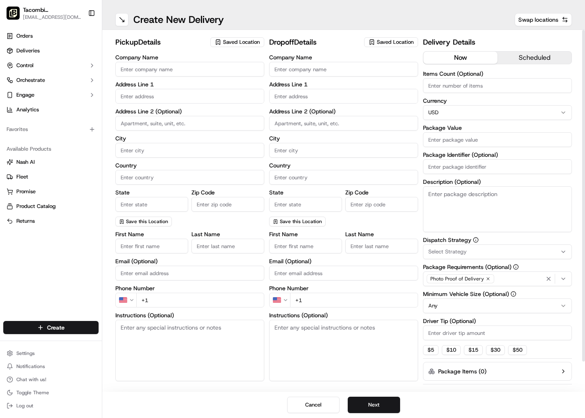
click at [174, 70] on input "Company Name" at bounding box center [189, 69] width 149 height 15
type input "Tacombi"
type input "[STREET_ADDRESS]"
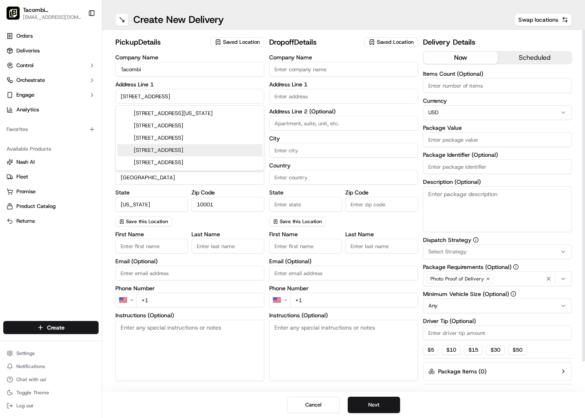
click at [170, 300] on input "+1" at bounding box center [200, 300] width 128 height 15
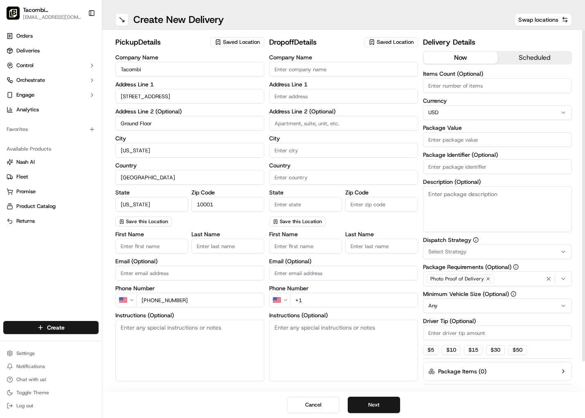
click at [294, 78] on div "Company Name Address Line 1 Address Line 2 (Optional) City Country State Zip Co…" at bounding box center [343, 140] width 149 height 172
click at [297, 69] on input "Company Name" at bounding box center [343, 69] width 149 height 15
click at [311, 92] on input "text" at bounding box center [343, 96] width 149 height 15
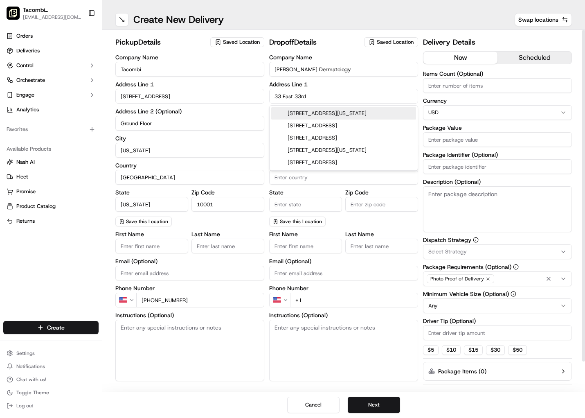
click at [324, 108] on div "[STREET_ADDRESS][US_STATE]" at bounding box center [343, 113] width 145 height 12
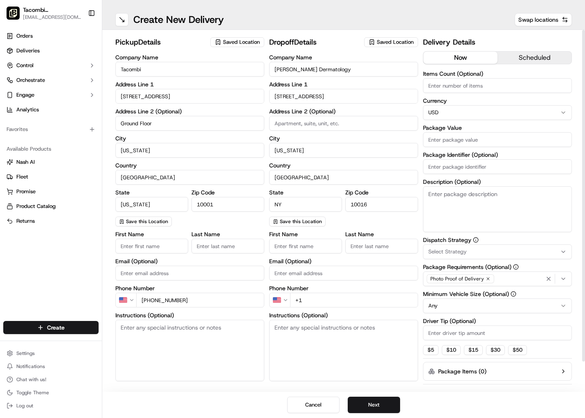
click at [340, 125] on input at bounding box center [343, 123] width 149 height 15
click at [391, 141] on div "City [US_STATE]" at bounding box center [343, 146] width 149 height 22
click at [316, 252] on input "First Name" at bounding box center [305, 246] width 73 height 15
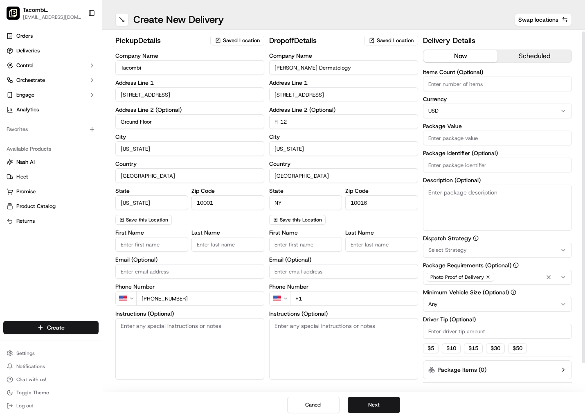
click at [316, 249] on input "First Name" at bounding box center [305, 244] width 73 height 15
click at [330, 305] on input "+1" at bounding box center [354, 298] width 128 height 15
click at [334, 349] on textarea "Instructions (Optional)" at bounding box center [343, 348] width 149 height 61
paste textarea "Please speak to the concierge about which elevator to use. Thank you!"
click at [525, 55] on button "scheduled" at bounding box center [535, 56] width 74 height 12
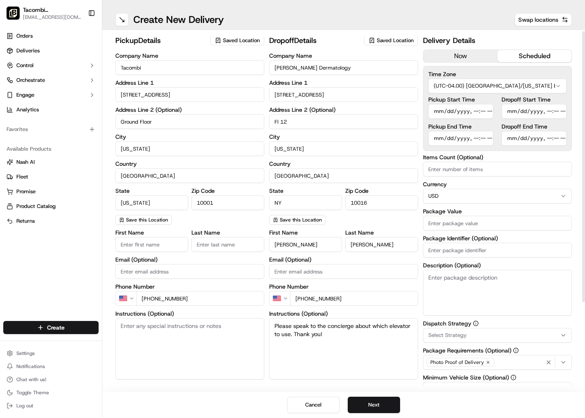
click at [439, 112] on input "Pickup Start Time" at bounding box center [460, 111] width 65 height 15
click at [473, 111] on input "Pickup Start Time" at bounding box center [460, 111] width 65 height 15
click at [438, 137] on input "Pickup End Time" at bounding box center [460, 138] width 65 height 15
click at [477, 138] on input "Pickup End Time" at bounding box center [460, 138] width 65 height 15
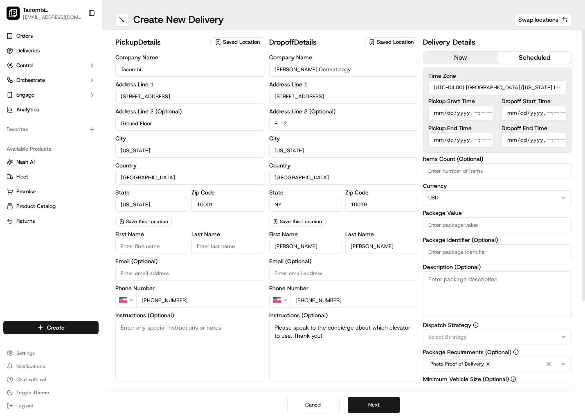
click at [512, 113] on input "Dropoff Start Time" at bounding box center [534, 113] width 65 height 15
click at [550, 113] on input "Dropoff Start Time" at bounding box center [534, 113] width 65 height 15
click at [557, 115] on input "Dropoff Start Time" at bounding box center [534, 113] width 65 height 15
click at [558, 114] on input "Dropoff Start Time" at bounding box center [534, 113] width 65 height 15
click at [509, 140] on input "Dropoff End Time" at bounding box center [534, 140] width 65 height 15
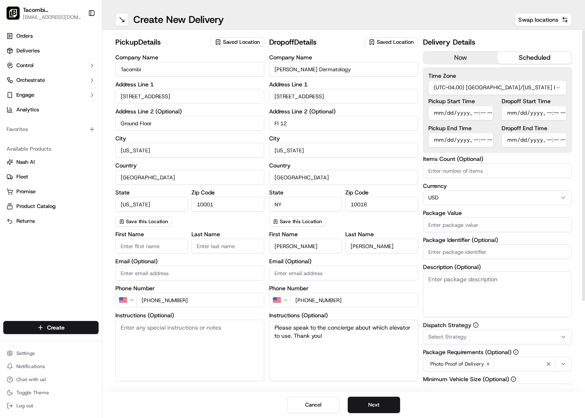
click at [549, 141] on input "Dropoff End Time" at bounding box center [534, 140] width 65 height 15
click at [481, 116] on input "Pickup Start Time" at bounding box center [460, 113] width 65 height 15
click at [481, 139] on input "Pickup End Time" at bounding box center [460, 140] width 65 height 15
click at [557, 125] on label "Dropoff End Time" at bounding box center [534, 128] width 65 height 6
click at [557, 133] on input "Dropoff End Time" at bounding box center [534, 140] width 65 height 15
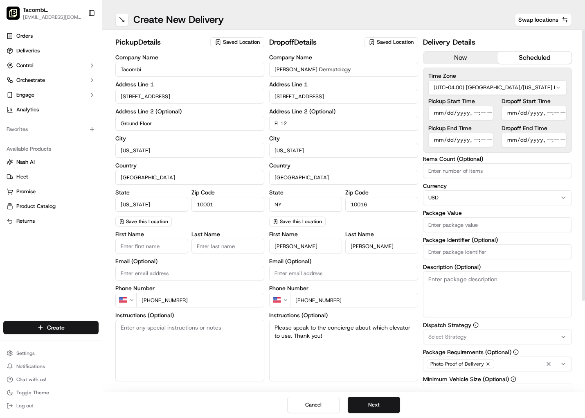
click at [561, 127] on label "Dropoff End Time" at bounding box center [534, 128] width 65 height 6
click at [561, 133] on input "Dropoff End Time" at bounding box center [534, 140] width 65 height 15
click at [465, 223] on input "Package Value" at bounding box center [497, 224] width 149 height 15
click at [486, 306] on textarea "Description (Optional)" at bounding box center [497, 294] width 149 height 46
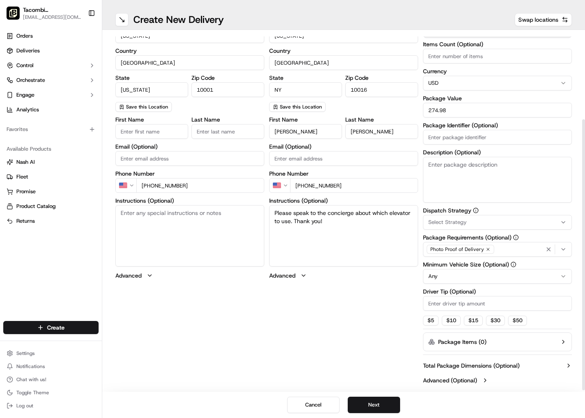
scroll to position [116, 0]
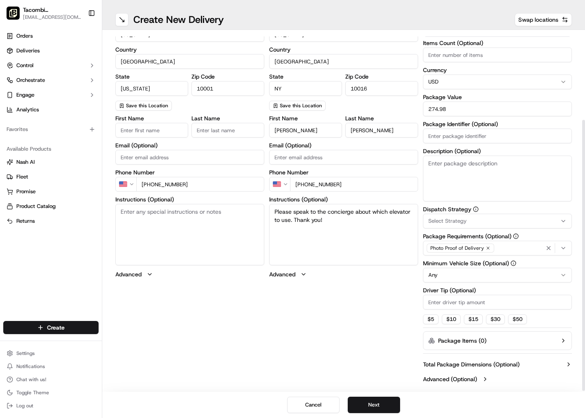
click at [455, 304] on input "Driver Tip (Optional)" at bounding box center [497, 302] width 149 height 15
click at [349, 334] on div "pickup Details Saved Location Company Name Tacombi Address Line [STREET_ADDRESS…" at bounding box center [343, 154] width 457 height 466
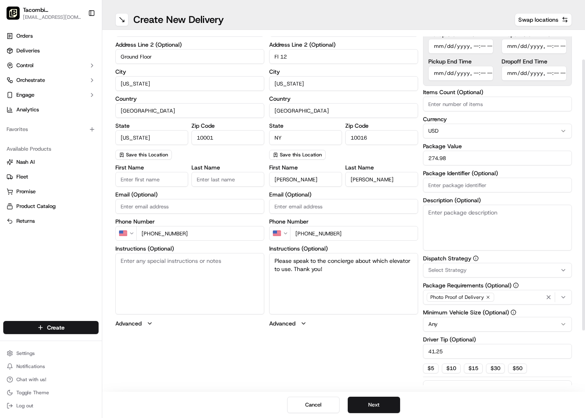
scroll to position [0, 0]
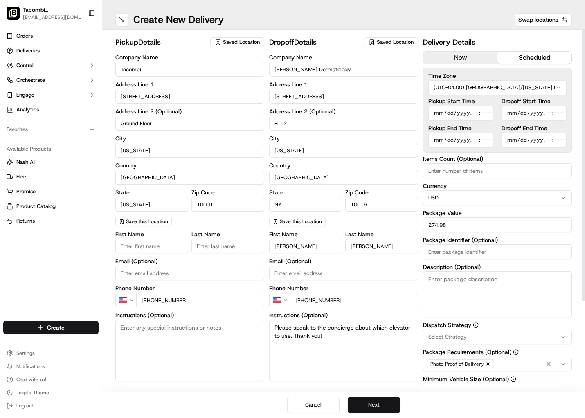
click at [375, 407] on button "Next" at bounding box center [374, 405] width 52 height 16
click at [375, 407] on button "Submit" at bounding box center [374, 405] width 52 height 16
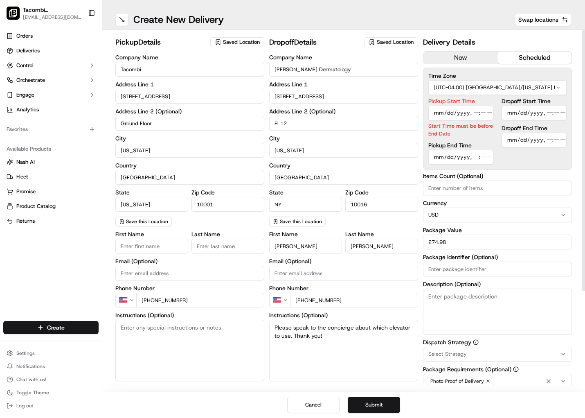
click at [446, 116] on input "Pickup Start Time" at bounding box center [460, 113] width 65 height 15
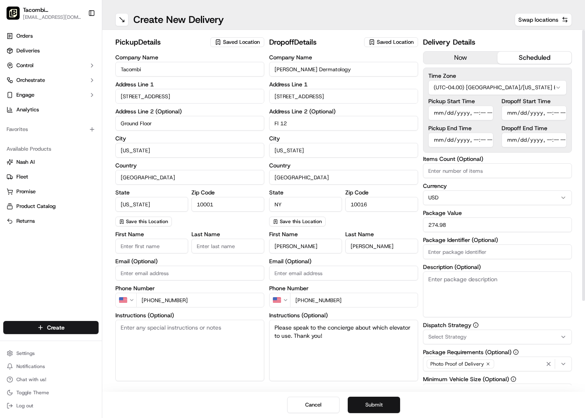
click at [376, 401] on button "Submit" at bounding box center [374, 405] width 52 height 16
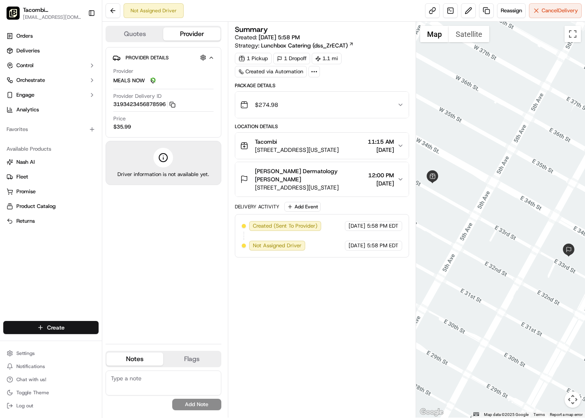
click at [77, 323] on html "Tacombi [GEOGRAPHIC_DATA] [EMAIL_ADDRESS][DOMAIN_NAME] Toggle Sidebar Orders De…" at bounding box center [292, 209] width 585 height 418
click at [132, 339] on link "Delivery" at bounding box center [147, 342] width 91 height 15
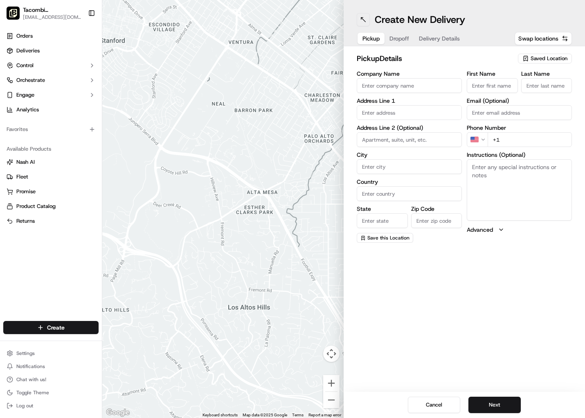
click at [363, 20] on button at bounding box center [363, 19] width 13 height 13
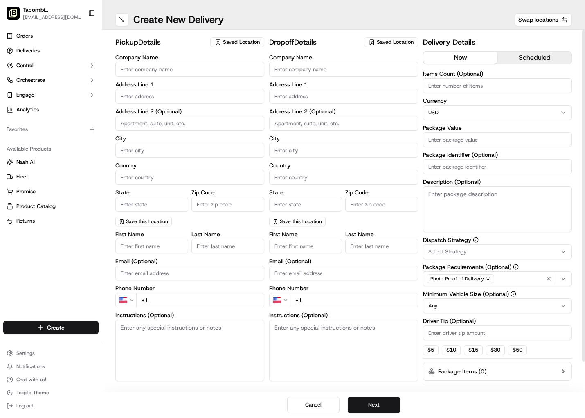
click at [144, 68] on input "Company Name" at bounding box center [189, 69] width 149 height 15
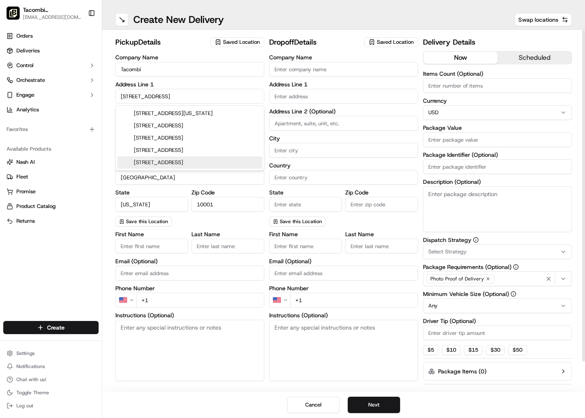
click at [154, 258] on label "Email (Optional)" at bounding box center [189, 261] width 149 height 6
click at [154, 266] on input "Email (Optional)" at bounding box center [189, 273] width 149 height 15
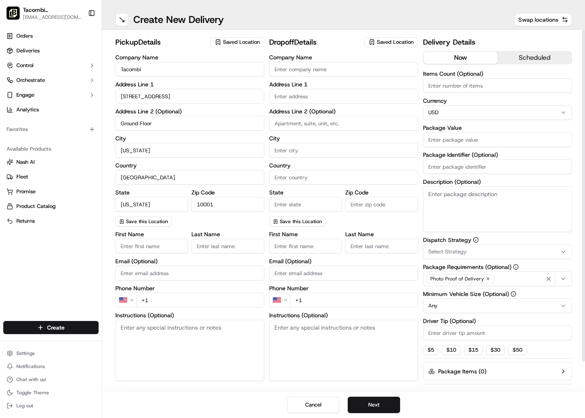
click at [157, 246] on input "First Name" at bounding box center [151, 246] width 73 height 15
click at [165, 295] on input "+1" at bounding box center [200, 300] width 128 height 15
click at [194, 295] on input "[PHONE_NUMBER]" at bounding box center [200, 300] width 128 height 15
drag, startPoint x: 211, startPoint y: 288, endPoint x: 220, endPoint y: 286, distance: 9.1
click at [212, 288] on label "Phone Number" at bounding box center [189, 288] width 149 height 6
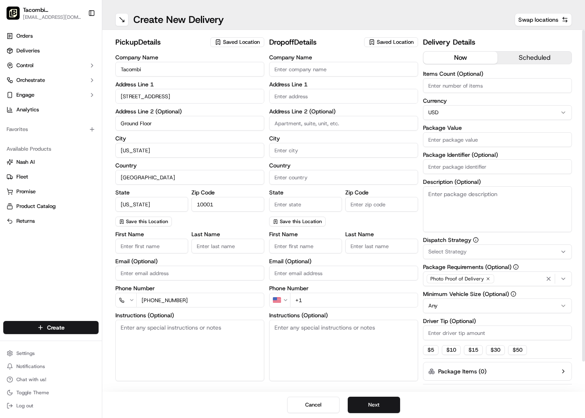
click at [220, 285] on label "Phone Number" at bounding box center [189, 288] width 149 height 6
click at [189, 299] on input "[PHONE_NUMBER]" at bounding box center [200, 300] width 128 height 15
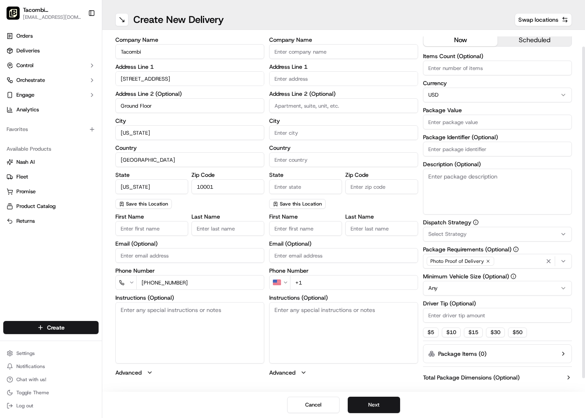
click at [308, 55] on input "Company Name" at bounding box center [343, 51] width 149 height 15
click at [169, 283] on input "[PHONE_NUMBER]" at bounding box center [200, 282] width 128 height 15
click at [285, 81] on input "text" at bounding box center [343, 78] width 149 height 15
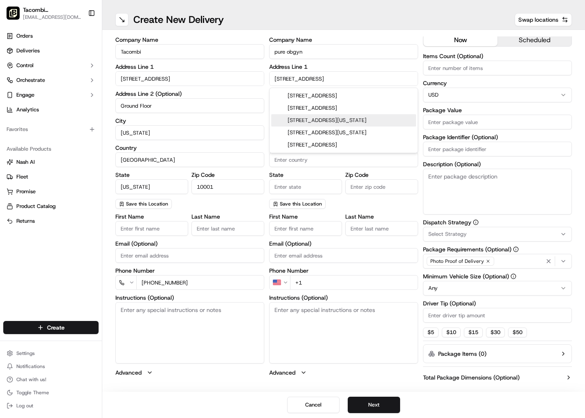
click at [357, 122] on div "[STREET_ADDRESS][US_STATE]" at bounding box center [343, 120] width 145 height 12
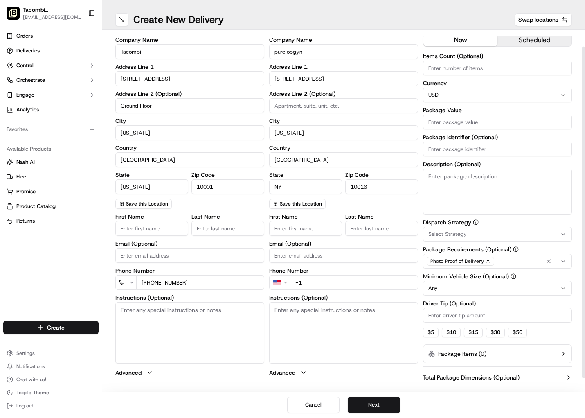
click at [360, 112] on input at bounding box center [343, 105] width 149 height 15
click at [366, 207] on div "Company Name pure obgyn Address Line 1 [STREET_ADDRESS] Address Line 2 (Optiona…" at bounding box center [343, 123] width 149 height 172
click at [315, 230] on input "First Name" at bounding box center [305, 228] width 73 height 15
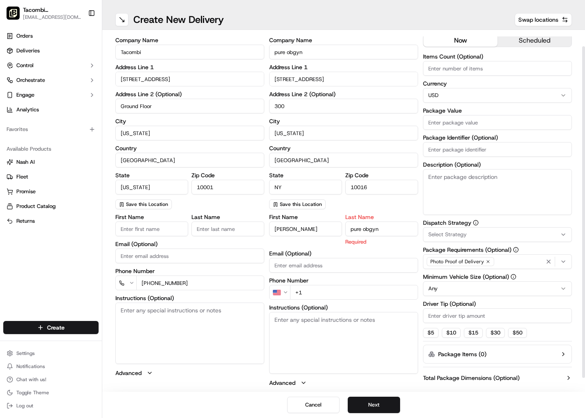
scroll to position [4, 0]
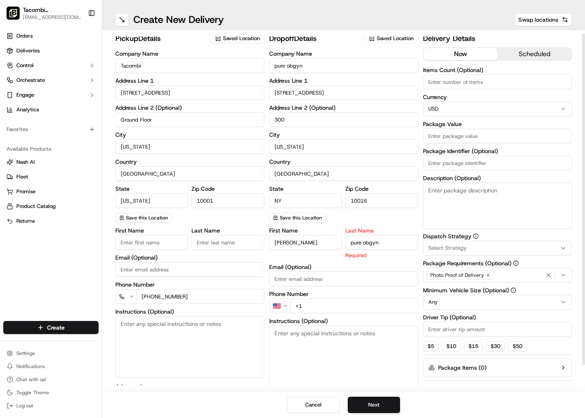
click at [317, 302] on input "+1" at bounding box center [354, 305] width 128 height 15
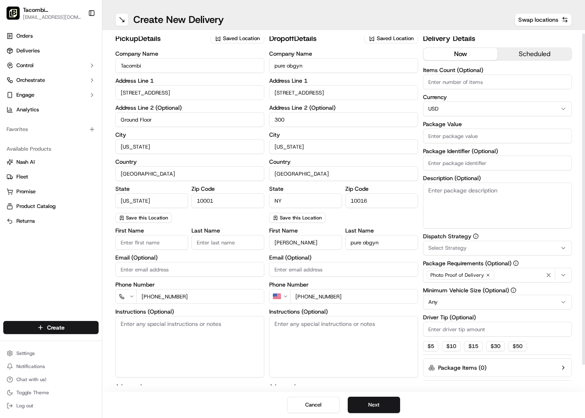
click at [534, 61] on div "now scheduled" at bounding box center [497, 55] width 149 height 16
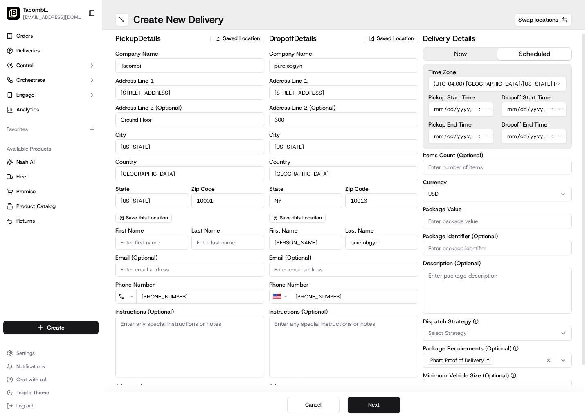
click at [534, 57] on button "scheduled" at bounding box center [535, 54] width 74 height 12
click at [436, 108] on input "Pickup Start Time" at bounding box center [460, 109] width 65 height 15
click at [444, 111] on input "Pickup Start Time" at bounding box center [460, 109] width 65 height 15
click at [474, 112] on input "Pickup Start Time" at bounding box center [460, 109] width 65 height 15
click at [433, 137] on input "Pickup End Time" at bounding box center [460, 136] width 65 height 15
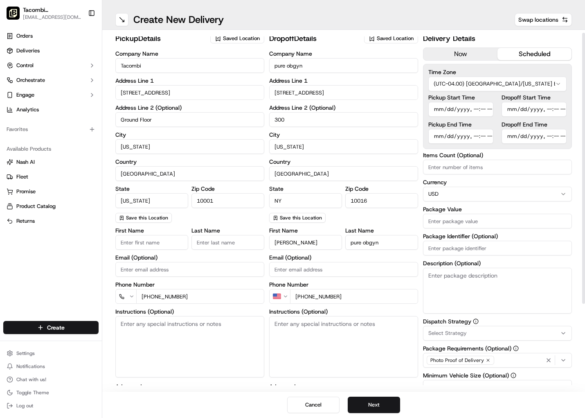
click at [472, 135] on input "Pickup End Time" at bounding box center [460, 136] width 65 height 15
click at [513, 110] on input "Dropoff Start Time" at bounding box center [534, 109] width 65 height 15
click at [549, 111] on input "Dropoff Start Time" at bounding box center [534, 109] width 65 height 15
click at [481, 111] on input "Pickup Start Time" at bounding box center [460, 109] width 65 height 15
click at [483, 134] on input "Pickup End Time" at bounding box center [460, 136] width 65 height 15
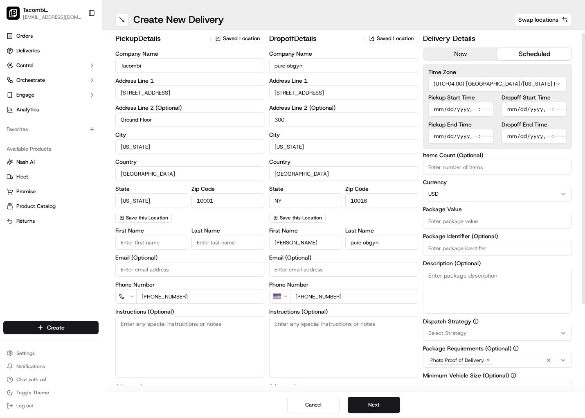
scroll to position [0, 0]
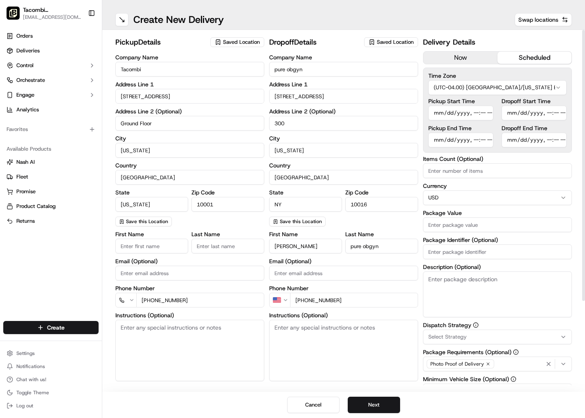
click at [545, 113] on input "Dropoff Start Time" at bounding box center [534, 113] width 65 height 15
click at [550, 112] on input "Dropoff Start Time" at bounding box center [534, 113] width 65 height 15
click at [511, 115] on input "Dropoff Start Time" at bounding box center [534, 113] width 65 height 15
click at [559, 113] on input "Dropoff Start Time" at bounding box center [534, 113] width 65 height 15
click at [512, 140] on input "Dropoff End Time" at bounding box center [534, 140] width 65 height 15
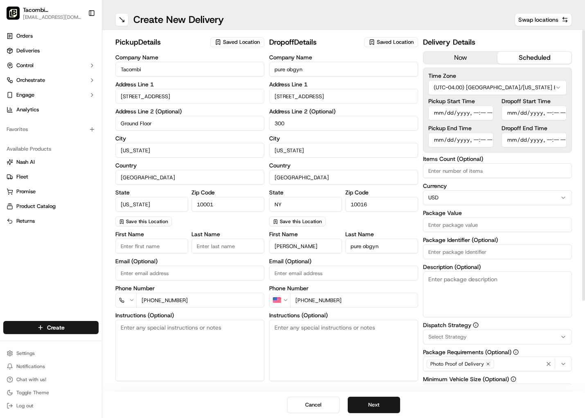
click at [550, 140] on input "Dropoff End Time" at bounding box center [534, 140] width 65 height 15
click at [449, 227] on input "Package Value" at bounding box center [497, 224] width 149 height 15
click at [456, 222] on input "610" at bounding box center [497, 224] width 149 height 15
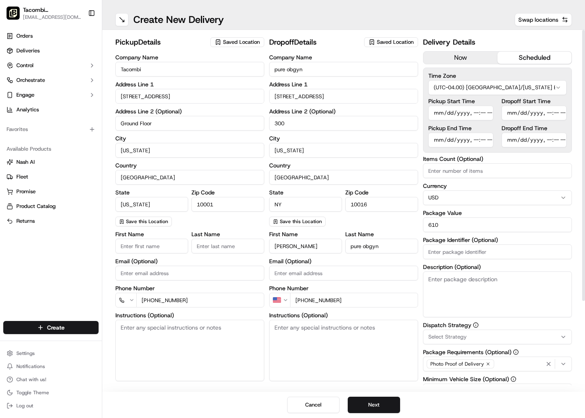
click at [456, 222] on input "610" at bounding box center [497, 224] width 149 height 15
click at [479, 278] on textarea "Description (Optional)" at bounding box center [497, 294] width 149 height 46
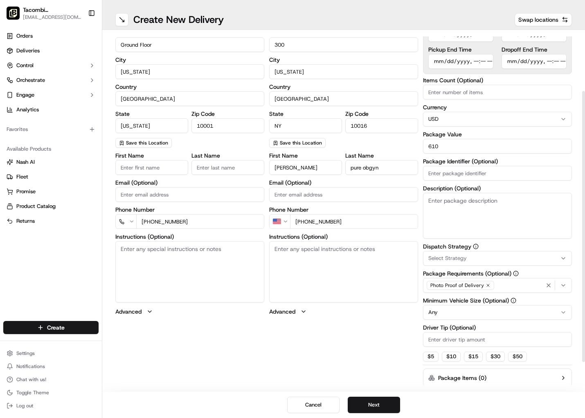
click at [473, 337] on input "Driver Tip (Optional)" at bounding box center [497, 339] width 149 height 15
click at [349, 378] on div "pickup Details Saved Location Company Name Tacombi Address Line [STREET_ADDRESS…" at bounding box center [343, 191] width 457 height 466
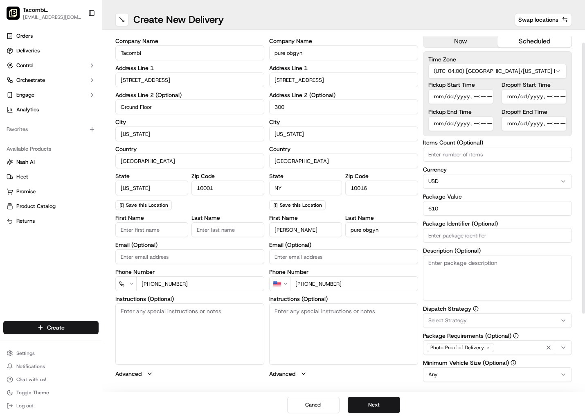
scroll to position [0, 0]
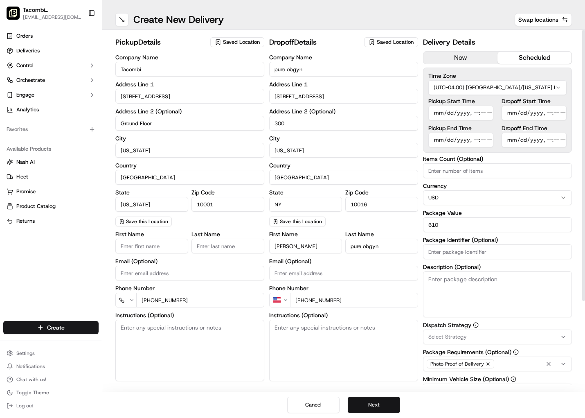
click at [379, 411] on button "Next" at bounding box center [374, 405] width 52 height 16
click at [213, 300] on input "[PHONE_NUMBER]" at bounding box center [200, 300] width 128 height 15
click at [379, 406] on button "Next" at bounding box center [374, 405] width 52 height 16
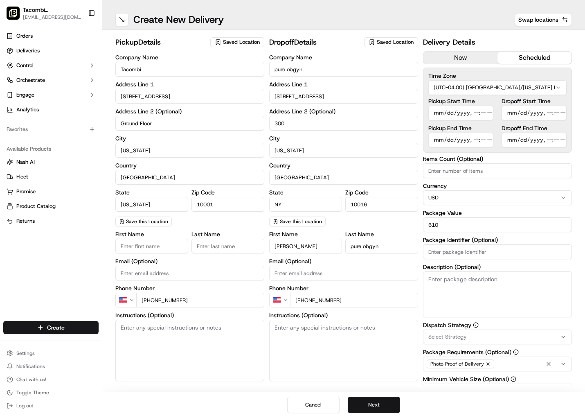
click at [379, 406] on button "Next" at bounding box center [374, 405] width 52 height 16
click at [379, 406] on button "Submit" at bounding box center [374, 405] width 52 height 16
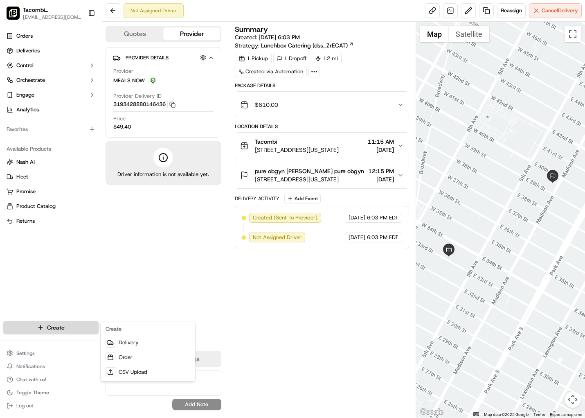
click at [50, 329] on html "Tacombi [GEOGRAPHIC_DATA] [EMAIL_ADDRESS][DOMAIN_NAME] Toggle Sidebar Orders De…" at bounding box center [292, 209] width 585 height 418
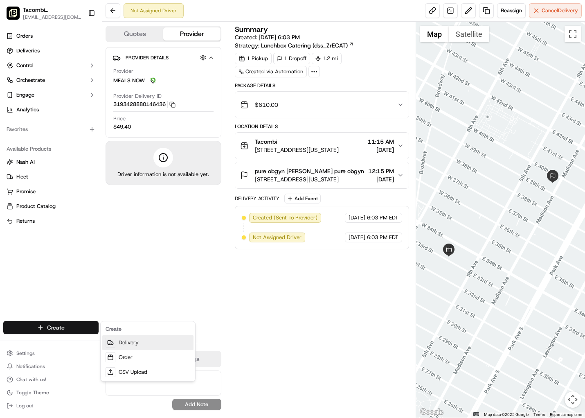
click at [141, 341] on link "Delivery" at bounding box center [147, 342] width 91 height 15
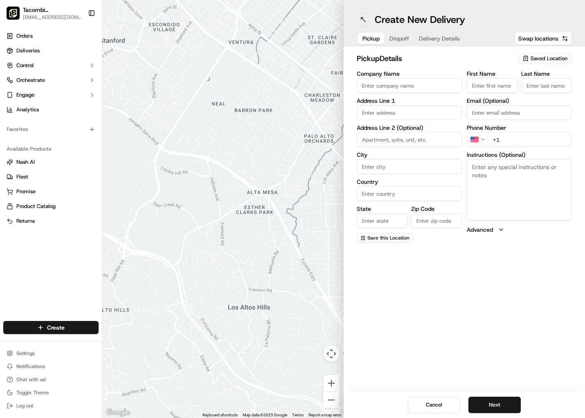
click at [361, 20] on button at bounding box center [363, 19] width 13 height 13
click at [361, 20] on div "Create New Delivery" at bounding box center [464, 19] width 215 height 13
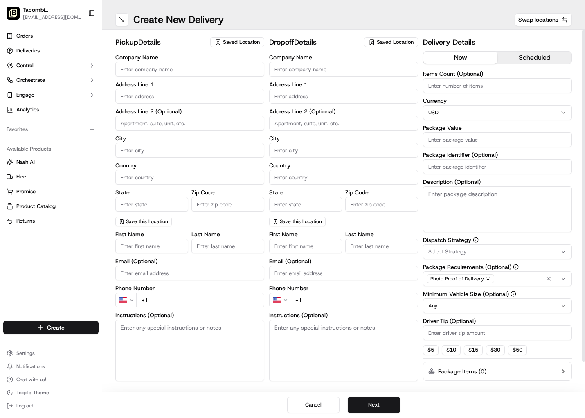
click at [196, 76] on input "Company Name" at bounding box center [189, 69] width 149 height 15
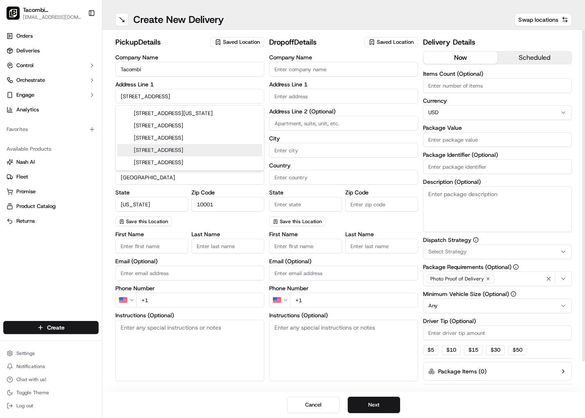
click at [91, 142] on div "Available Products" at bounding box center [50, 148] width 95 height 13
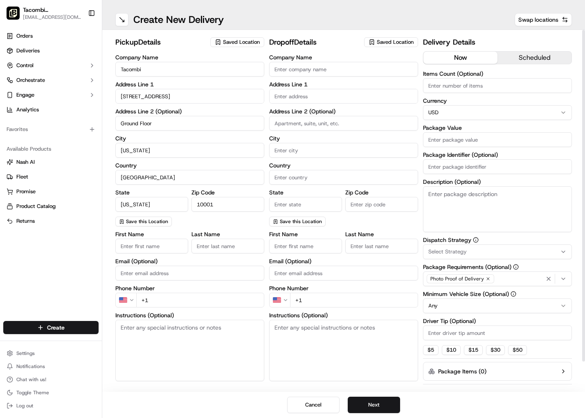
click at [189, 275] on input "Email (Optional)" at bounding box center [189, 273] width 149 height 15
click at [108, 253] on div "pickup Details Saved Location Company Name Tacombi Address Line [STREET_ADDRESS…" at bounding box center [343, 211] width 483 height 362
click at [196, 303] on input "+1" at bounding box center [200, 300] width 128 height 15
click at [298, 70] on input "Company Name" at bounding box center [343, 69] width 149 height 15
click at [315, 101] on input "text" at bounding box center [343, 96] width 149 height 15
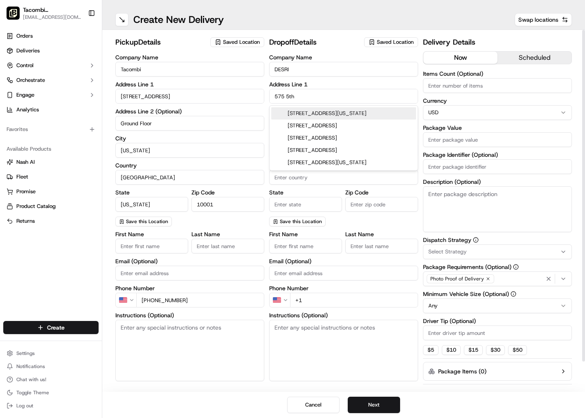
click at [327, 117] on div "[STREET_ADDRESS][US_STATE]" at bounding box center [343, 113] width 145 height 12
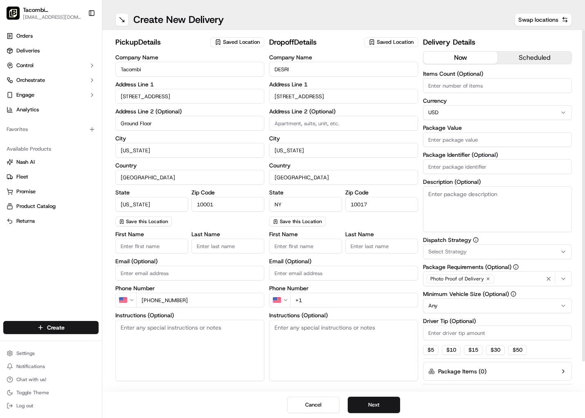
click at [331, 126] on input at bounding box center [343, 123] width 149 height 15
click at [373, 139] on label "City" at bounding box center [343, 138] width 149 height 6
click at [373, 143] on input "[US_STATE]" at bounding box center [343, 150] width 149 height 15
click at [286, 352] on textarea "Instructions (Optional)" at bounding box center [343, 350] width 149 height 61
paste textarea "Please go up to the 3rd floor on the freight elevator. Someone will guide you t…"
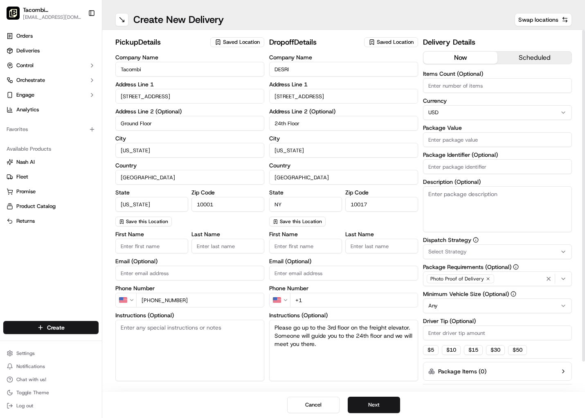
click at [419, 196] on div "pickup Details Saved Location Company Name Tacombi Address Line [STREET_ADDRESS…" at bounding box center [343, 226] width 457 height 381
click at [525, 65] on div "now scheduled" at bounding box center [497, 59] width 149 height 16
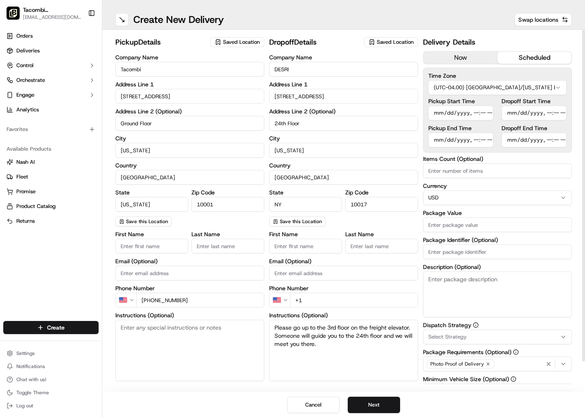
click at [525, 53] on button "scheduled" at bounding box center [535, 58] width 74 height 12
click at [444, 115] on input "Pickup Start Time" at bounding box center [460, 113] width 65 height 15
click at [480, 113] on input "Pickup Start Time" at bounding box center [460, 113] width 65 height 15
click at [473, 115] on input "Pickup Start Time" at bounding box center [460, 113] width 65 height 15
click at [309, 243] on input "First Name" at bounding box center [305, 246] width 73 height 15
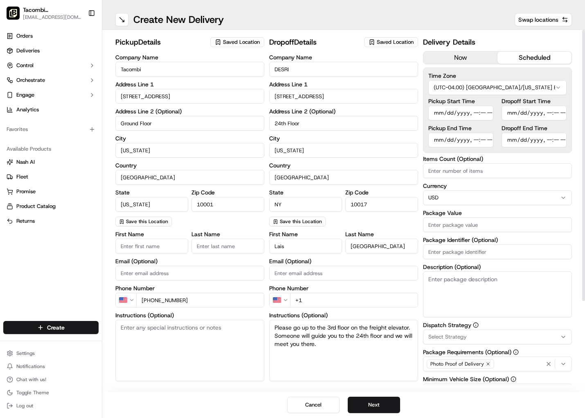
click at [336, 304] on input "+1" at bounding box center [354, 300] width 128 height 15
click at [439, 113] on input "Pickup Start Time" at bounding box center [460, 113] width 65 height 15
click at [475, 113] on input "Pickup Start Time" at bounding box center [460, 113] width 65 height 15
click at [434, 141] on input "Pickup End Time" at bounding box center [460, 140] width 65 height 15
click at [473, 140] on input "Pickup End Time" at bounding box center [460, 140] width 65 height 15
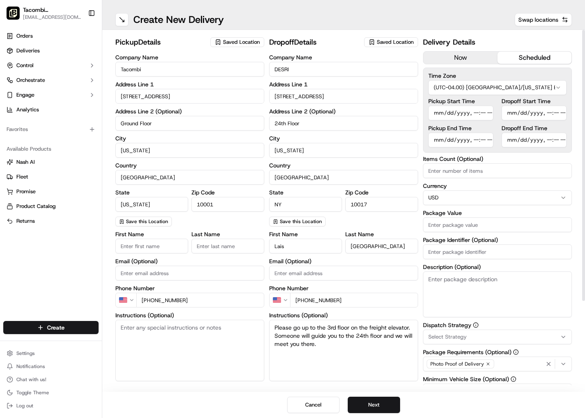
click at [514, 113] on input "Dropoff Start Time" at bounding box center [534, 113] width 65 height 15
click at [549, 113] on input "Dropoff Start Time" at bounding box center [534, 113] width 65 height 15
click at [515, 141] on input "Dropoff End Time" at bounding box center [534, 140] width 65 height 15
click at [535, 161] on label "Items Count (Optional)" at bounding box center [497, 159] width 149 height 6
click at [535, 163] on input "Items Count (Optional)" at bounding box center [497, 170] width 149 height 15
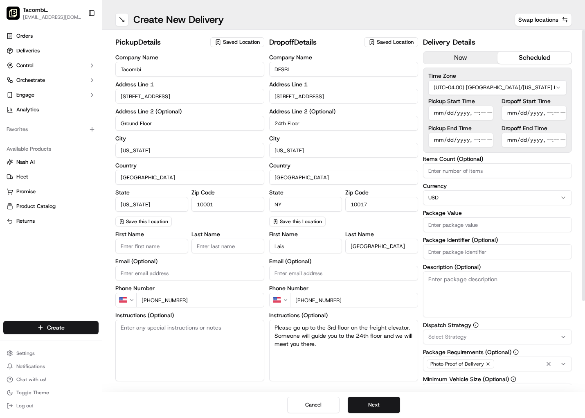
click at [471, 220] on input "Package Value" at bounding box center [497, 224] width 149 height 15
click at [431, 226] on input "Package Value" at bounding box center [497, 224] width 149 height 15
click at [463, 327] on label "Dispatch Strategy" at bounding box center [497, 325] width 149 height 6
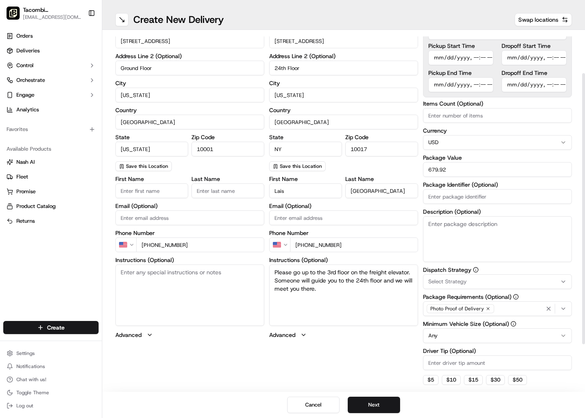
scroll to position [56, 0]
click at [468, 357] on input "Driver Tip (Optional)" at bounding box center [497, 362] width 149 height 15
click at [390, 358] on div "pickup Details Saved Location Company Name Tacombi Address Line [STREET_ADDRESS…" at bounding box center [343, 214] width 457 height 466
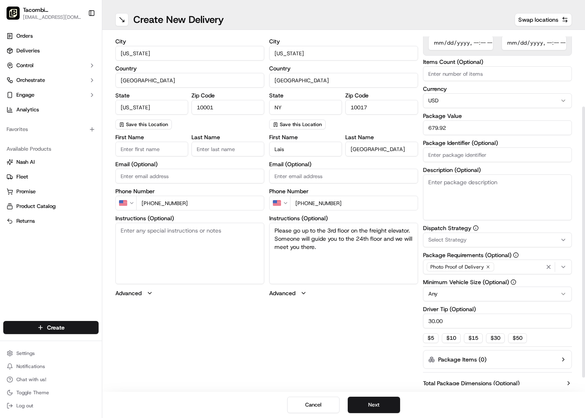
scroll to position [94, 0]
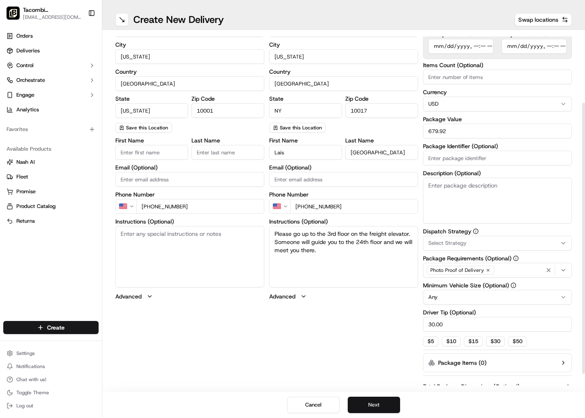
click at [383, 408] on button "Next" at bounding box center [374, 405] width 52 height 16
click at [383, 408] on button "Submit" at bounding box center [374, 405] width 52 height 16
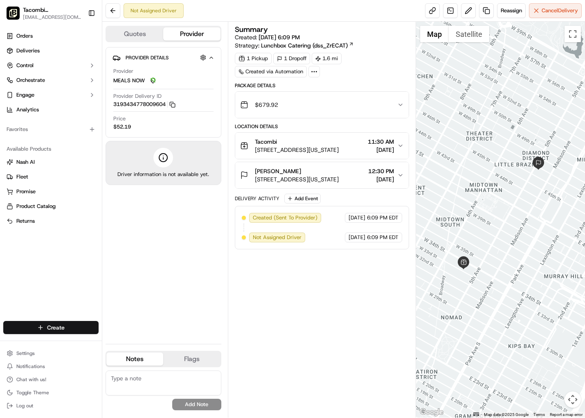
click at [68, 329] on html "Tacombi [GEOGRAPHIC_DATA] [EMAIL_ADDRESS][DOMAIN_NAME] Toggle Sidebar Orders De…" at bounding box center [292, 209] width 585 height 418
click at [139, 341] on link "Delivery" at bounding box center [147, 342] width 91 height 15
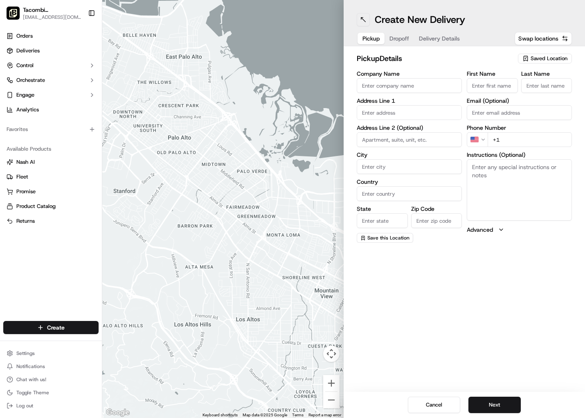
click at [363, 18] on button at bounding box center [363, 19] width 13 height 13
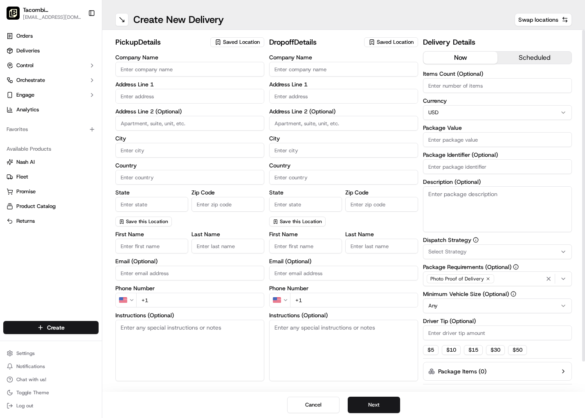
click at [157, 72] on input "Company Name" at bounding box center [189, 69] width 149 height 15
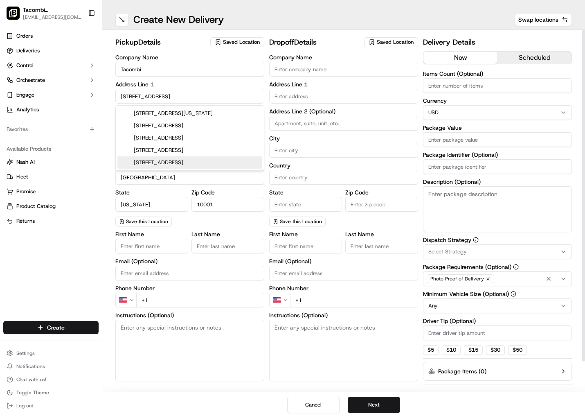
click at [211, 299] on input "+1" at bounding box center [200, 300] width 128 height 15
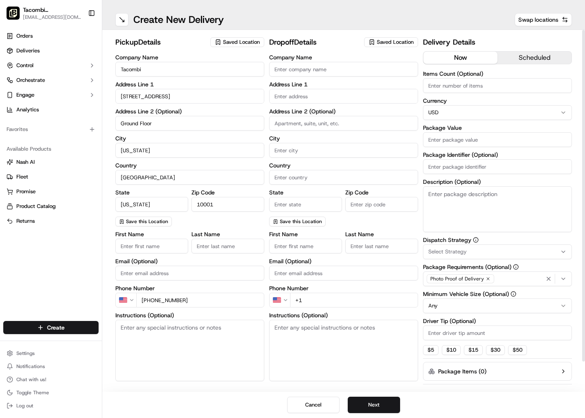
click at [304, 68] on input "Company Name" at bounding box center [343, 69] width 149 height 15
click at [313, 97] on input "text" at bounding box center [343, 96] width 149 height 15
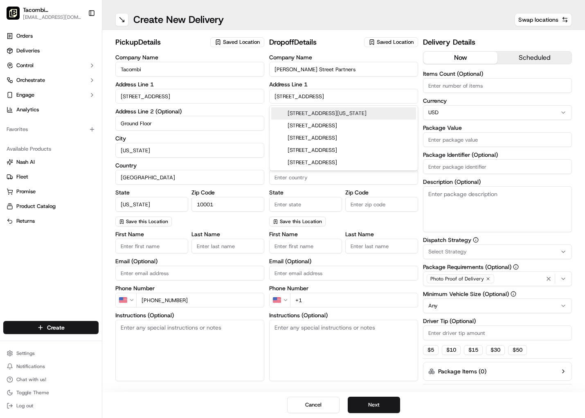
click at [320, 115] on div "[STREET_ADDRESS][US_STATE]" at bounding box center [343, 113] width 145 height 12
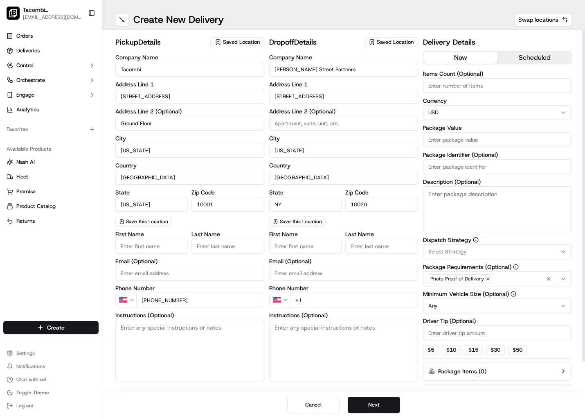
click at [322, 122] on input at bounding box center [343, 123] width 149 height 15
click at [402, 111] on label "Address Line 2 (Optional)" at bounding box center [343, 111] width 149 height 6
click at [293, 334] on textarea "Instructions (Optional)" at bounding box center [343, 350] width 149 height 61
paste textarea "Please deliver through the freight elevator located on [GEOGRAPHIC_DATA] and [G…"
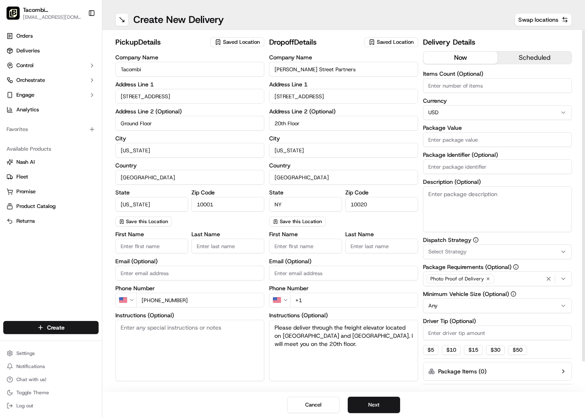
click at [548, 62] on button "scheduled" at bounding box center [535, 58] width 74 height 12
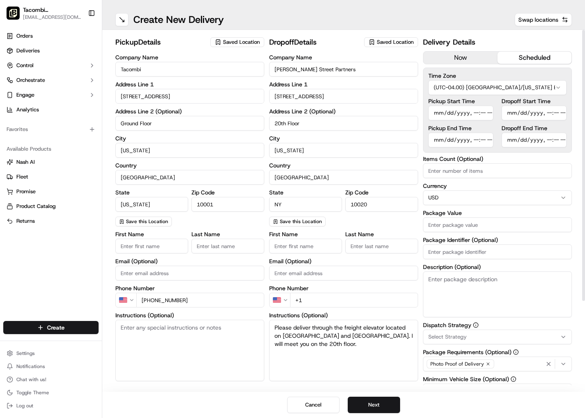
click at [443, 114] on input "Pickup Start Time" at bounding box center [460, 113] width 65 height 15
click at [471, 112] on input "Pickup Start Time" at bounding box center [460, 113] width 65 height 15
click at [473, 112] on input "Pickup Start Time" at bounding box center [460, 113] width 65 height 15
click at [439, 142] on input "Pickup End Time" at bounding box center [460, 140] width 65 height 15
click at [473, 140] on input "Pickup End Time" at bounding box center [460, 140] width 65 height 15
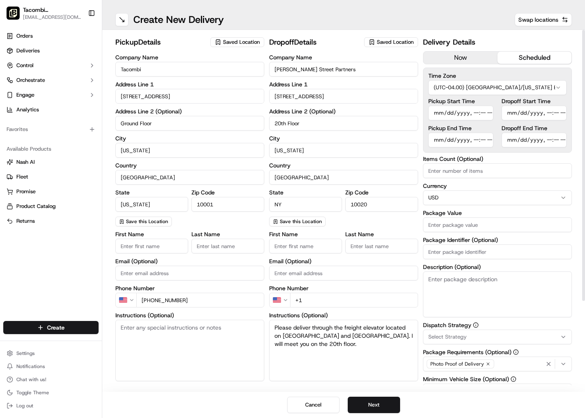
click at [510, 114] on input "Dropoff Start Time" at bounding box center [534, 113] width 65 height 15
click at [549, 113] on input "Dropoff Start Time" at bounding box center [534, 113] width 65 height 15
click at [514, 139] on input "Dropoff End Time" at bounding box center [534, 140] width 65 height 15
click at [550, 140] on input "Dropoff End Time" at bounding box center [534, 140] width 65 height 15
click at [552, 153] on div "Delivery Details now scheduled Time Zone (UTC-04.00) [GEOGRAPHIC_DATA]/[US_STAT…" at bounding box center [497, 269] width 149 height 466
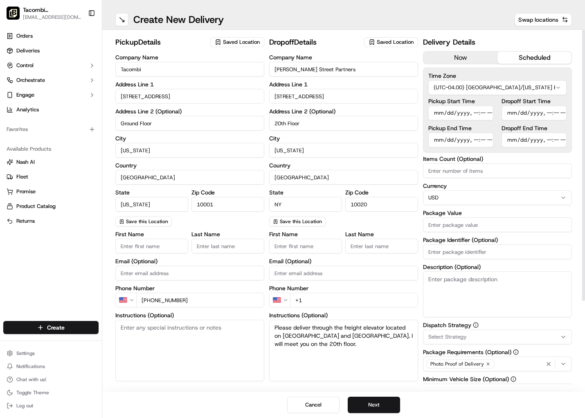
click at [460, 228] on input "Package Value" at bounding box center [497, 224] width 149 height 15
click at [503, 318] on div "Items Count (Optional) Currency USD Package Value 619.96 Package Identifier (Op…" at bounding box center [497, 298] width 149 height 284
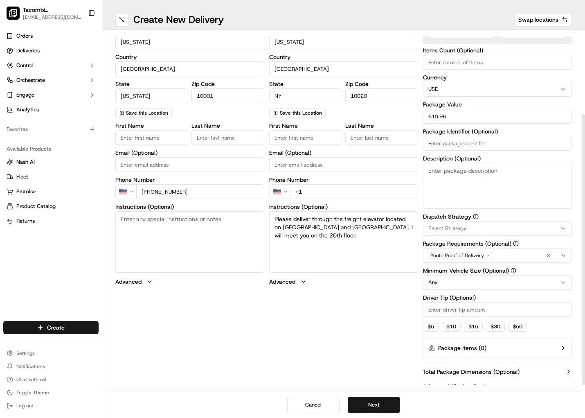
scroll to position [117, 0]
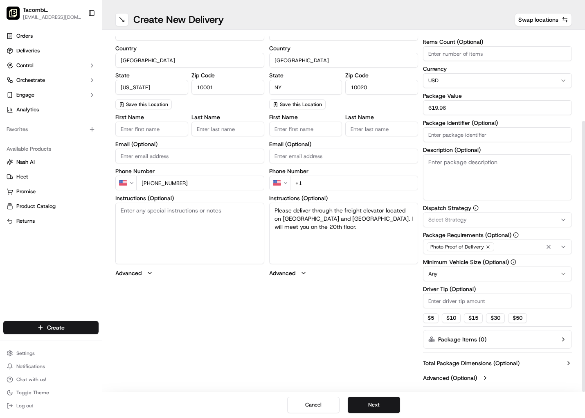
click at [446, 306] on input "Driver Tip (Optional)" at bounding box center [497, 300] width 149 height 15
click at [367, 325] on div "pickup Details Saved Location Company Name Tacombi Address Line [STREET_ADDRESS…" at bounding box center [343, 152] width 457 height 466
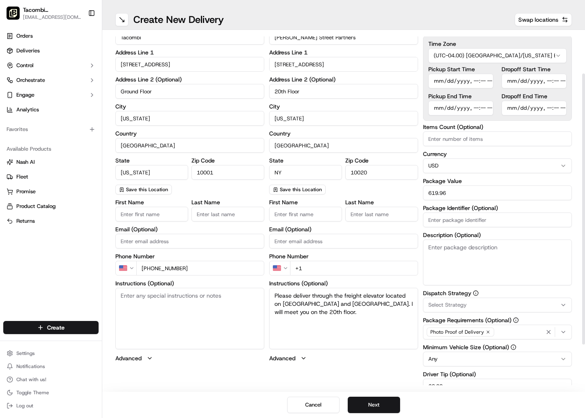
scroll to position [0, 0]
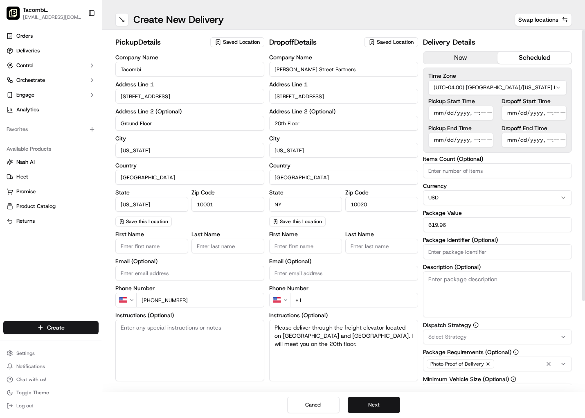
click at [379, 404] on button "Next" at bounding box center [374, 405] width 52 height 16
click at [378, 404] on button "Next" at bounding box center [374, 405] width 52 height 16
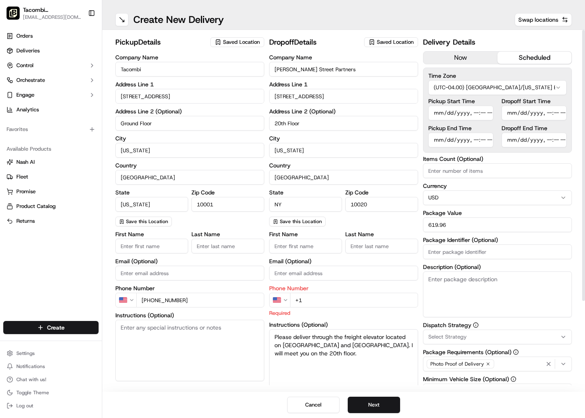
drag, startPoint x: 324, startPoint y: 307, endPoint x: 322, endPoint y: 297, distance: 9.9
click at [324, 307] on div "Phone Number US +1 Required" at bounding box center [343, 301] width 149 height 32
click at [322, 297] on input "+1" at bounding box center [354, 300] width 128 height 15
click at [370, 403] on button "Next" at bounding box center [374, 405] width 52 height 16
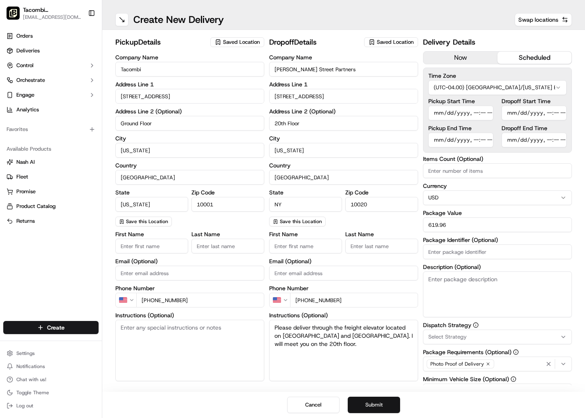
click at [370, 403] on button "Submit" at bounding box center [374, 405] width 52 height 16
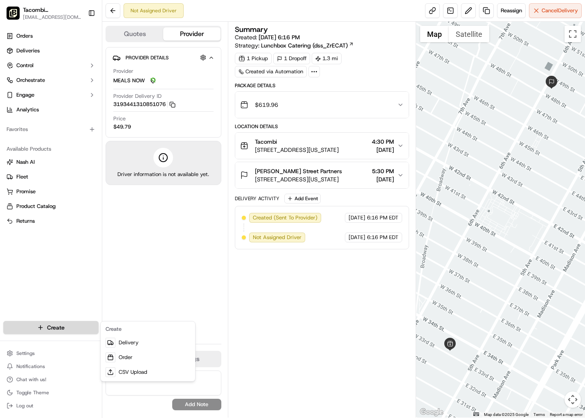
click at [66, 329] on html "Tacombi [GEOGRAPHIC_DATA] [EMAIL_ADDRESS][DOMAIN_NAME] Toggle Sidebar Orders De…" at bounding box center [292, 209] width 585 height 418
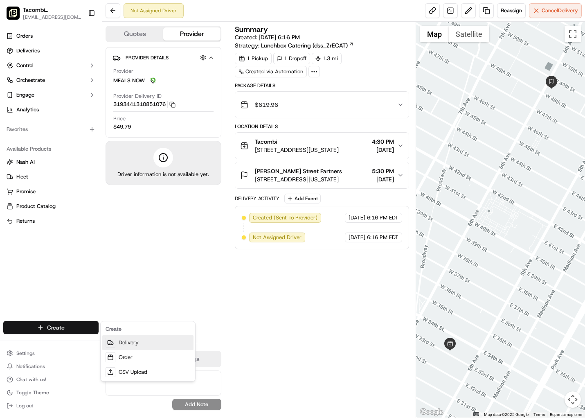
click at [132, 347] on link "Delivery" at bounding box center [147, 342] width 91 height 15
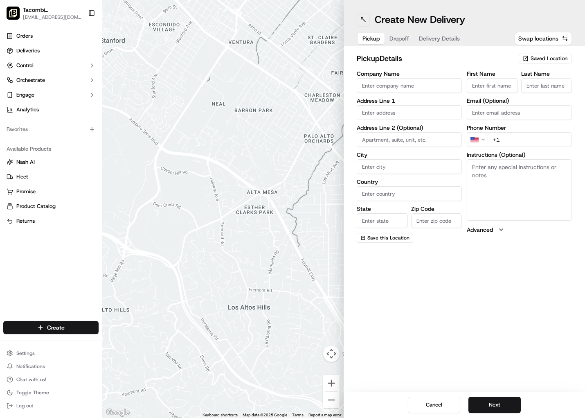
click at [362, 19] on button at bounding box center [363, 19] width 13 height 13
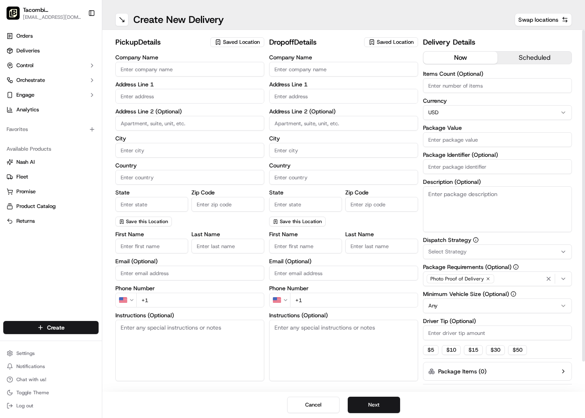
click at [180, 71] on input "Company Name" at bounding box center [189, 69] width 149 height 15
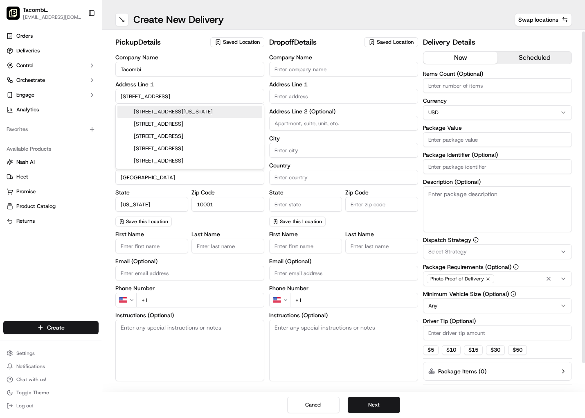
scroll to position [2, 0]
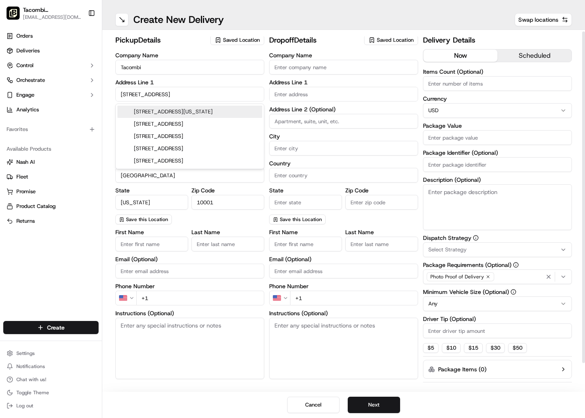
click at [157, 298] on input "+1" at bounding box center [200, 298] width 128 height 15
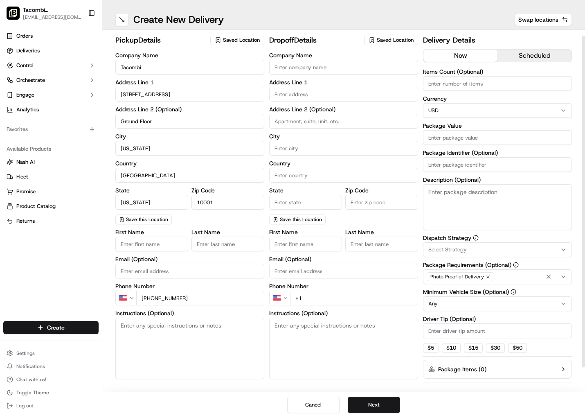
scroll to position [7, 0]
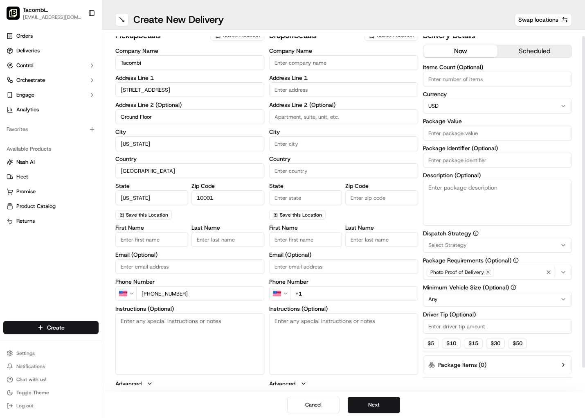
click at [318, 64] on input "Company Name" at bounding box center [343, 62] width 149 height 15
click at [308, 91] on input "text" at bounding box center [343, 89] width 149 height 15
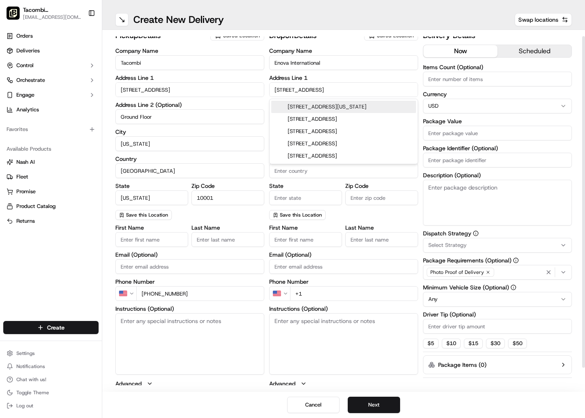
click at [356, 106] on div "[STREET_ADDRESS][US_STATE]" at bounding box center [343, 107] width 145 height 12
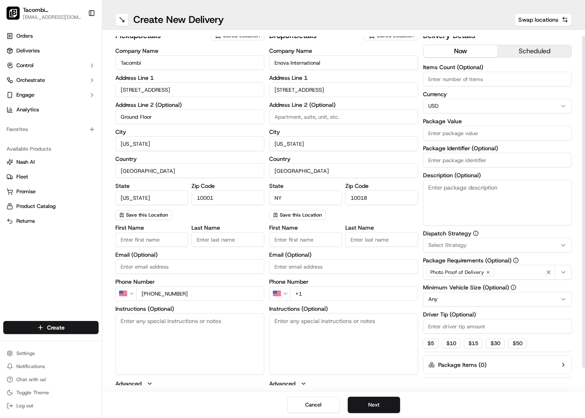
click at [339, 115] on input at bounding box center [343, 116] width 149 height 15
click at [355, 133] on label "City" at bounding box center [343, 132] width 149 height 6
click at [355, 136] on input "[US_STATE]" at bounding box center [343, 143] width 149 height 15
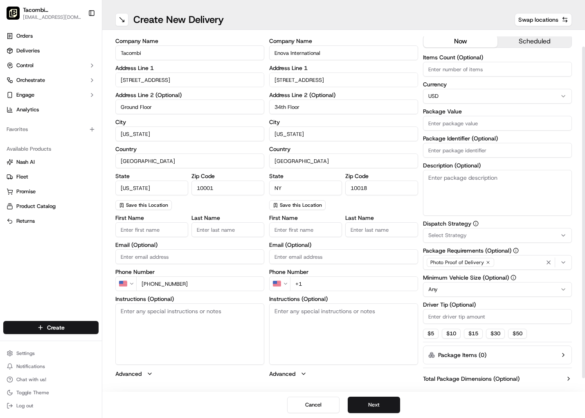
click at [312, 227] on input "First Name" at bounding box center [305, 229] width 73 height 15
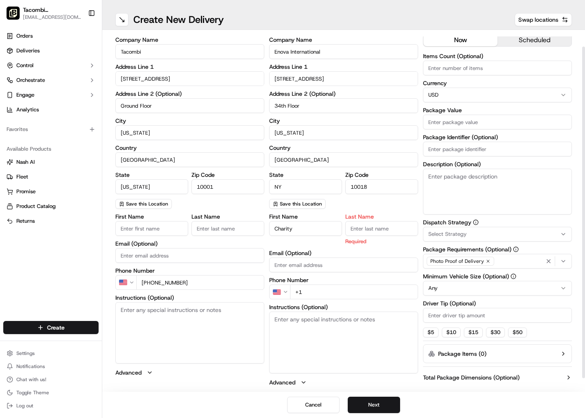
click at [398, 228] on input "Last Name" at bounding box center [381, 228] width 73 height 15
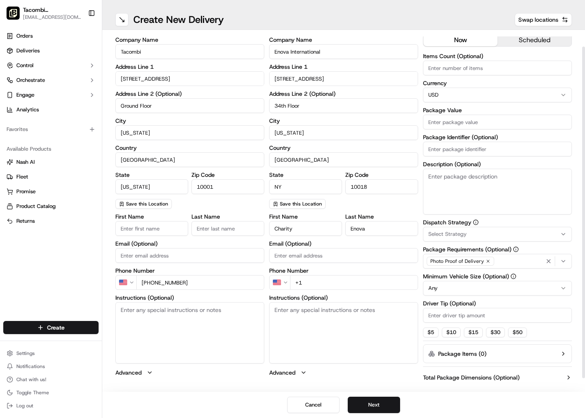
drag, startPoint x: 323, startPoint y: 256, endPoint x: 332, endPoint y: 273, distance: 18.7
click at [323, 256] on input "Email (Optional)" at bounding box center [343, 255] width 149 height 15
click at [332, 279] on input "+1" at bounding box center [354, 282] width 128 height 15
drag, startPoint x: 533, startPoint y: 52, endPoint x: 532, endPoint y: 45, distance: 6.6
click at [533, 51] on div "Delivery Details now scheduled Items Count (Optional) Currency USD Package Valu…" at bounding box center [497, 209] width 149 height 381
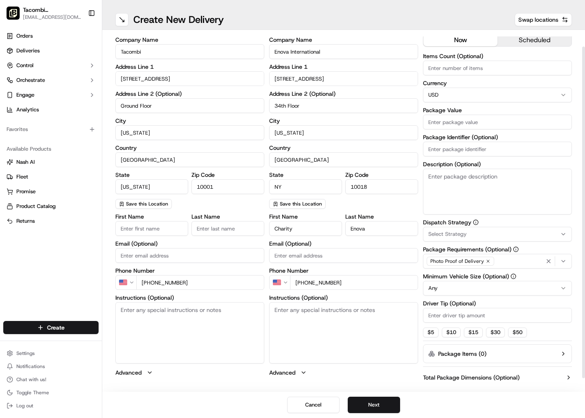
click at [533, 45] on button "scheduled" at bounding box center [535, 40] width 74 height 12
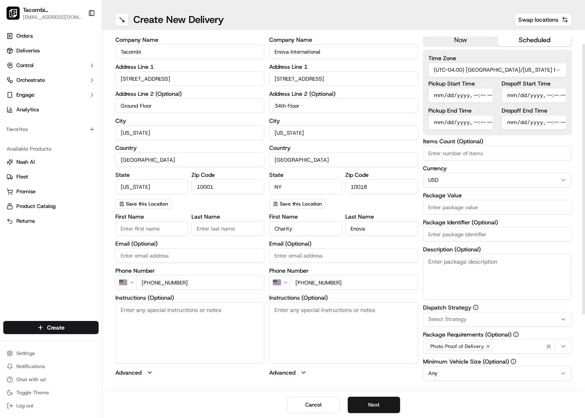
click at [438, 95] on input "Pickup Start Time" at bounding box center [460, 95] width 65 height 15
click at [475, 95] on input "Pickup Start Time" at bounding box center [460, 95] width 65 height 15
click at [512, 96] on input "Dropoff Start Time" at bounding box center [534, 95] width 65 height 15
click at [431, 128] on input "Pickup End Time" at bounding box center [460, 122] width 65 height 15
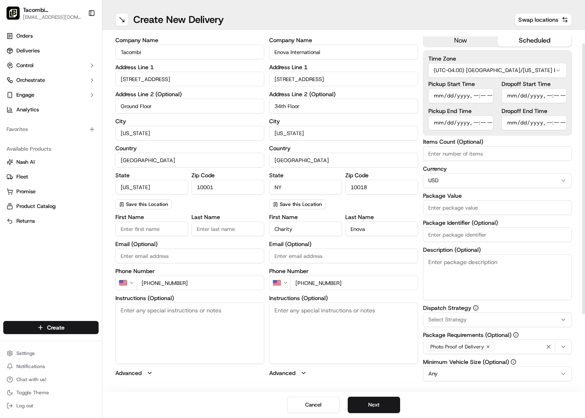
click at [513, 124] on input "Dropoff End Time" at bounding box center [534, 122] width 65 height 15
click at [547, 124] on input "Dropoff End Time" at bounding box center [534, 122] width 65 height 15
click at [498, 205] on input "Package Value" at bounding box center [497, 207] width 149 height 15
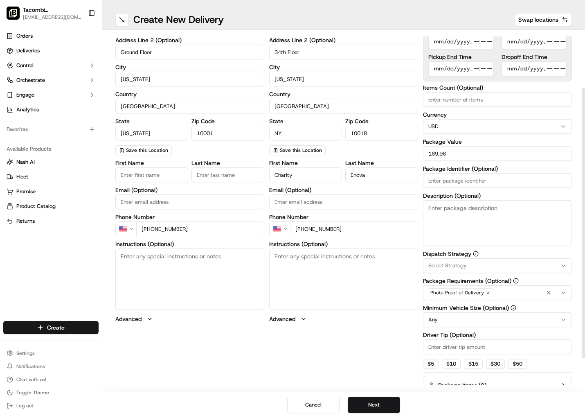
scroll to position [76, 0]
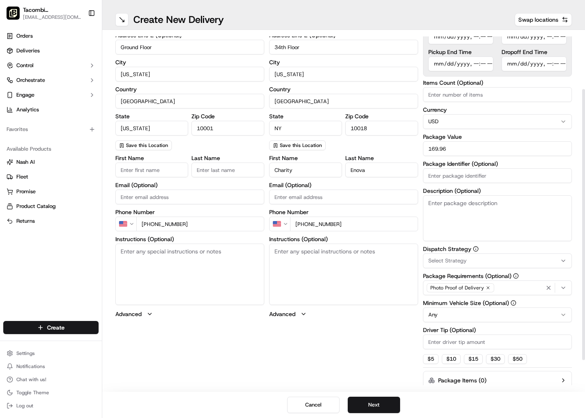
click at [465, 338] on input "Driver Tip (Optional)" at bounding box center [497, 341] width 149 height 15
click at [376, 358] on div "pickup Details Saved Location Company Name Tacombi Address Line [STREET_ADDRESS…" at bounding box center [343, 193] width 457 height 466
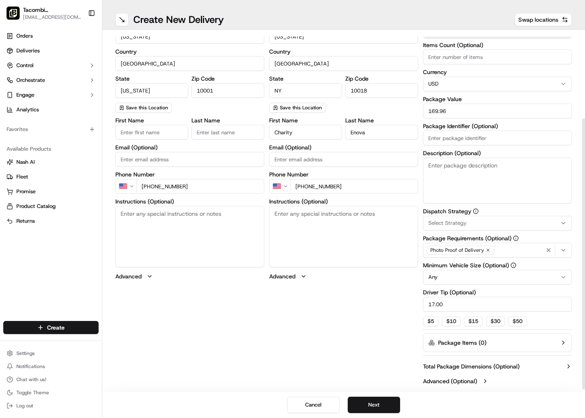
scroll to position [117, 0]
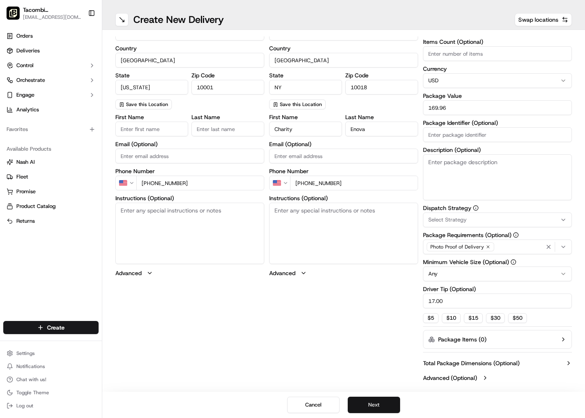
click at [382, 404] on button "Next" at bounding box center [374, 405] width 52 height 16
click at [382, 403] on button "Submit" at bounding box center [374, 405] width 52 height 16
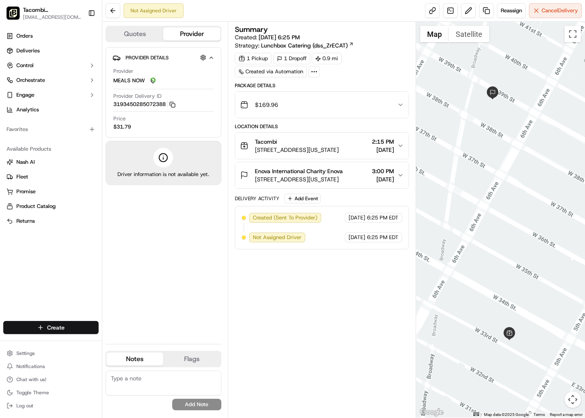
click at [56, 332] on html "Tacombi [GEOGRAPHIC_DATA] [EMAIL_ADDRESS][DOMAIN_NAME] Toggle Sidebar Orders De…" at bounding box center [292, 209] width 585 height 418
click at [133, 344] on link "Delivery" at bounding box center [147, 342] width 91 height 15
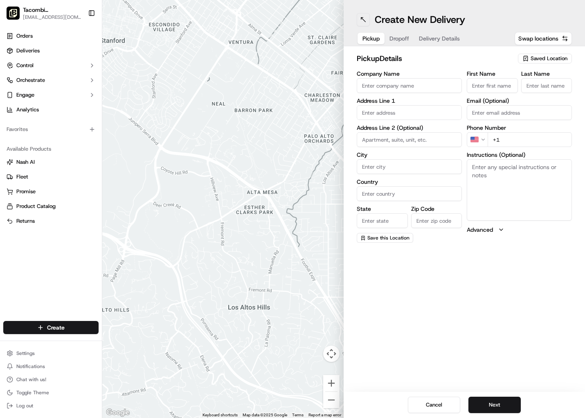
click at [363, 20] on button at bounding box center [363, 19] width 13 height 13
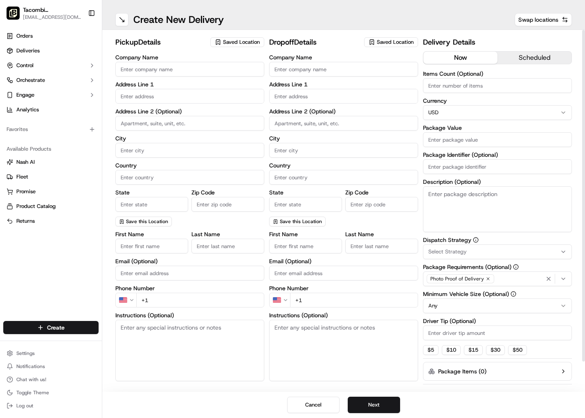
click at [212, 61] on div "Company Name" at bounding box center [189, 65] width 149 height 22
click at [216, 68] on input "Company Name" at bounding box center [189, 69] width 149 height 15
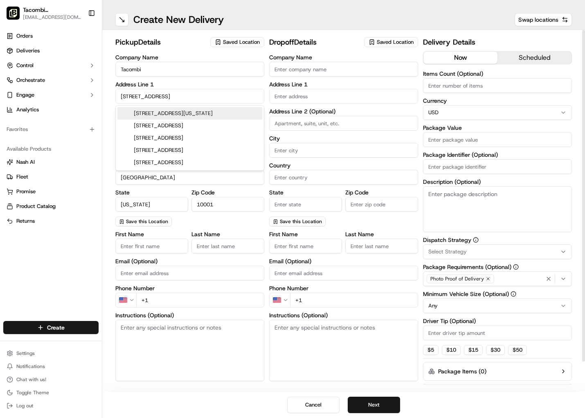
click at [331, 69] on input "Company Name" at bounding box center [343, 69] width 149 height 15
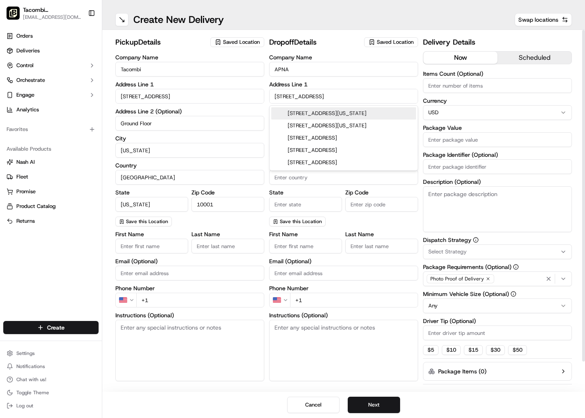
click at [356, 114] on div "[STREET_ADDRESS][US_STATE]" at bounding box center [343, 113] width 145 height 12
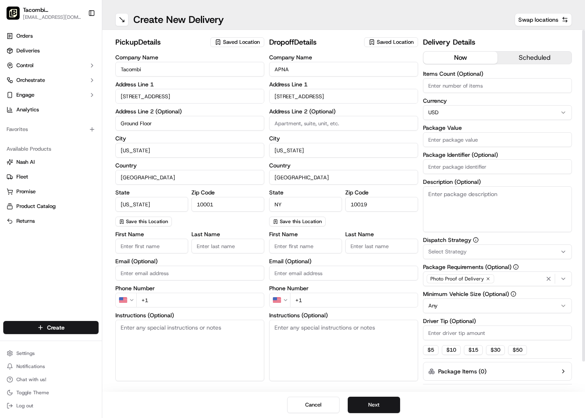
click at [295, 97] on input "[STREET_ADDRESS]" at bounding box center [343, 96] width 149 height 15
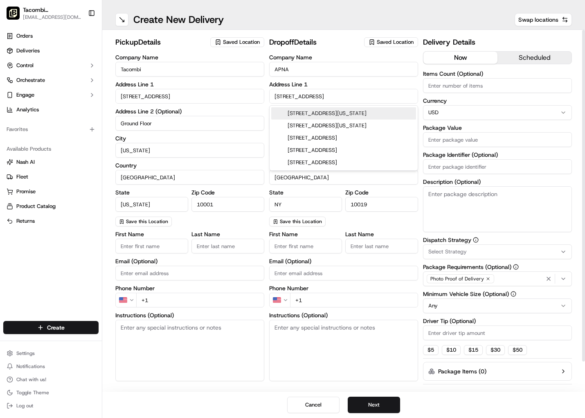
click at [341, 95] on input "[STREET_ADDRESS]" at bounding box center [343, 96] width 149 height 15
click at [342, 93] on input "[STREET_ADDRESS]" at bounding box center [343, 96] width 149 height 15
click at [381, 198] on input "10019" at bounding box center [381, 204] width 73 height 15
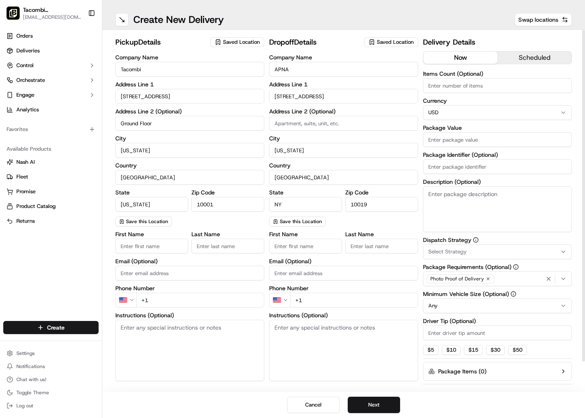
click at [372, 203] on input "10019" at bounding box center [381, 204] width 73 height 15
click at [373, 203] on input "10019" at bounding box center [381, 204] width 73 height 15
click at [334, 123] on input at bounding box center [343, 123] width 149 height 15
click at [347, 221] on div "Company Name APNA Address Line [STREET_ADDRESS][US_STATE][US_STATE] Save this L…" at bounding box center [343, 140] width 149 height 172
click at [299, 255] on div "First Name Last Name Email (Optional) Phone Number US +1 Instructions (Optional…" at bounding box center [343, 312] width 149 height 163
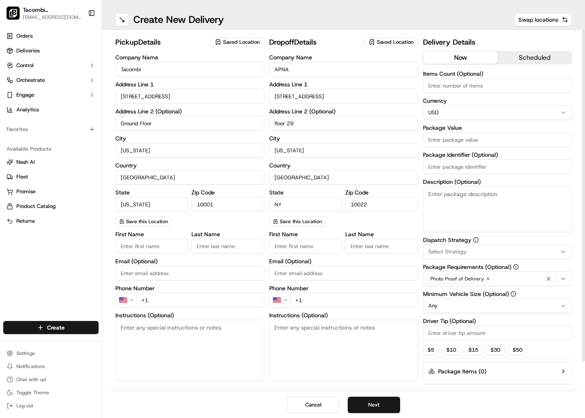
click at [304, 247] on input "First Name" at bounding box center [305, 246] width 73 height 15
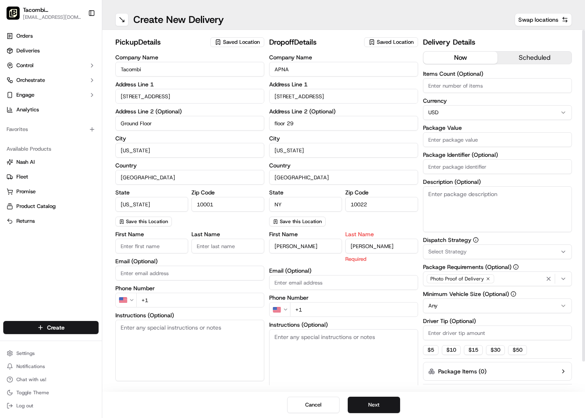
click at [344, 311] on div "First Name [PERSON_NAME] Name [PERSON_NAME] Required Email (Optional) Phone Num…" at bounding box center [343, 317] width 149 height 173
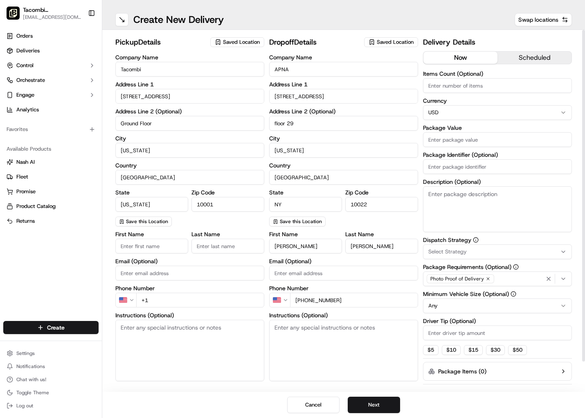
scroll to position [1, 0]
click at [550, 53] on button "scheduled" at bounding box center [535, 57] width 74 height 12
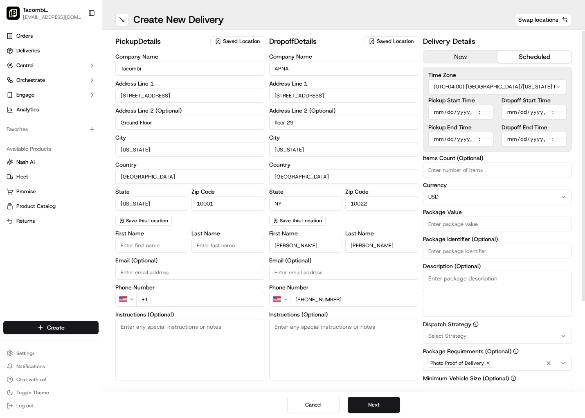
click at [443, 113] on input "Pickup Start Time" at bounding box center [460, 112] width 65 height 15
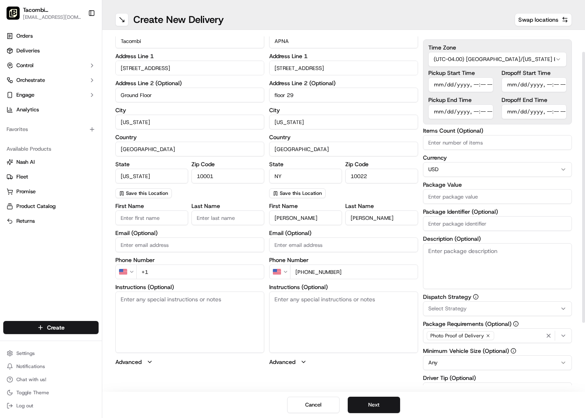
scroll to position [25, 0]
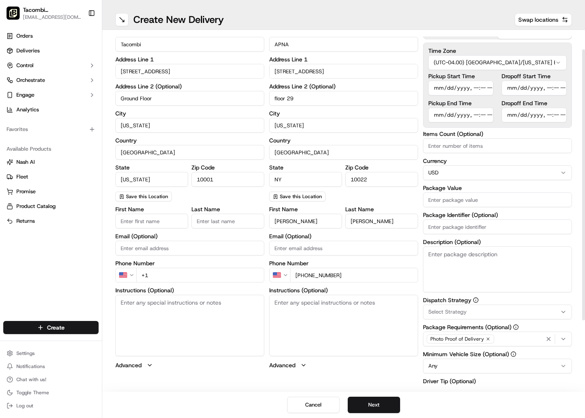
click at [475, 116] on input "Pickup End Time" at bounding box center [460, 115] width 65 height 15
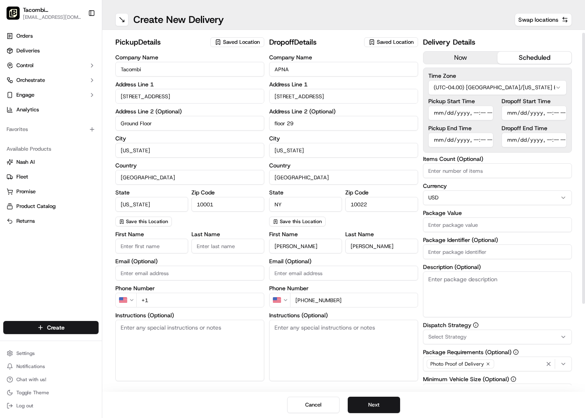
scroll to position [4, 0]
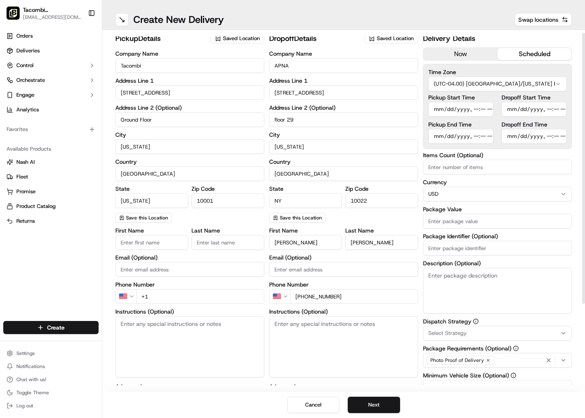
click at [510, 107] on input "Dropoff Start Time" at bounding box center [534, 109] width 65 height 15
click at [543, 110] on input "Dropoff Start Time" at bounding box center [534, 109] width 65 height 15
click at [552, 109] on input "Dropoff Start Time" at bounding box center [534, 109] width 65 height 15
click at [545, 110] on input "Dropoff Start Time" at bounding box center [534, 109] width 65 height 15
click at [512, 137] on input "Dropoff End Time" at bounding box center [534, 136] width 65 height 15
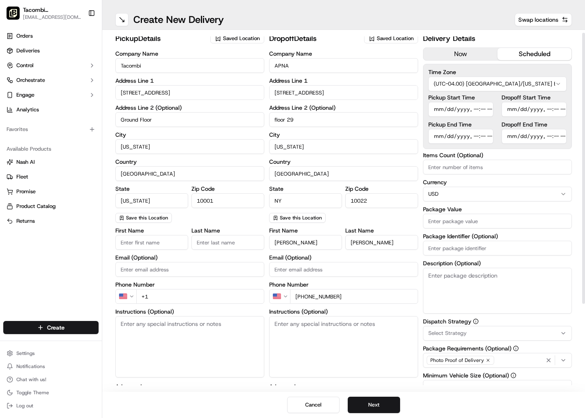
click at [545, 136] on input "Dropoff End Time" at bounding box center [534, 136] width 65 height 15
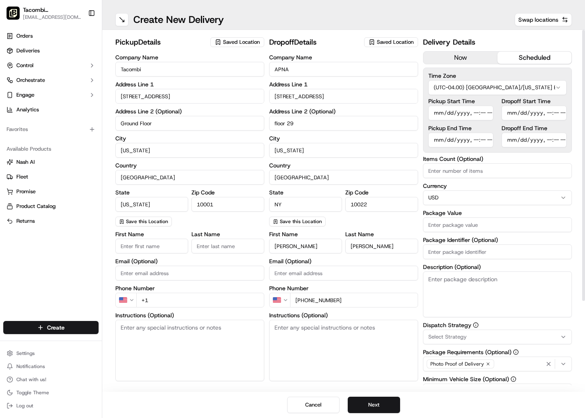
click at [483, 216] on div "Package Value" at bounding box center [497, 221] width 149 height 22
click at [477, 228] on input "Package Value" at bounding box center [497, 224] width 149 height 15
click at [549, 241] on label "Package Identifier (Optional)" at bounding box center [497, 240] width 149 height 6
click at [549, 244] on input "Package Identifier (Optional)" at bounding box center [497, 251] width 149 height 15
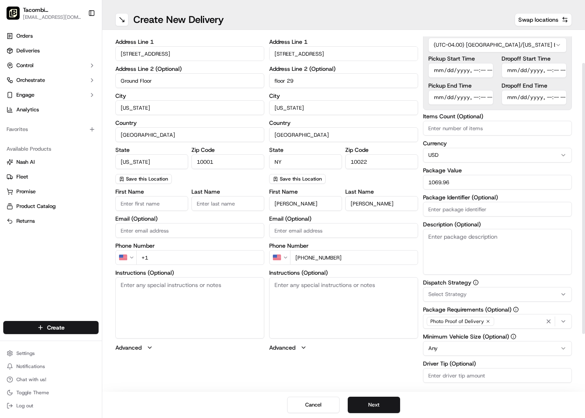
click at [436, 373] on input "Driver Tip (Optional)" at bounding box center [497, 375] width 149 height 15
drag, startPoint x: 468, startPoint y: 358, endPoint x: 472, endPoint y: 363, distance: 6.1
click at [469, 359] on div "Dispatch Strategy Select Strategy Package Requirements (Optional) Photo Proof o…" at bounding box center [497, 338] width 149 height 118
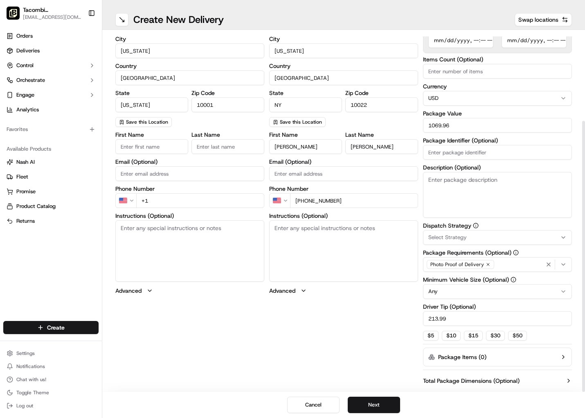
scroll to position [117, 0]
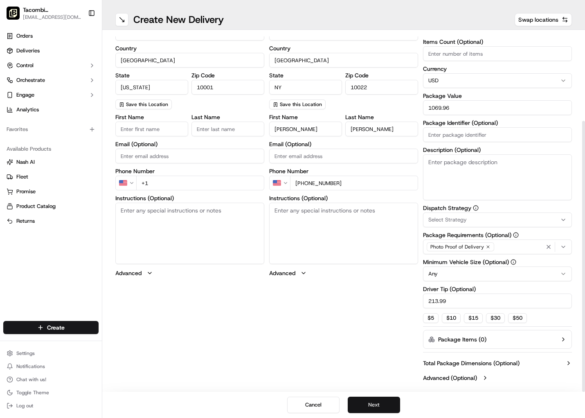
click at [383, 410] on button "Next" at bounding box center [374, 405] width 52 height 16
click at [167, 179] on input "+1" at bounding box center [200, 183] width 128 height 15
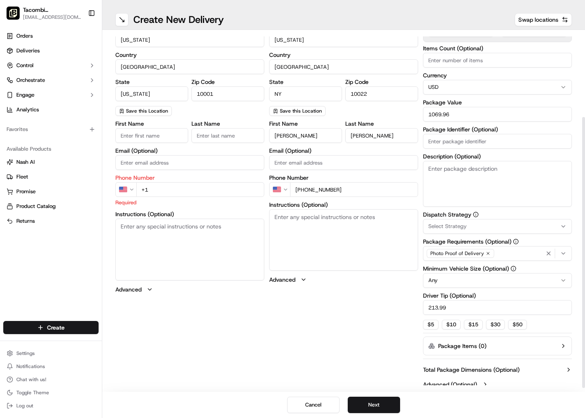
scroll to position [110, 0]
click at [168, 180] on label "Phone Number" at bounding box center [189, 179] width 149 height 6
click at [174, 192] on input "+1" at bounding box center [200, 190] width 128 height 15
drag, startPoint x: 290, startPoint y: 363, endPoint x: 282, endPoint y: 361, distance: 7.9
click at [288, 363] on div "pickup Details Saved Location Company Name Tacombi Address Line [STREET_ADDRESS…" at bounding box center [343, 160] width 457 height 466
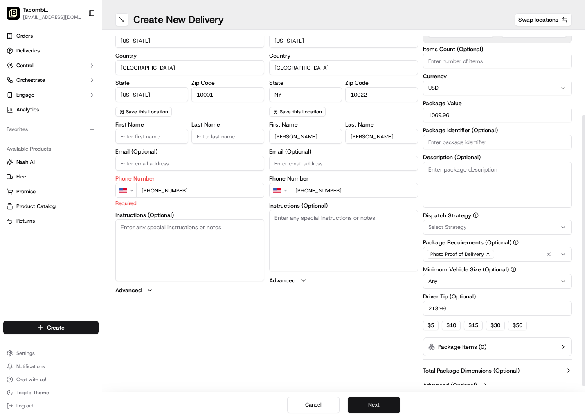
click at [369, 400] on button "Next" at bounding box center [374, 405] width 52 height 16
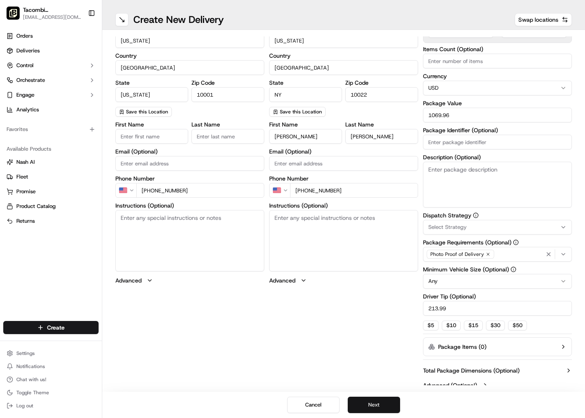
click at [369, 400] on button "Next" at bounding box center [374, 405] width 52 height 16
click at [369, 400] on button "Submit" at bounding box center [374, 405] width 52 height 16
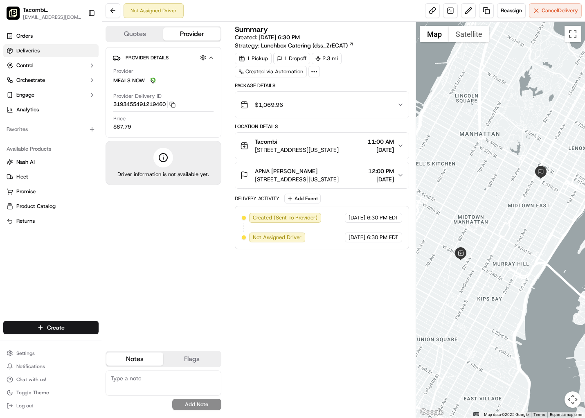
click at [37, 51] on span "Deliveries" at bounding box center [27, 50] width 23 height 7
